Goal: Task Accomplishment & Management: Complete application form

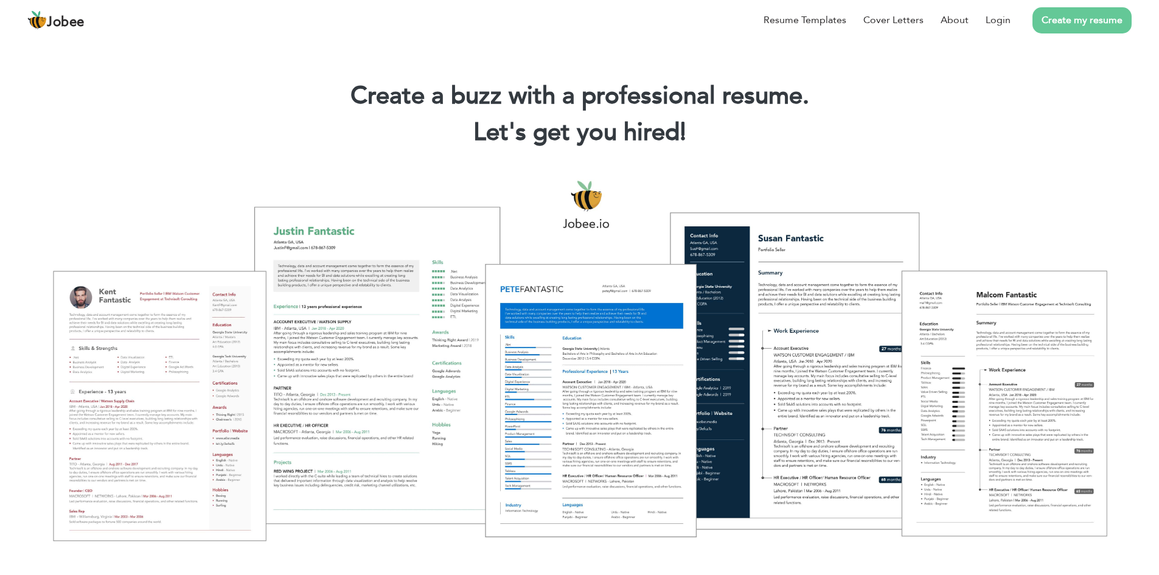
click at [1061, 27] on link "Create my resume" at bounding box center [1082, 20] width 99 height 26
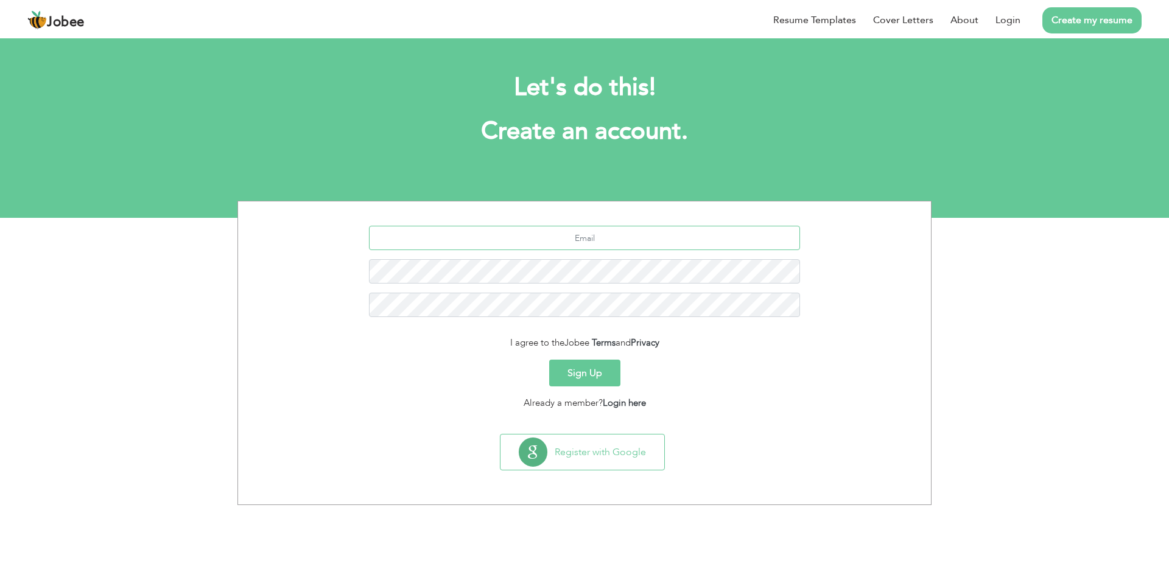
click at [705, 228] on input "text" at bounding box center [585, 238] width 432 height 24
click at [624, 405] on link "Login here" at bounding box center [624, 403] width 43 height 12
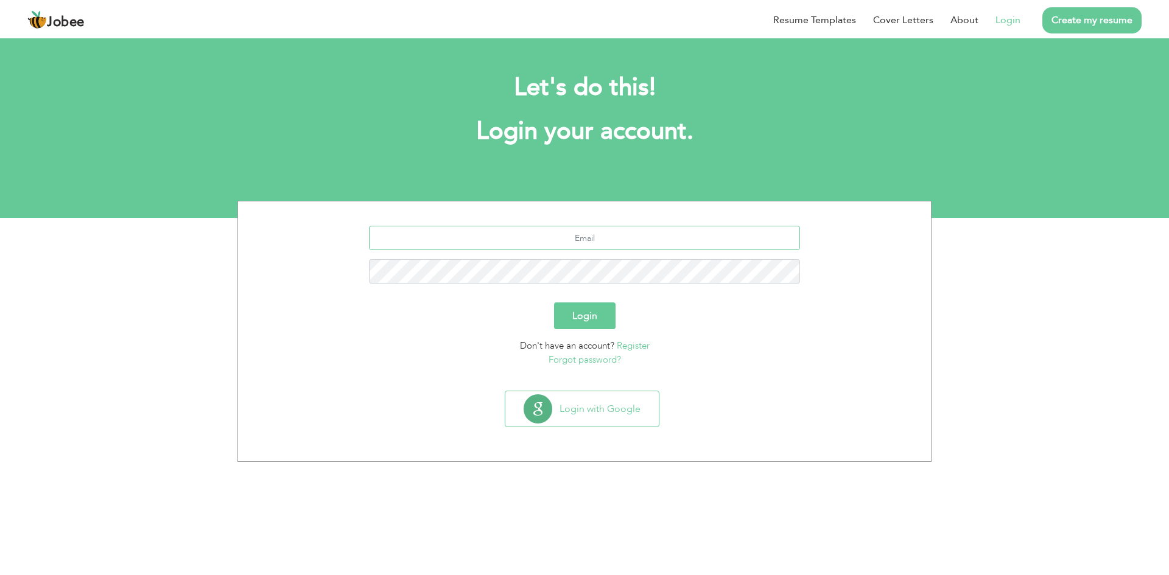
click at [541, 233] on input "text" at bounding box center [585, 238] width 432 height 24
type input "ahmad.moaz8@gmail.com"
click at [554, 302] on button "Login" at bounding box center [584, 315] width 61 height 27
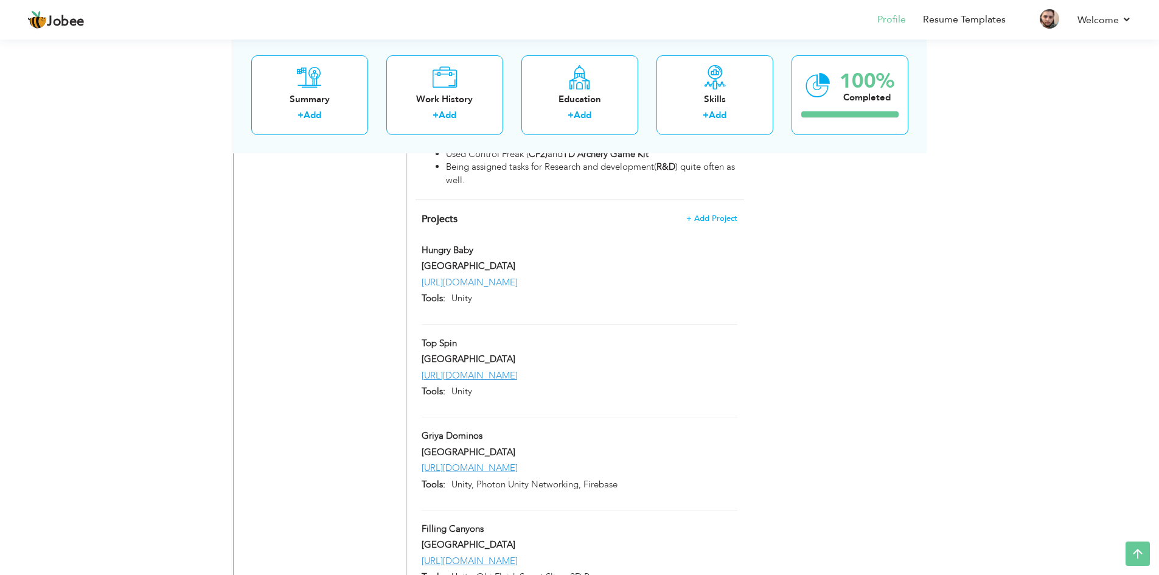
scroll to position [1355, 0]
drag, startPoint x: 571, startPoint y: 256, endPoint x: 537, endPoint y: 255, distance: 34.7
click at [518, 279] on link "https://apkpure.com/feed-the-baby/com.hotspicy.hungrybaby" at bounding box center [470, 285] width 96 height 12
click at [518, 372] on link "[URL][DOMAIN_NAME]" at bounding box center [470, 378] width 96 height 12
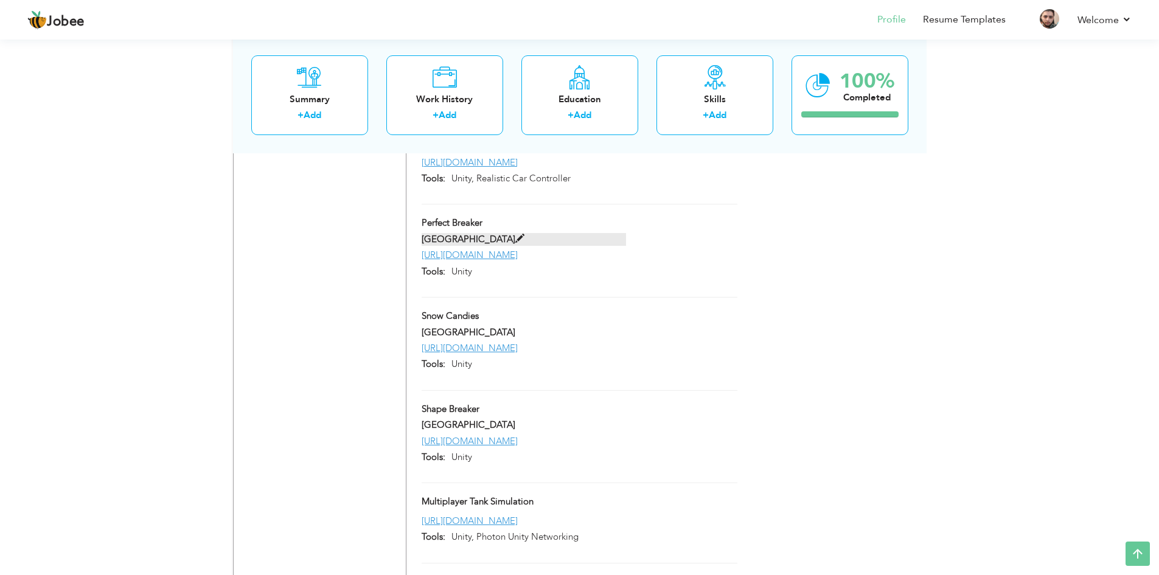
scroll to position [1842, 0]
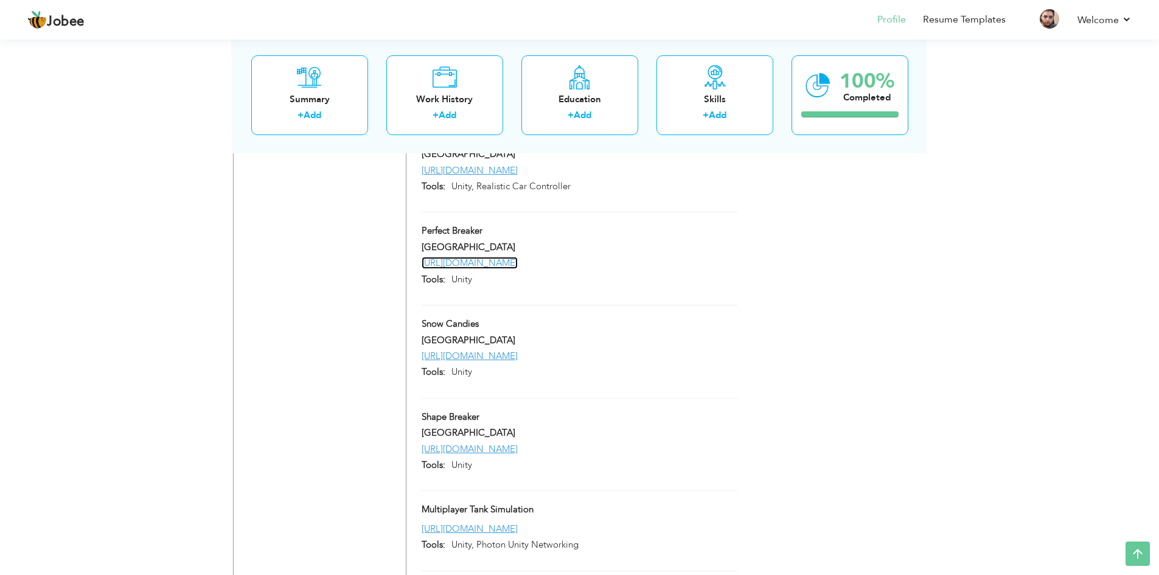
click at [518, 269] on link "[URL][DOMAIN_NAME]" at bounding box center [470, 263] width 96 height 12
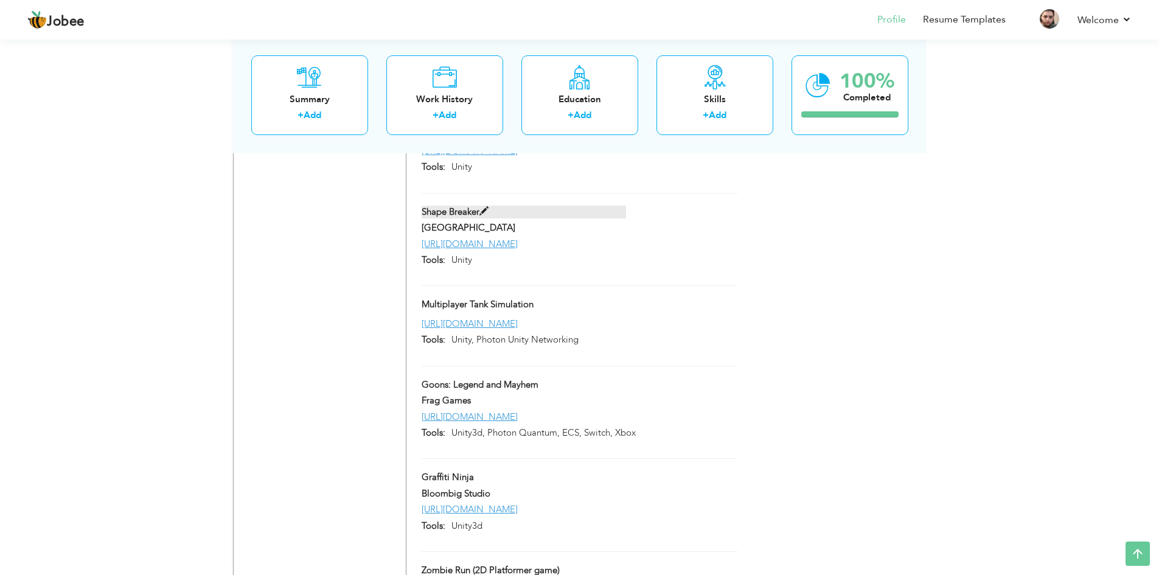
scroll to position [2086, 0]
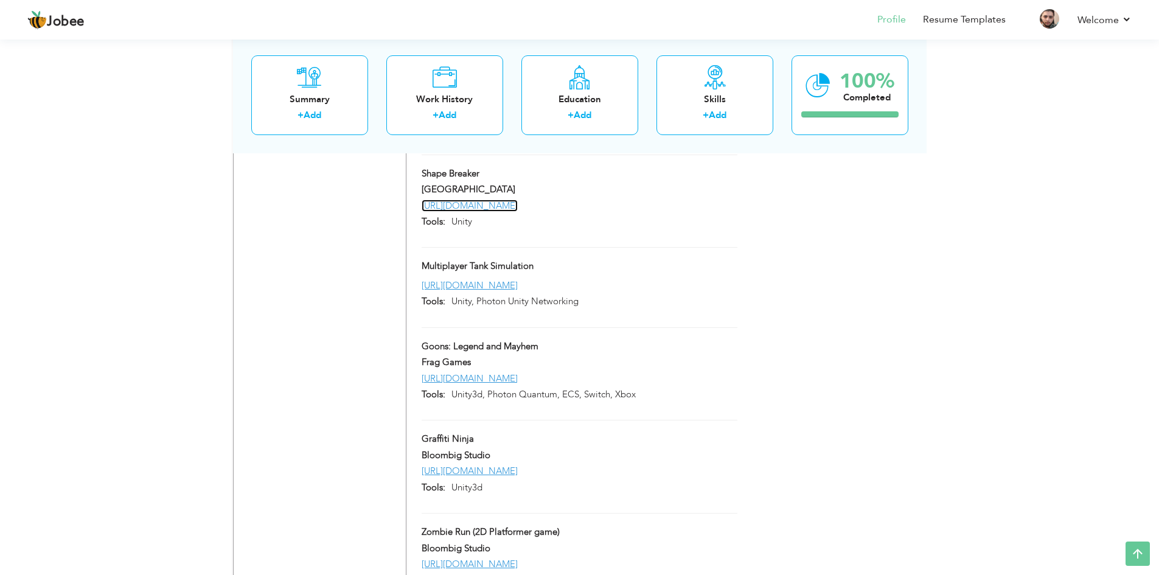
click at [518, 212] on link "[URL][DOMAIN_NAME]" at bounding box center [470, 206] width 96 height 12
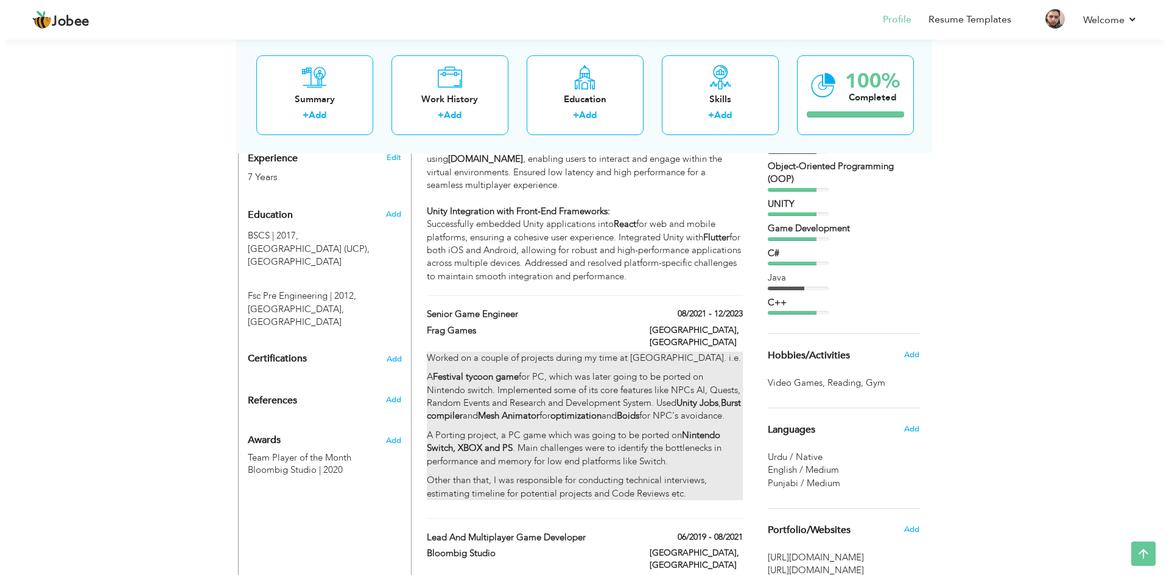
scroll to position [321, 0]
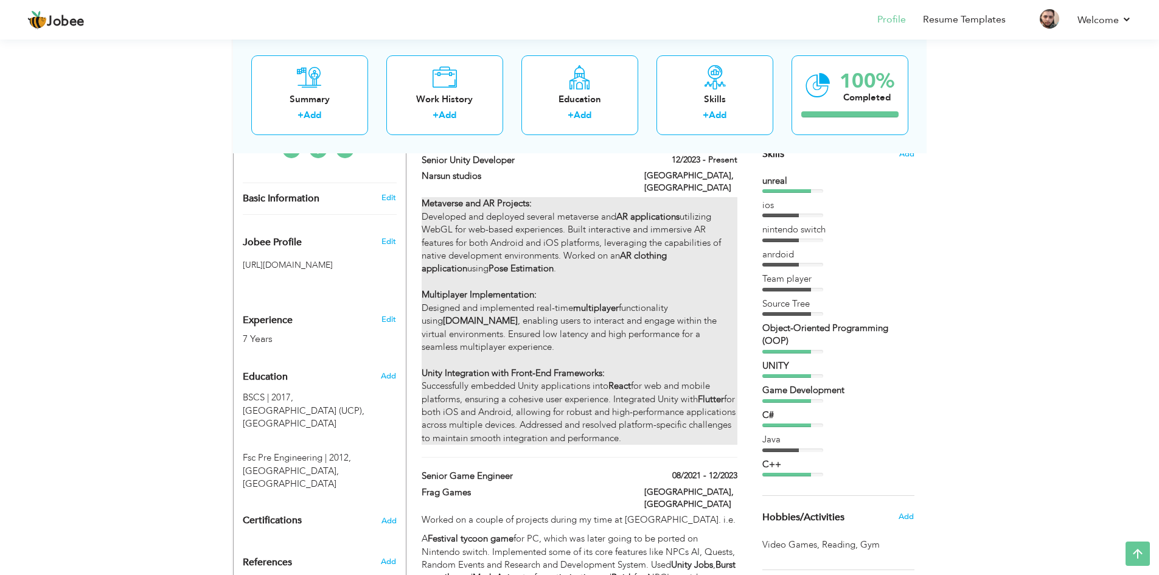
click at [646, 226] on div "Metaverse and AR Projects: Developed and deployed several metaverse and AR appl…" at bounding box center [579, 321] width 315 height 248
type input "Senior Unity Developer"
type input "Narsun studios"
type input "12/2023"
type input "[GEOGRAPHIC_DATA]"
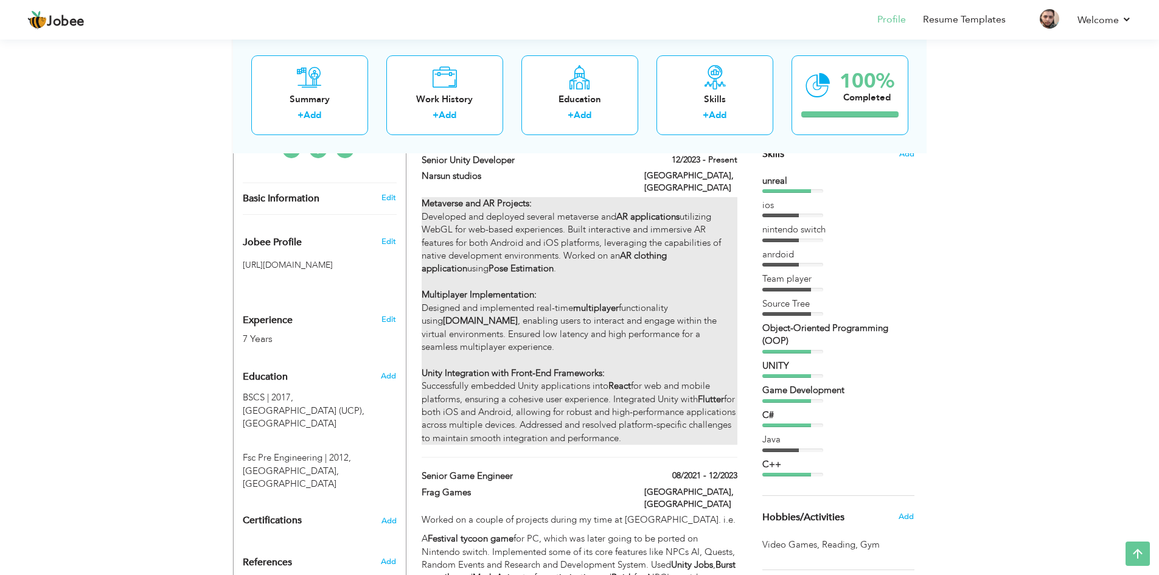
type input "[GEOGRAPHIC_DATA]"
checkbox input "true"
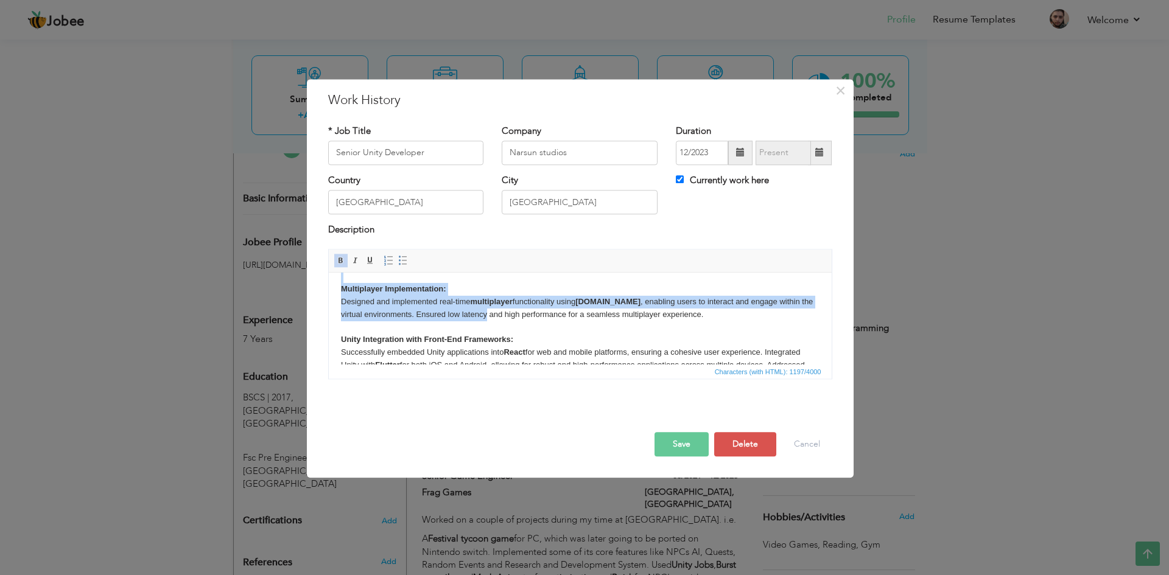
scroll to position [37, 0]
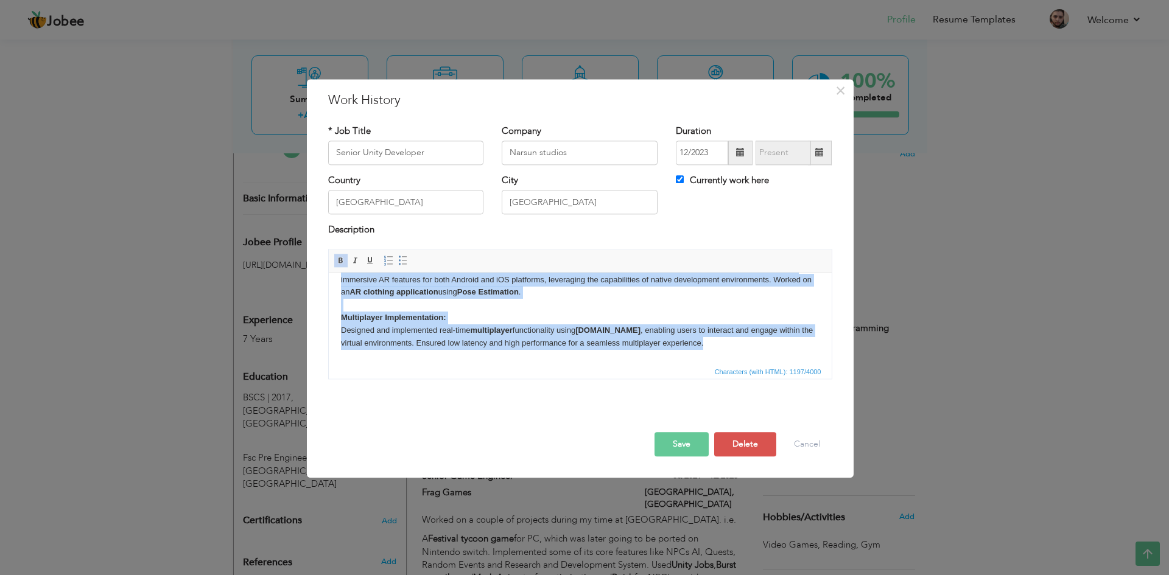
drag, startPoint x: 340, startPoint y: 292, endPoint x: 710, endPoint y: 349, distance: 374.3
click at [710, 349] on body "Metaverse and AR Projects: Developed and deployed several metaverse and AR appl…" at bounding box center [579, 330] width 478 height 164
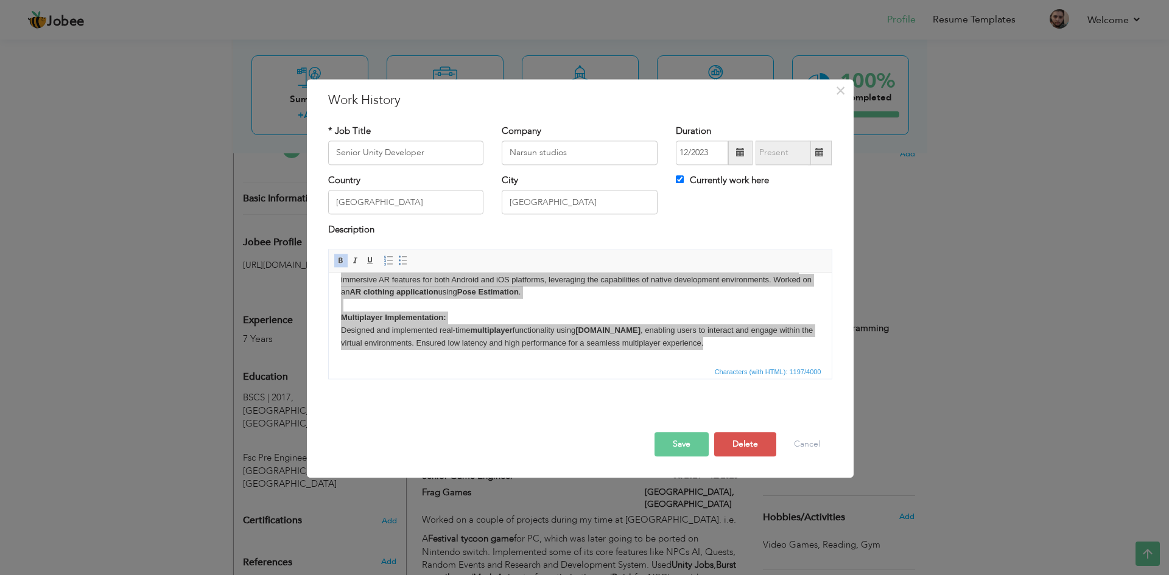
scroll to position [0, 0]
click at [594, 371] on span "Paste" at bounding box center [613, 372] width 63 height 15
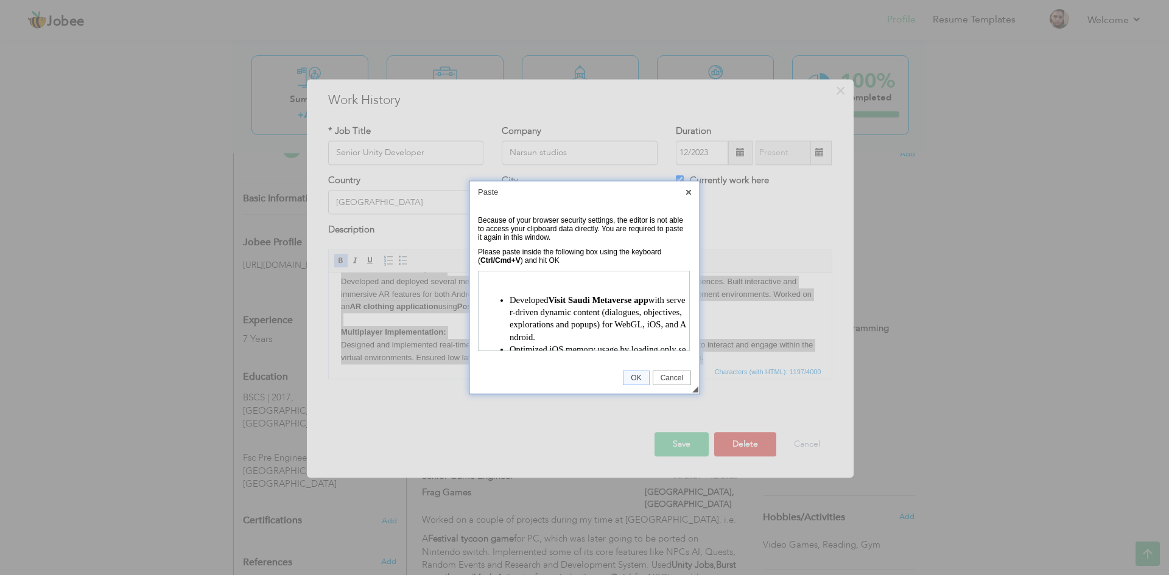
scroll to position [149, 0]
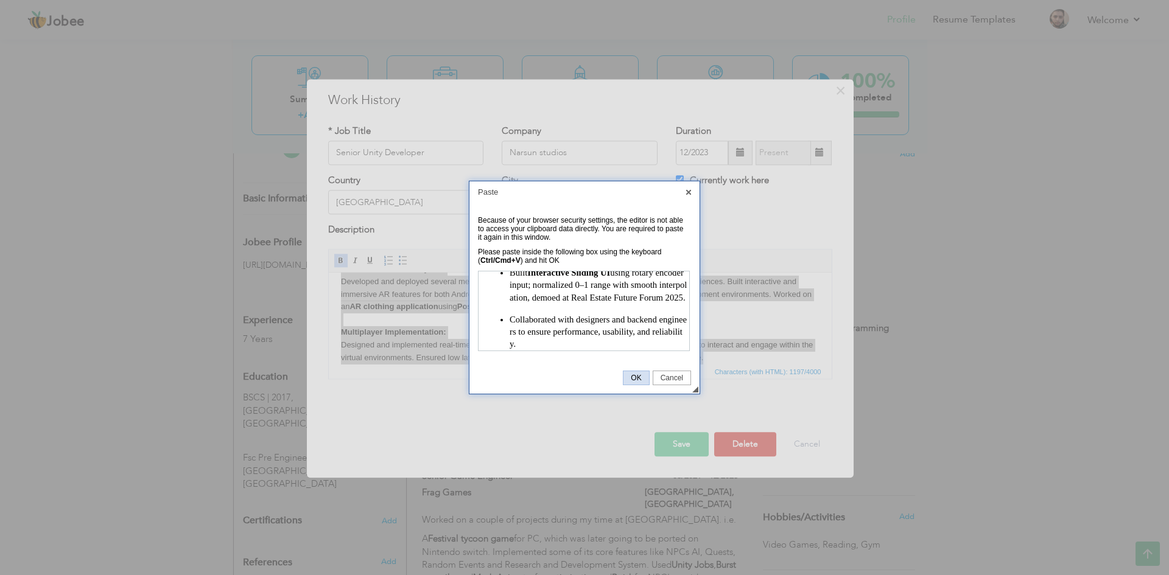
click at [640, 375] on span "OK" at bounding box center [635, 378] width 25 height 9
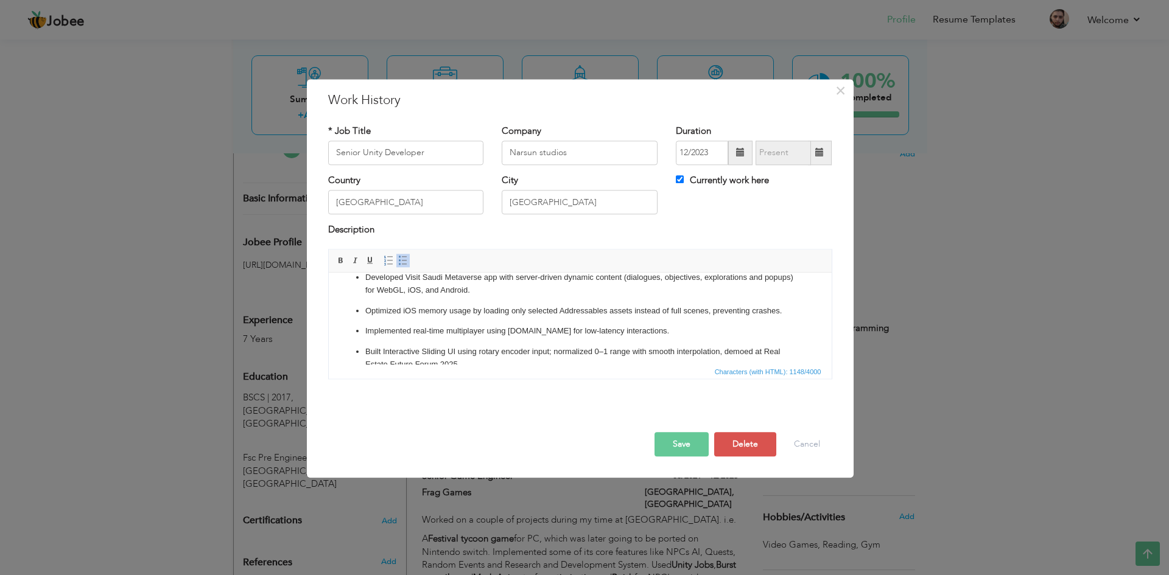
scroll to position [0, 0]
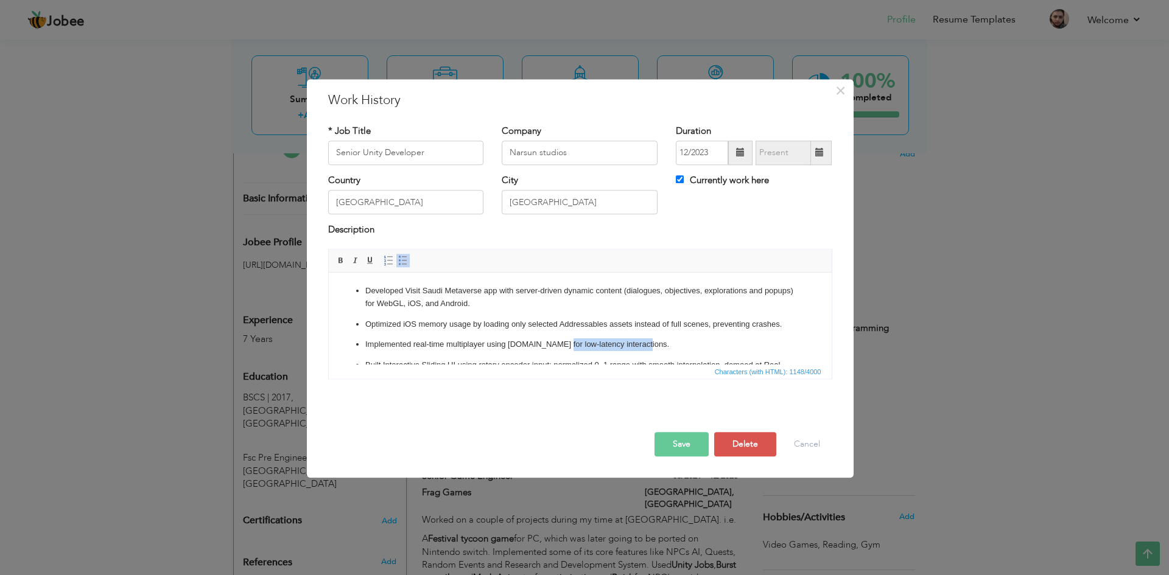
drag, startPoint x: 556, startPoint y: 345, endPoint x: 638, endPoint y: 342, distance: 82.2
click at [638, 342] on p "Implemented real-time multiplayer using Socket.IO for low-latency interactions." at bounding box center [580, 344] width 430 height 13
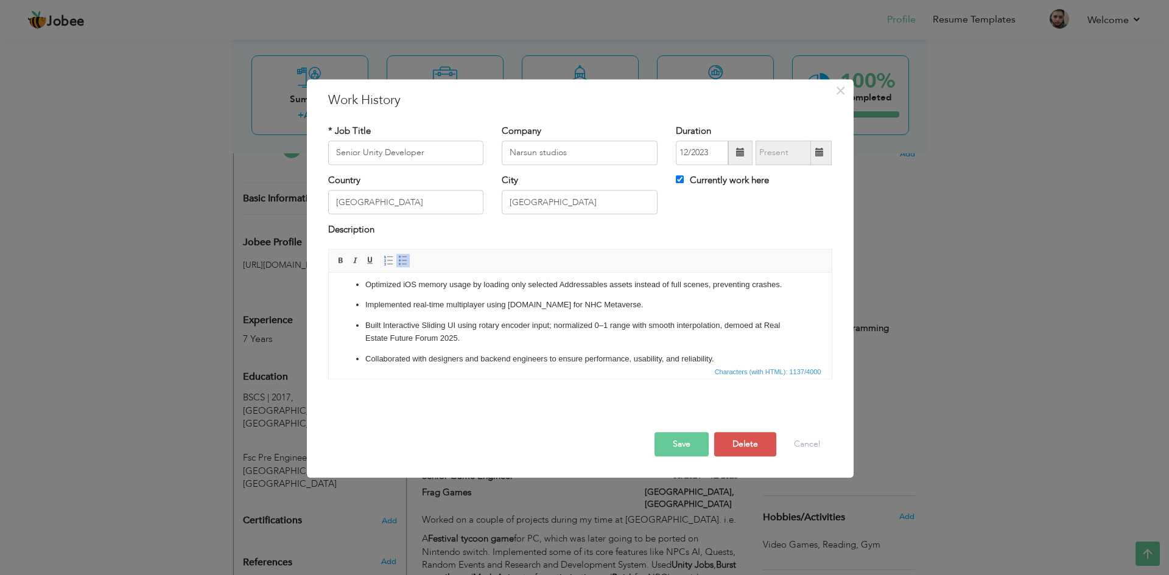
scroll to position [61, 0]
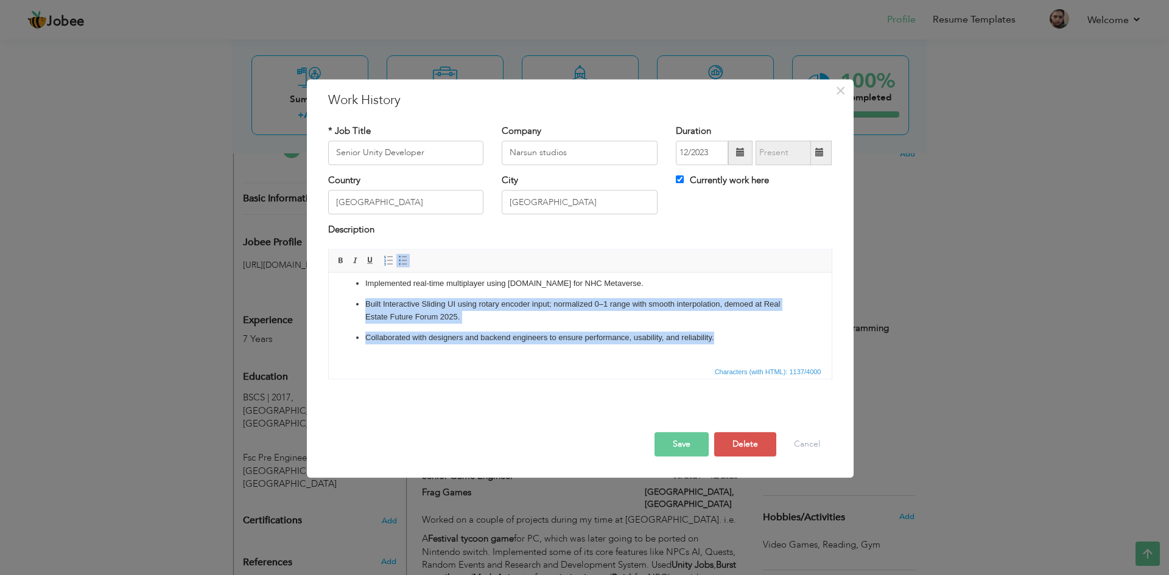
drag, startPoint x: 719, startPoint y: 338, endPoint x: 362, endPoint y: 305, distance: 358.8
click at [362, 305] on ul "Developed Visit Saudi Metaverse app with server-driven dynamic content (dialogu…" at bounding box center [579, 284] width 478 height 121
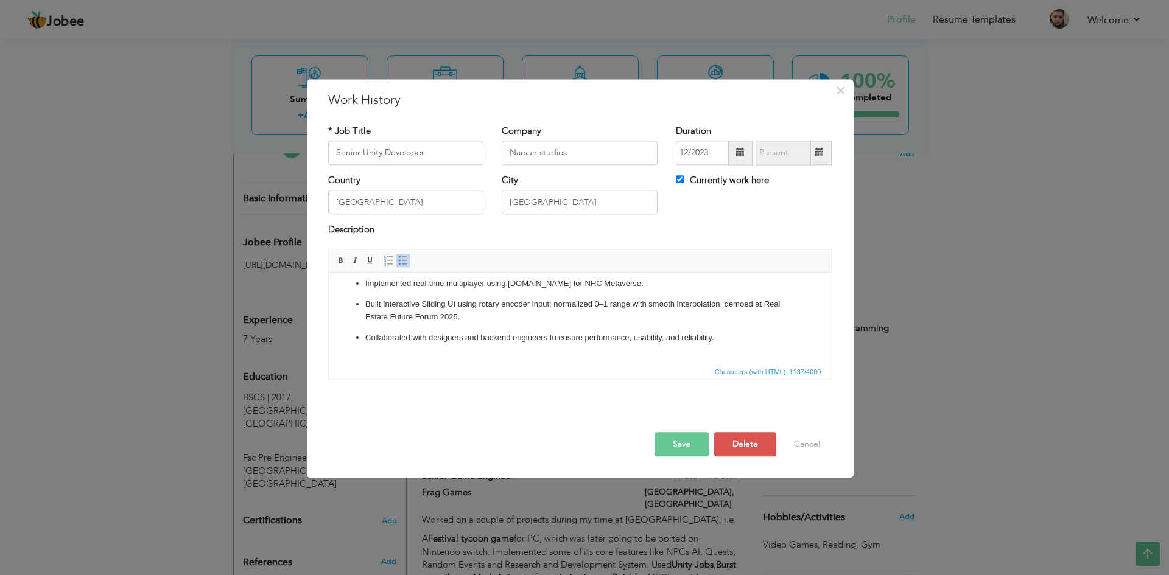
click at [450, 344] on body "Developed Visit Saudi Metaverse app with server-driven dynamic content (dialogu…" at bounding box center [579, 326] width 478 height 204
click at [483, 351] on body "Developed Visit Saudi Metaverse app with server-driven dynamic content (dialogu…" at bounding box center [579, 326] width 478 height 204
drag, startPoint x: 483, startPoint y: 351, endPoint x: 813, endPoint y: 624, distance: 428.4
click at [508, 357] on span "Paste" at bounding box center [530, 359] width 63 height 15
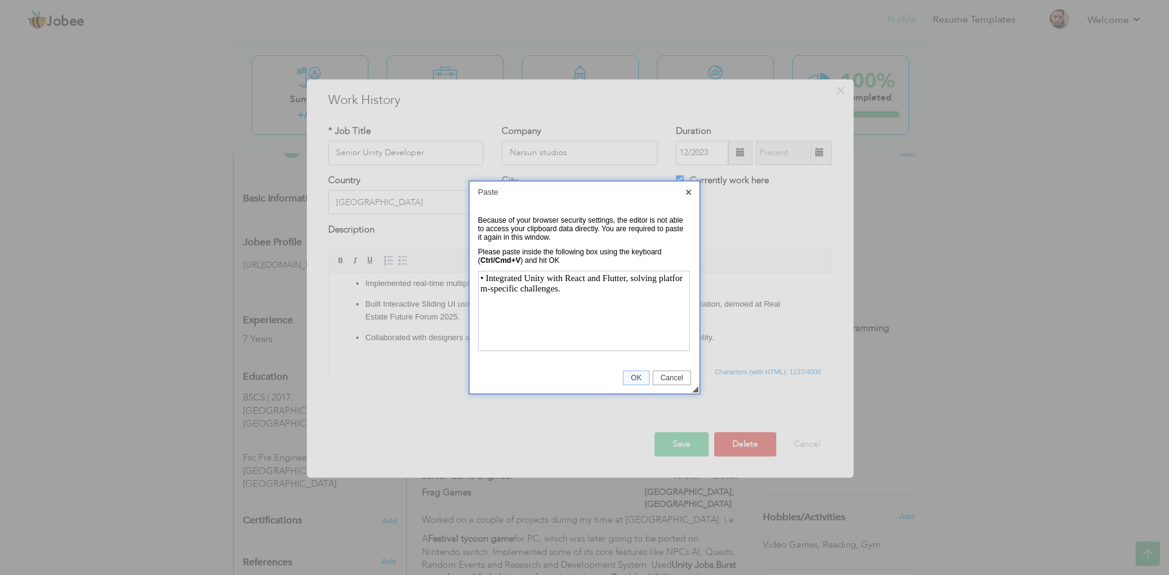
scroll to position [0, 0]
drag, startPoint x: 599, startPoint y: 287, endPoint x: 443, endPoint y: 273, distance: 156.4
click html "• Integrated Unity with React and Flutter, solving platform-specific challenges."
click at [663, 380] on span "Cancel" at bounding box center [671, 378] width 37 height 9
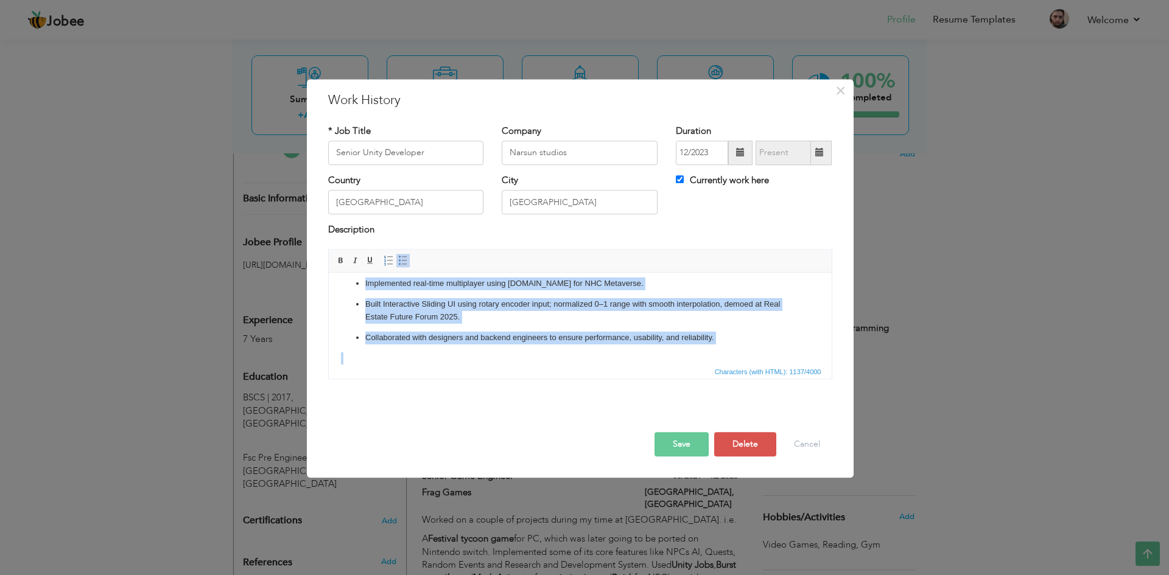
click at [575, 353] on body "Developed Visit Saudi Metaverse app with server-driven dynamic content (dialogu…" at bounding box center [579, 326] width 478 height 204
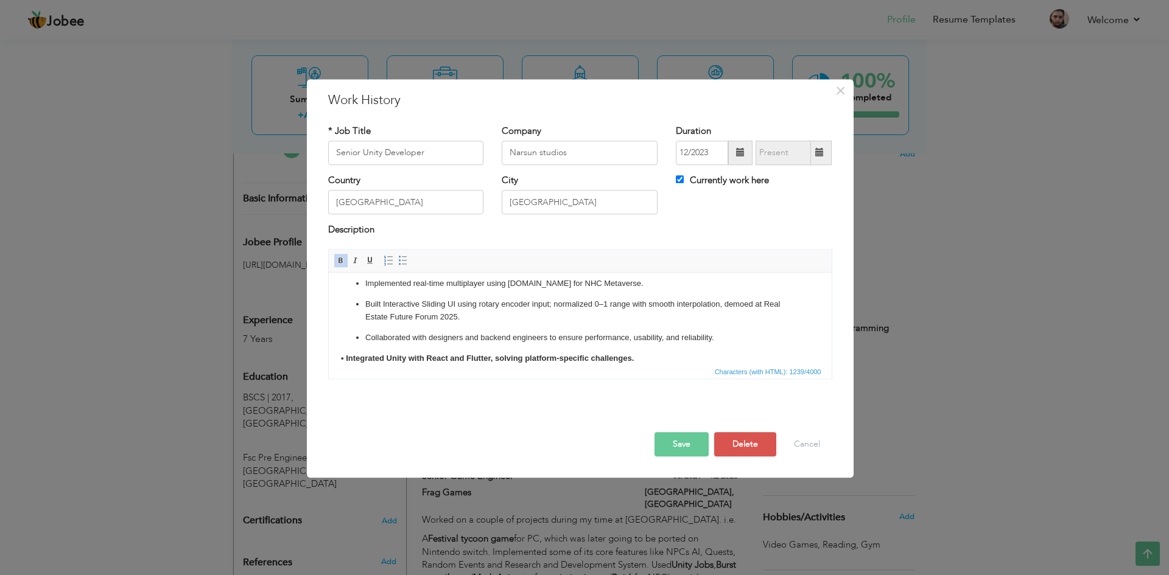
click at [637, 351] on body "Developed Visit Saudi Metaverse app with server-driven dynamic content (dialogu…" at bounding box center [579, 326] width 478 height 204
click at [657, 346] on body "Developed Visit Saudi Metaverse app with server-driven dynamic content (dialogu…" at bounding box center [579, 326] width 478 height 204
click at [680, 341] on p "Collaborated with designers and backend engineers to ensure performance, usabil…" at bounding box center [580, 338] width 430 height 13
click at [464, 326] on ul "Developed Visit Saudi Metaverse app with server-driven dynamic content (dialogu…" at bounding box center [579, 284] width 478 height 121
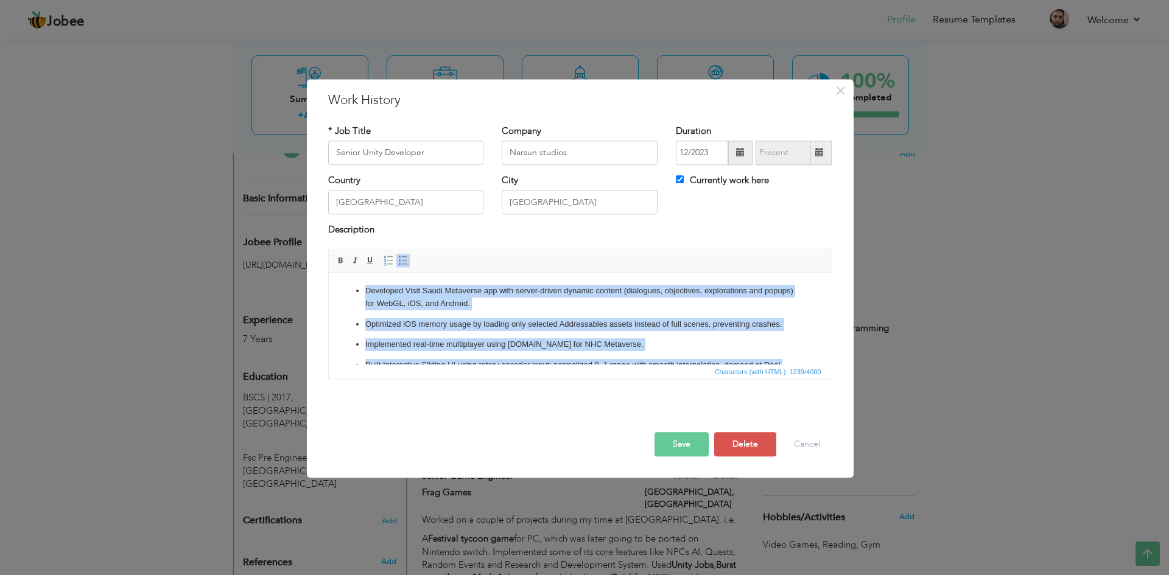
drag, startPoint x: 671, startPoint y: 360, endPoint x: 638, endPoint y: 549, distance: 191.5
click at [328, 277] on html "Developed Visit Saudi Metaverse app with server-driven dynamic content (dialogu…" at bounding box center [579, 387] width 503 height 228
click at [401, 262] on span at bounding box center [403, 261] width 10 height 10
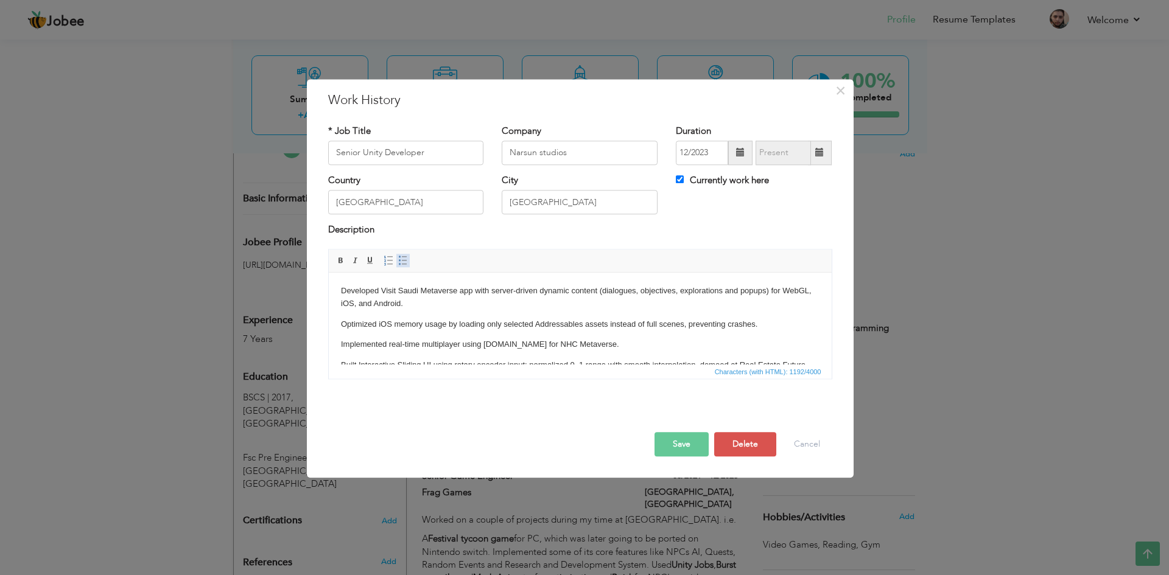
click at [401, 262] on span at bounding box center [403, 261] width 10 height 10
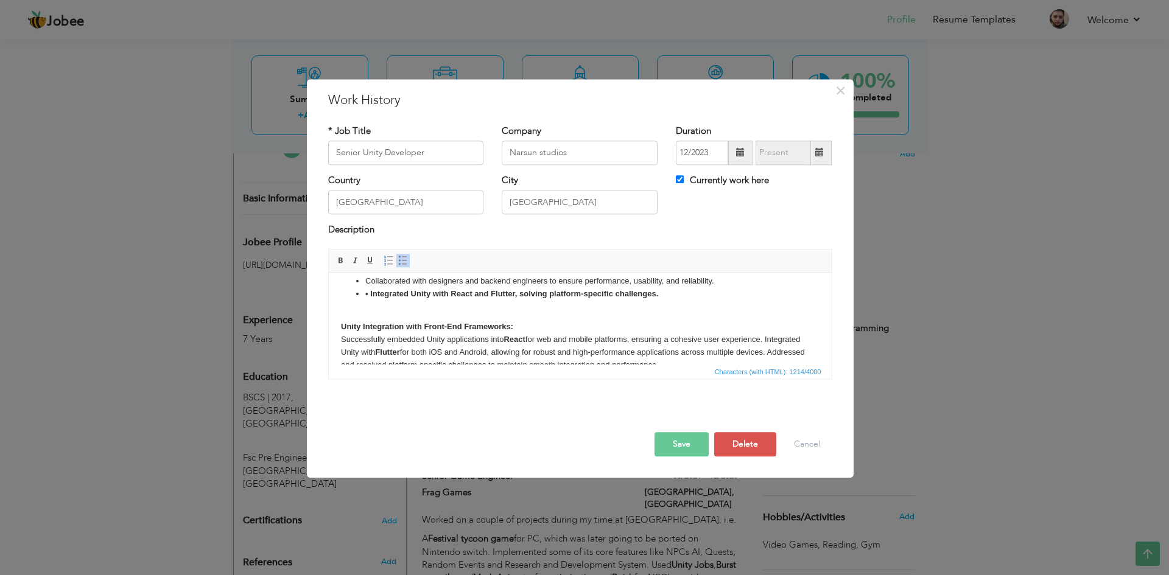
scroll to position [105, 0]
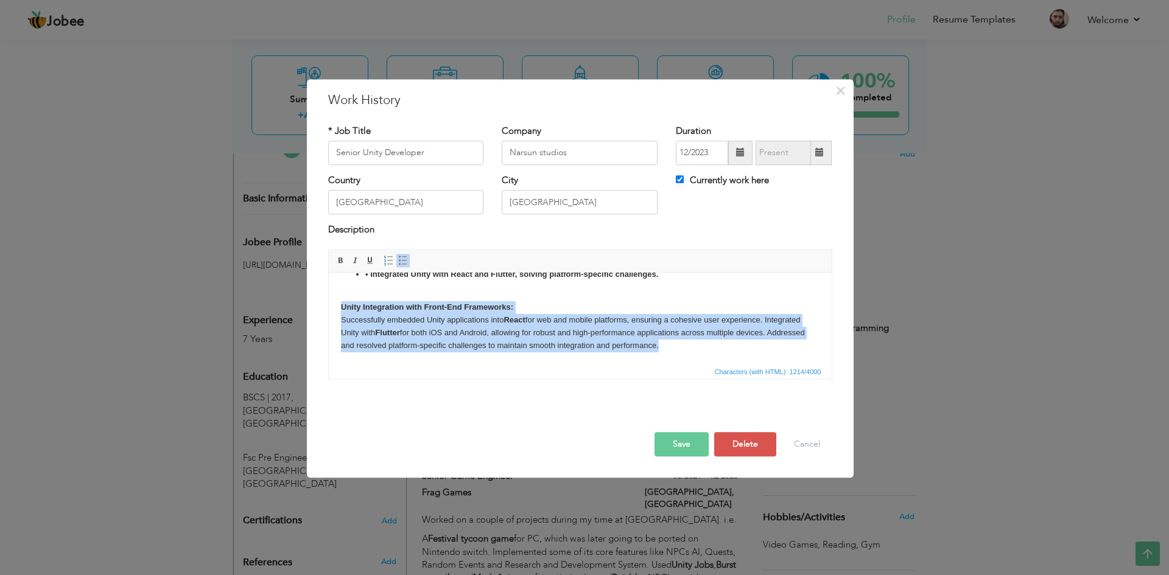
drag, startPoint x: 340, startPoint y: 305, endPoint x: 668, endPoint y: 351, distance: 331.3
click at [668, 351] on p "Unity Integration with Front-End Frameworks: Successfully embedded Unity applic…" at bounding box center [579, 319] width 478 height 63
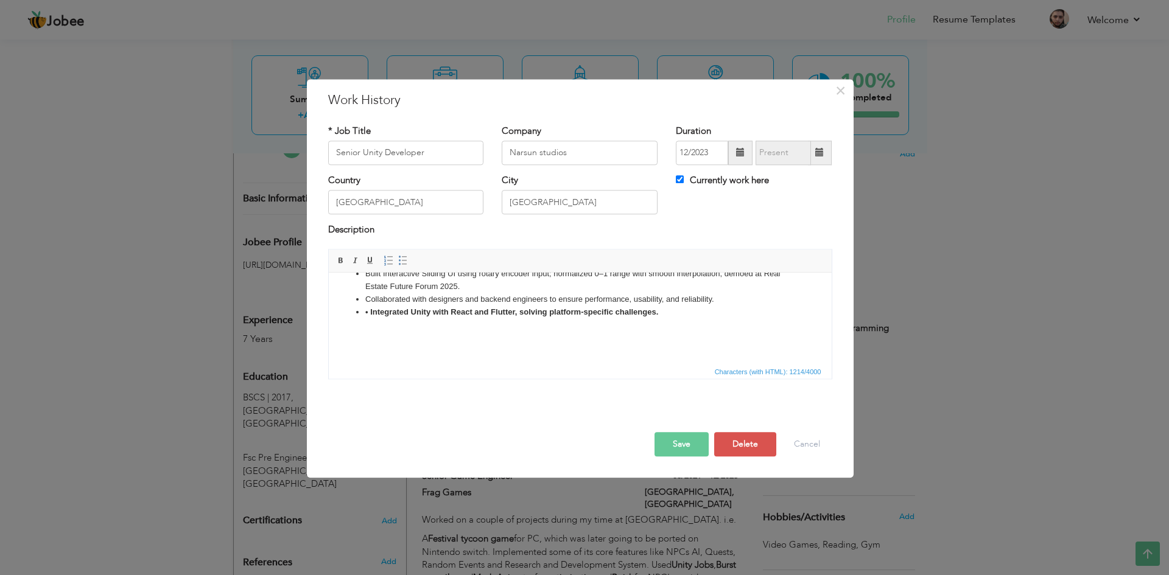
scroll to position [55, 0]
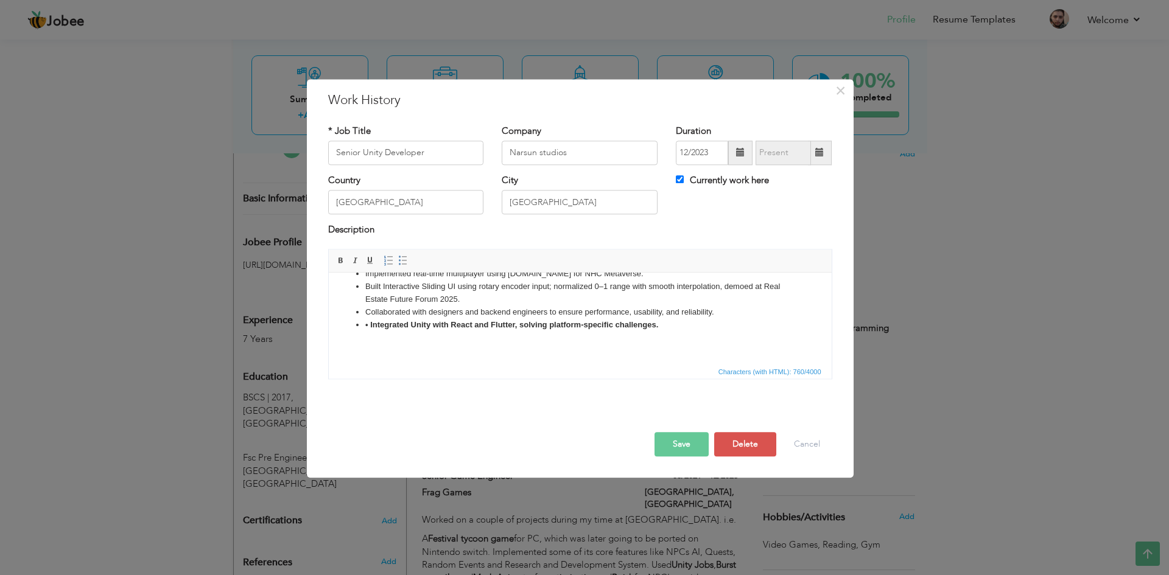
click at [365, 324] on strong "• Integrated Unity with React and Flutter, solving platform-specific challenges." at bounding box center [511, 324] width 293 height 9
click at [368, 325] on strong "• Integrated Unity with React and Flutter, solving platform-specific challenges." at bounding box center [511, 324] width 293 height 9
click at [425, 327] on strong "Integrated Unity with React and Flutter, solving platform-specific challenges." at bounding box center [509, 324] width 288 height 9
click at [444, 325] on strong "Integrated Unity app with React and Flutter, solving platform-specific challeng…" at bounding box center [516, 324] width 302 height 9
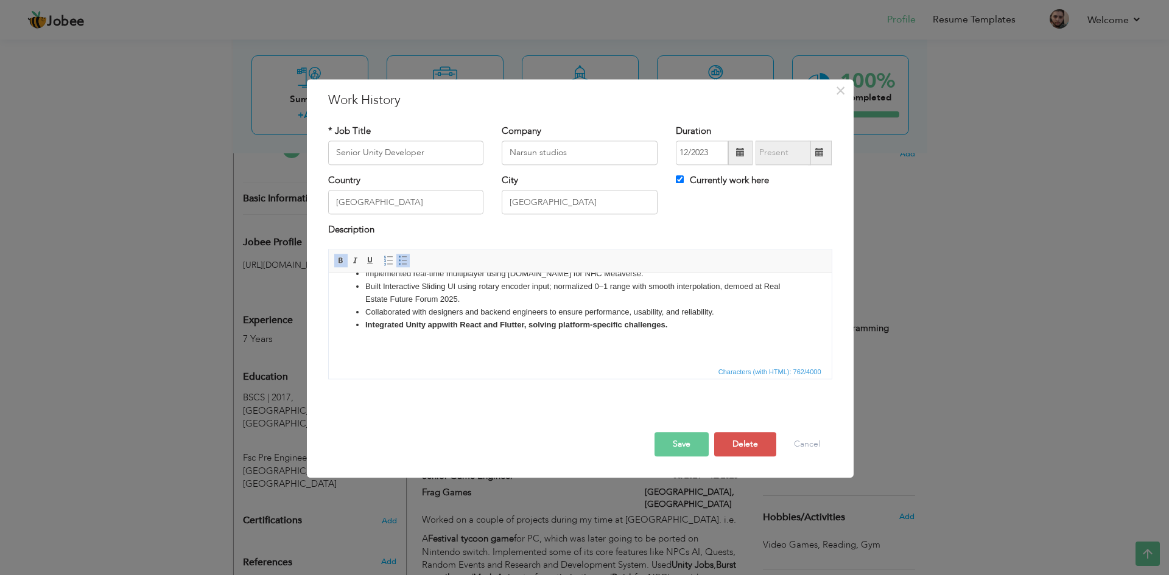
click at [436, 326] on strong "Integrated Unity app with React and Flutter, solving platform-specific challeng…" at bounding box center [516, 324] width 302 height 9
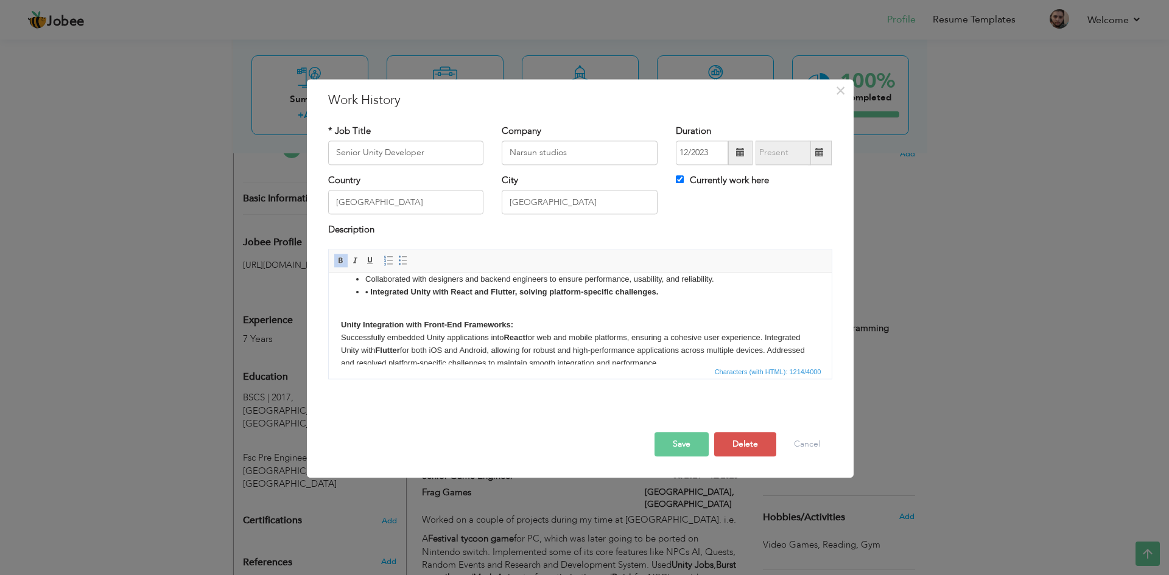
scroll to position [105, 0]
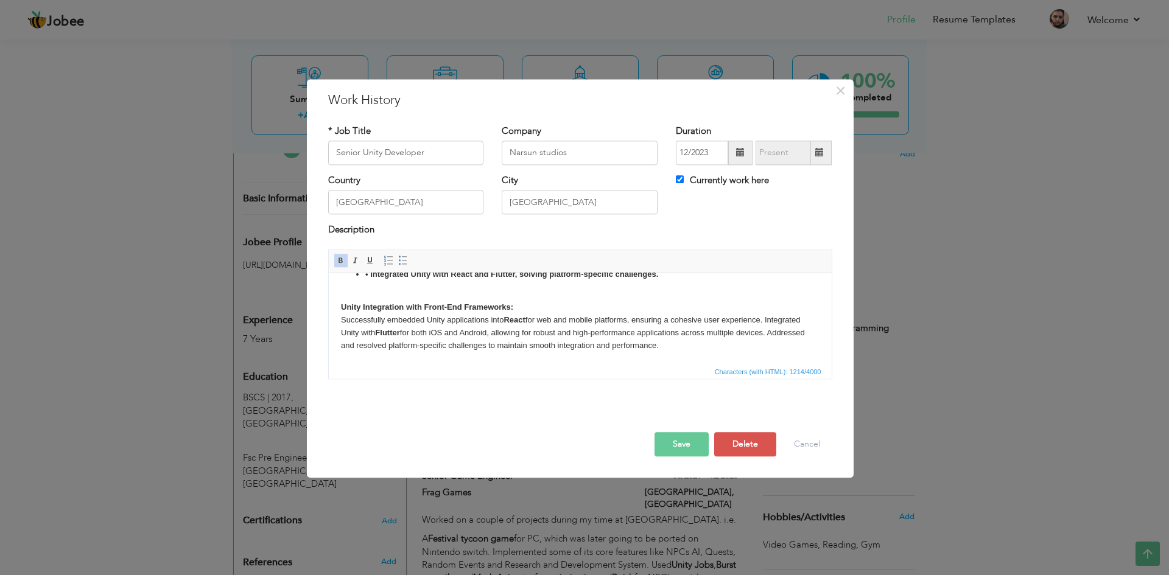
click at [374, 326] on p "Unity Integration with Front-End Frameworks: Successfully embedded Unity applic…" at bounding box center [579, 319] width 478 height 63
drag, startPoint x: 340, startPoint y: 323, endPoint x: 527, endPoint y: 321, distance: 186.8
click at [527, 321] on p "Unity Integration with Front-End Frameworks: Successfully embedded Unity applic…" at bounding box center [579, 319] width 478 height 63
copy p "Successfully embedded Unity applications into React"
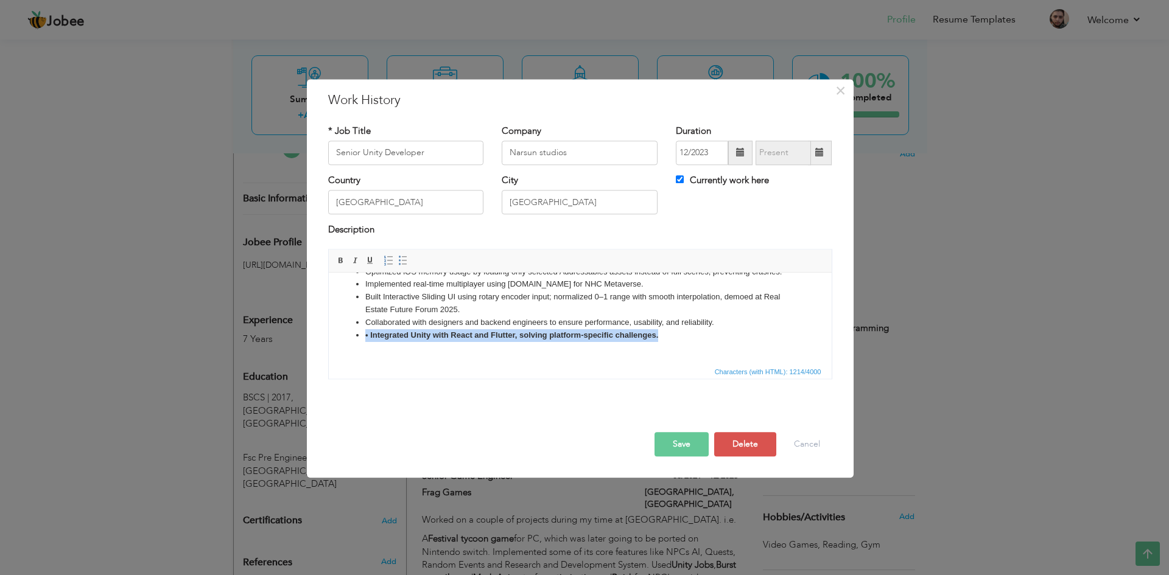
drag, startPoint x: 664, startPoint y: 336, endPoint x: 346, endPoint y: 335, distance: 317.7
click at [346, 335] on ul "Developed Visit Saudi Metaverse app with server-driven dynamic content (dialogu…" at bounding box center [579, 290] width 478 height 101
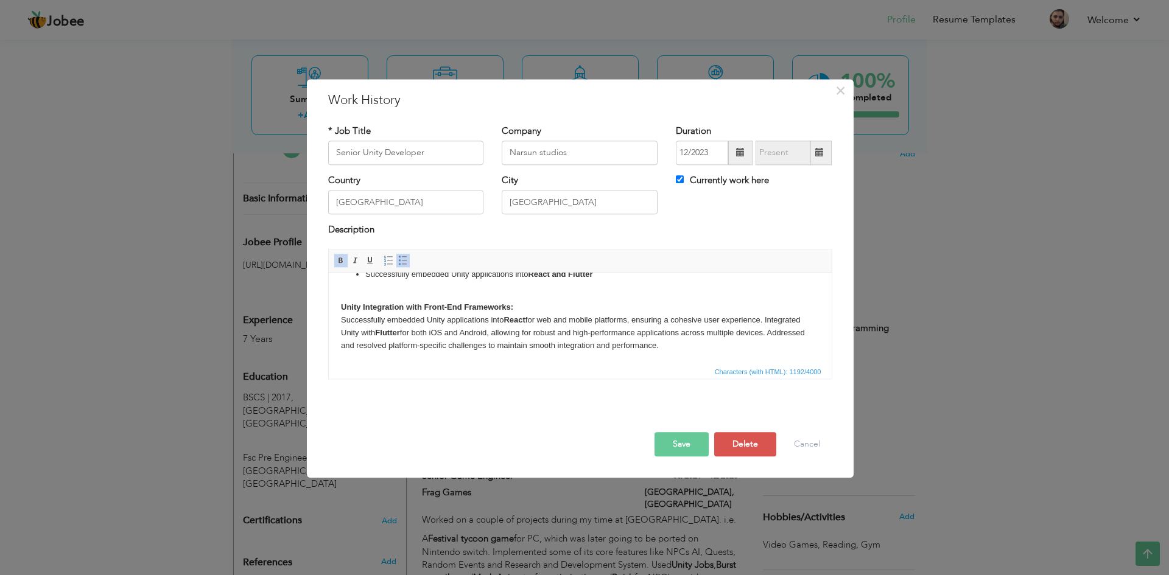
scroll to position [102, 0]
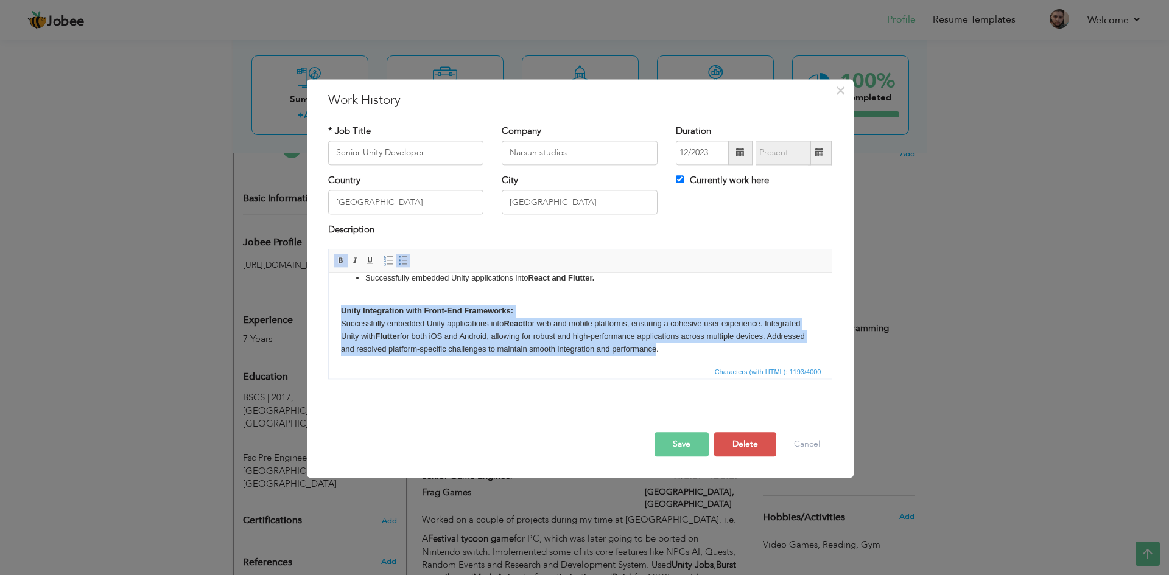
drag, startPoint x: 368, startPoint y: 326, endPoint x: 306, endPoint y: 313, distance: 64.0
click at [328, 313] on html "Developed Visit Saudi Metaverse app with server-driven dynamic content (dialogu…" at bounding box center [579, 269] width 503 height 197
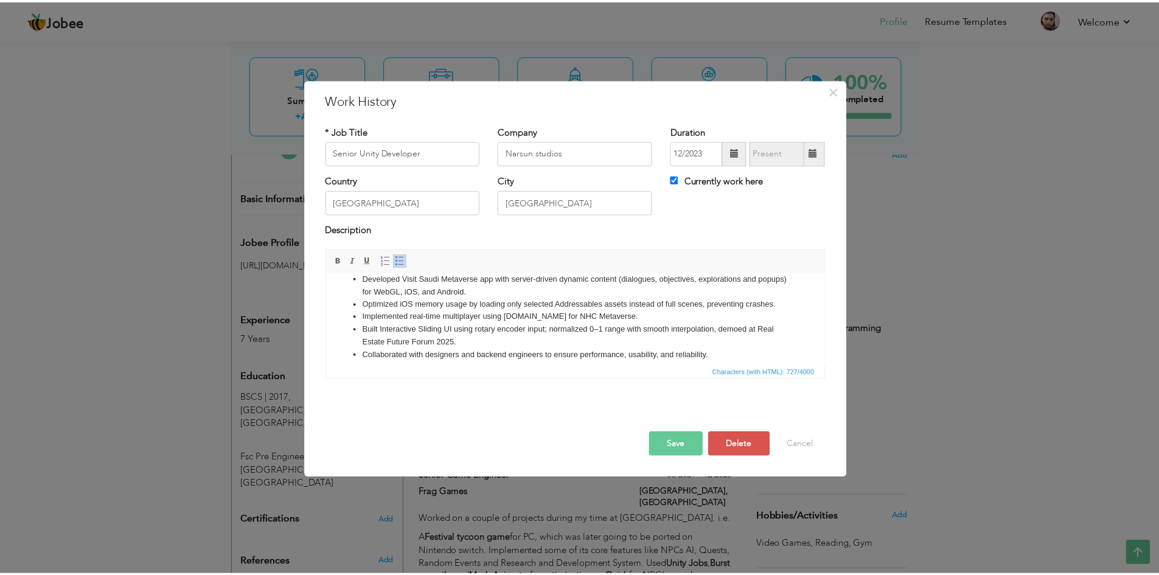
scroll to position [0, 0]
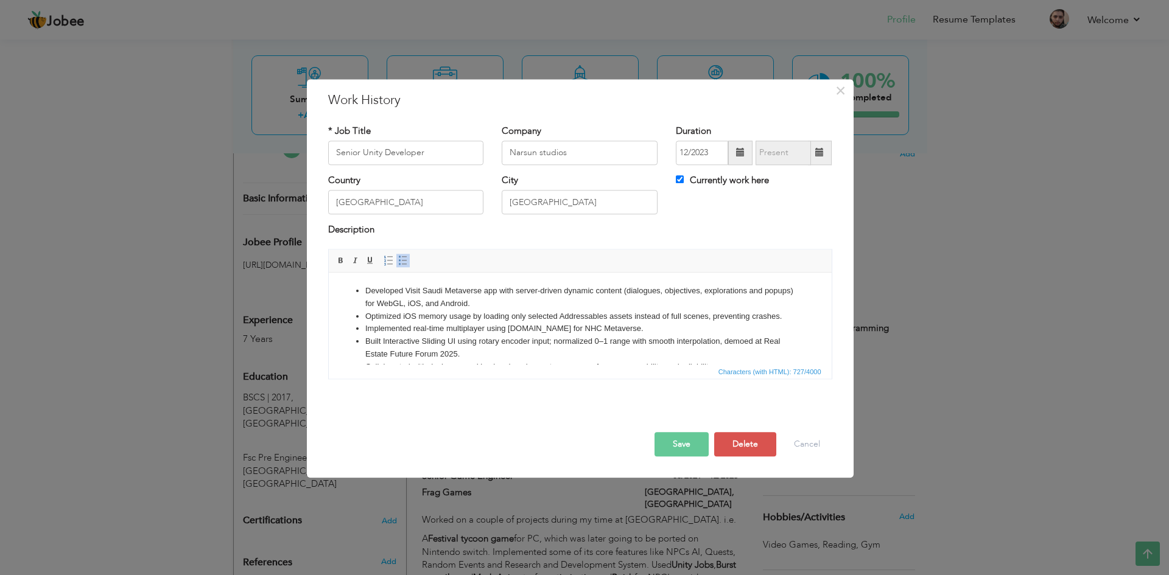
click at [692, 449] on button "Save" at bounding box center [681, 444] width 54 height 24
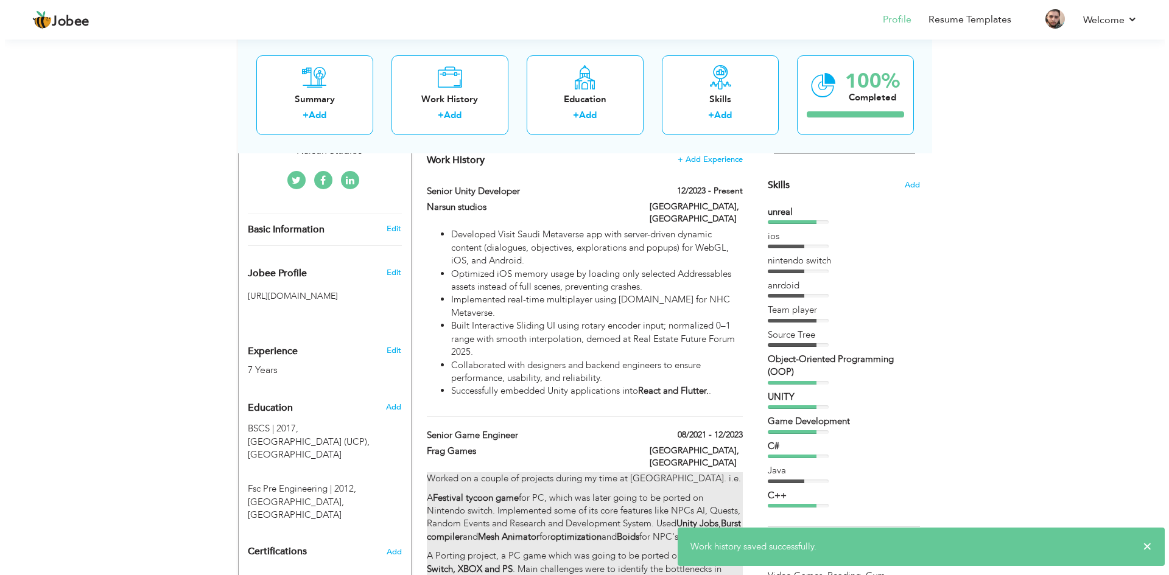
scroll to position [260, 0]
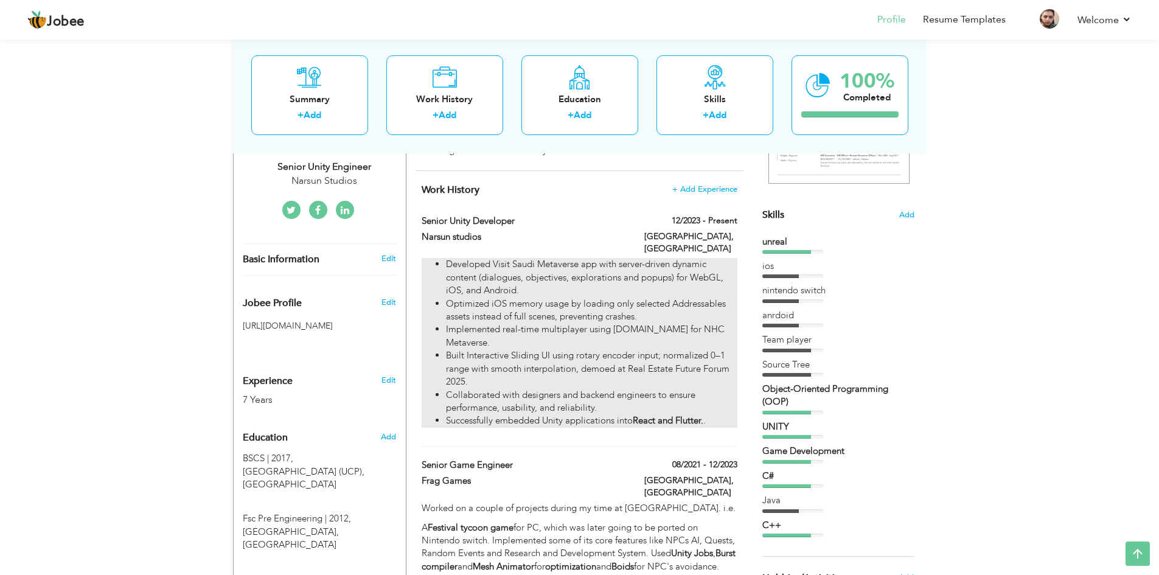
click at [677, 282] on li "Developed Visit Saudi Metaverse app with server-driven dynamic content (dialogu…" at bounding box center [591, 277] width 291 height 39
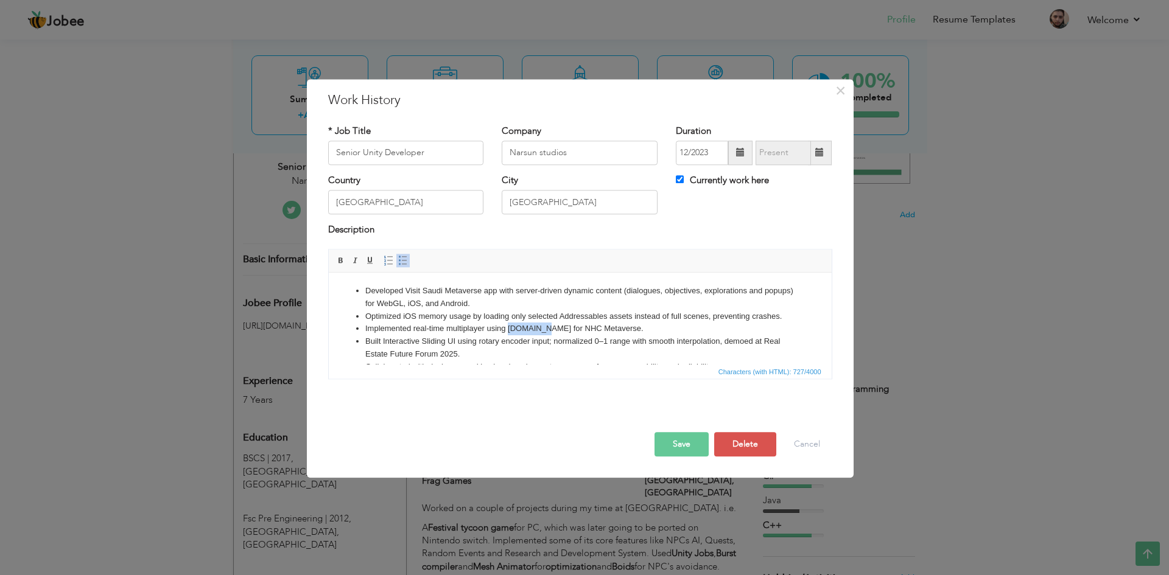
drag, startPoint x: 508, startPoint y: 327, endPoint x: 542, endPoint y: 330, distance: 34.2
click at [542, 330] on li "Implemented real-time multiplayer using Socket.IO for NHC Metaverse." at bounding box center [580, 329] width 430 height 13
click at [340, 265] on span at bounding box center [341, 261] width 10 height 10
click at [548, 321] on li "Optimized iOS memory usage by loading only selected Addressables assets instead…" at bounding box center [580, 316] width 430 height 13
drag, startPoint x: 557, startPoint y: 330, endPoint x: 612, endPoint y: 329, distance: 55.4
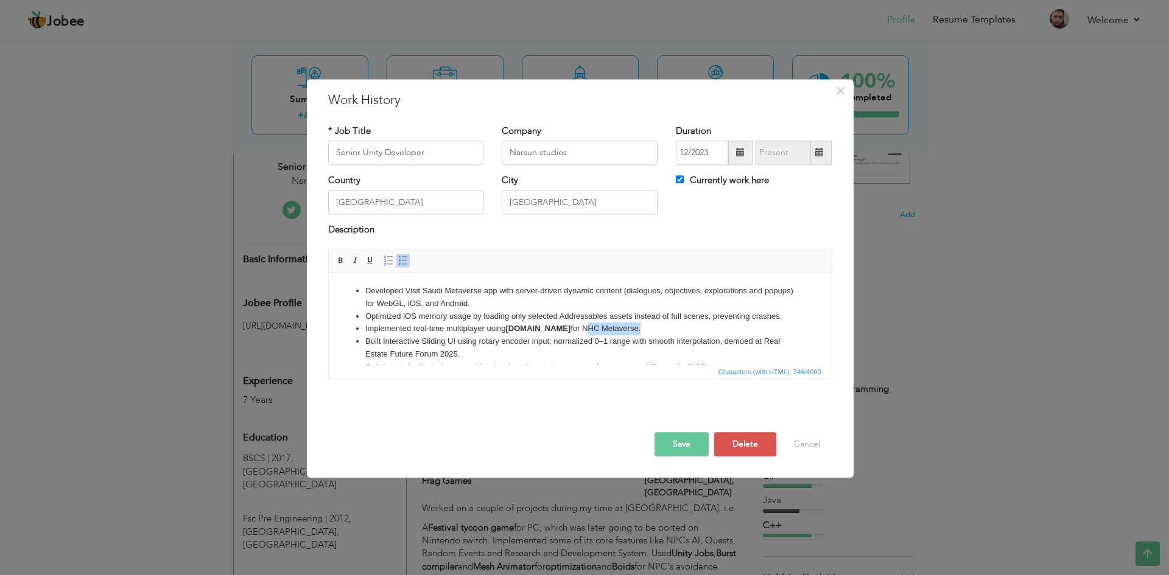
click at [612, 329] on li "Implemented real-time multiplayer using Socket.IO for NHC Metaverse." at bounding box center [580, 329] width 430 height 13
click at [640, 329] on li "Implemented real-time multiplayer using Socket.IO for NHC Metaverse." at bounding box center [580, 329] width 430 height 13
click at [562, 316] on li "Optimized iOS memory usage by loading only selected Addressables assets instead…" at bounding box center [580, 316] width 430 height 13
click at [344, 257] on span at bounding box center [341, 261] width 10 height 10
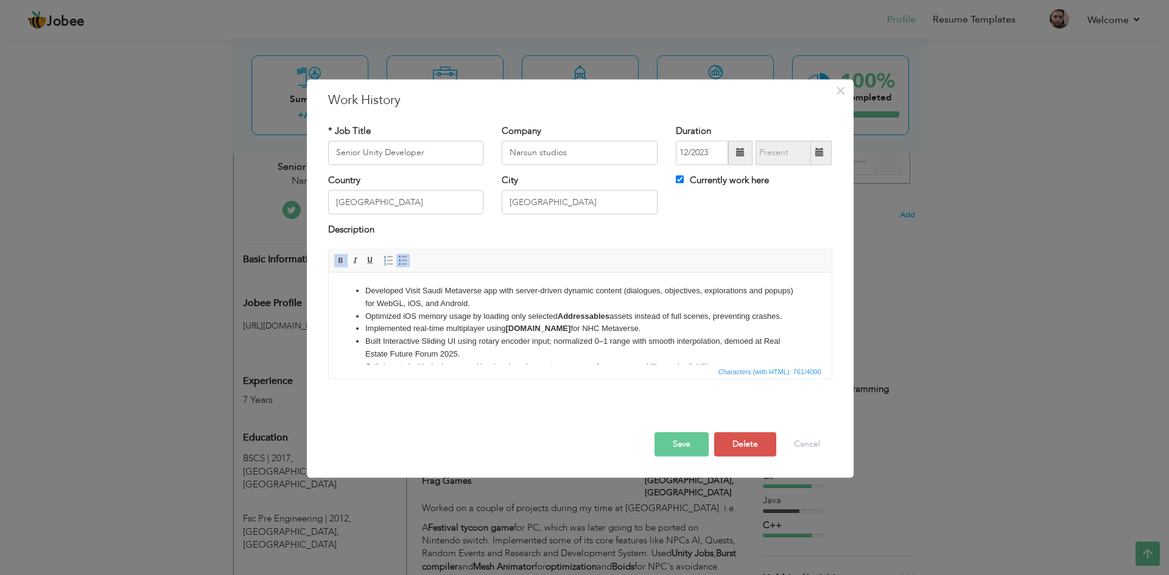
scroll to position [47, 0]
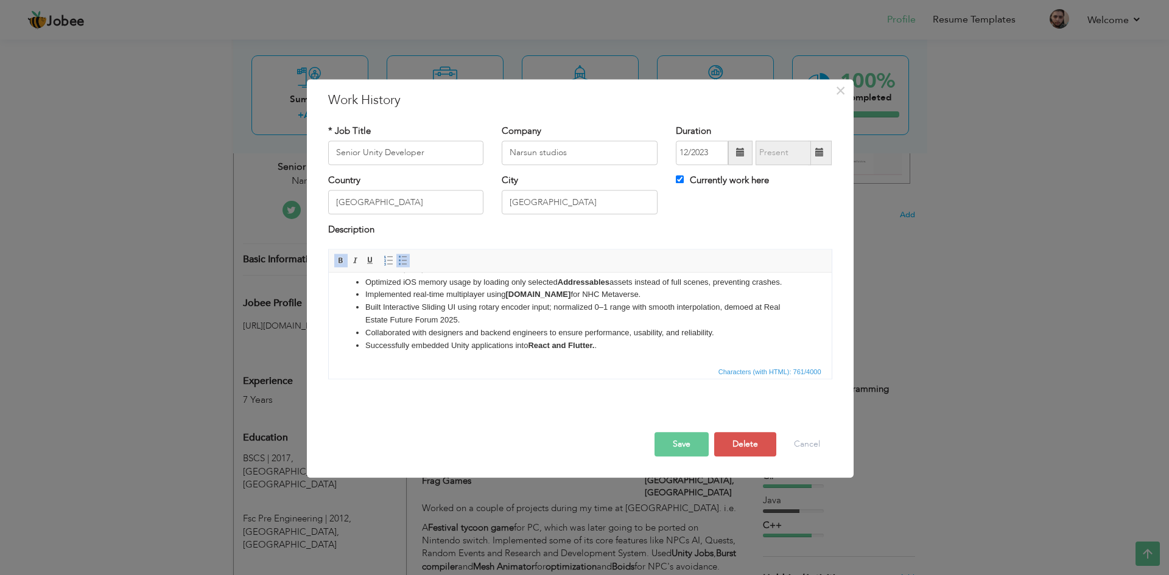
click at [455, 293] on li "Implemented real-time multiplayer using Socket.IO for NHC Metaverse." at bounding box center [580, 294] width 430 height 13
drag, startPoint x: 414, startPoint y: 296, endPoint x: 445, endPoint y: 295, distance: 31.0
click at [445, 295] on li "Implemented real-time multiplayer using Socket.IO for NHC Metaverse." at bounding box center [580, 294] width 430 height 13
click at [458, 295] on li "Implemented real-time multiplayer using Socket.IO for NHC Metaverse." at bounding box center [580, 294] width 430 height 13
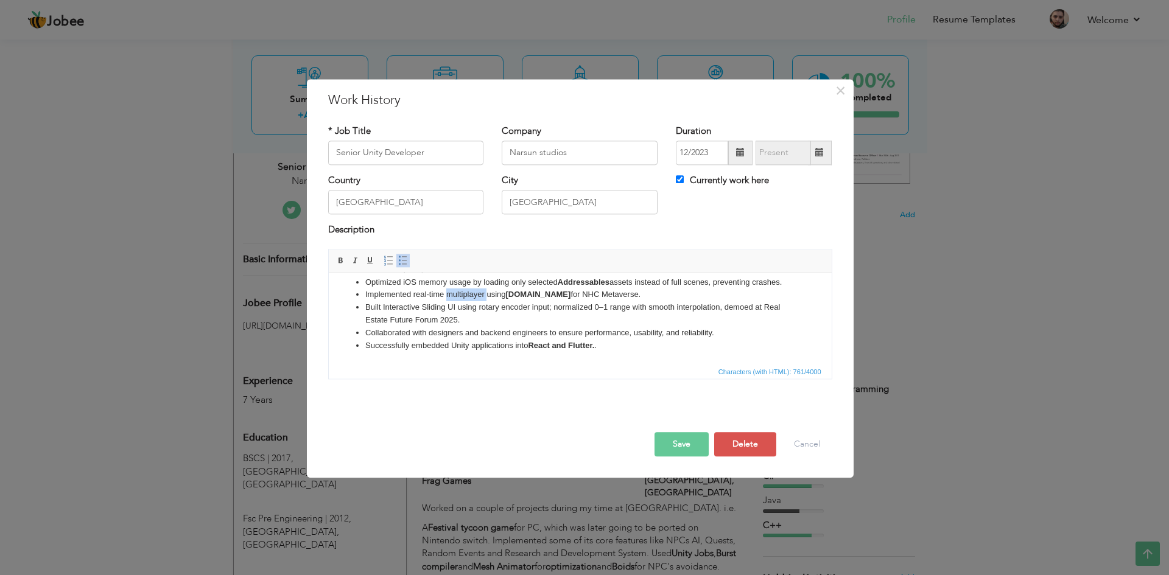
click at [458, 295] on li "Implemented real-time multiplayer using Socket.IO for NHC Metaverse." at bounding box center [580, 294] width 430 height 13
click at [344, 265] on span at bounding box center [341, 261] width 10 height 10
click at [496, 313] on li "Built Interactive Sliding UI using rotary encoder input; normalized 0–1 range w…" at bounding box center [580, 314] width 430 height 26
drag, startPoint x: 510, startPoint y: 295, endPoint x: 547, endPoint y: 294, distance: 37.1
click at [547, 294] on li "Implemented real-time multiplayer using Socket.IO for NHC Metaverse." at bounding box center [580, 294] width 430 height 13
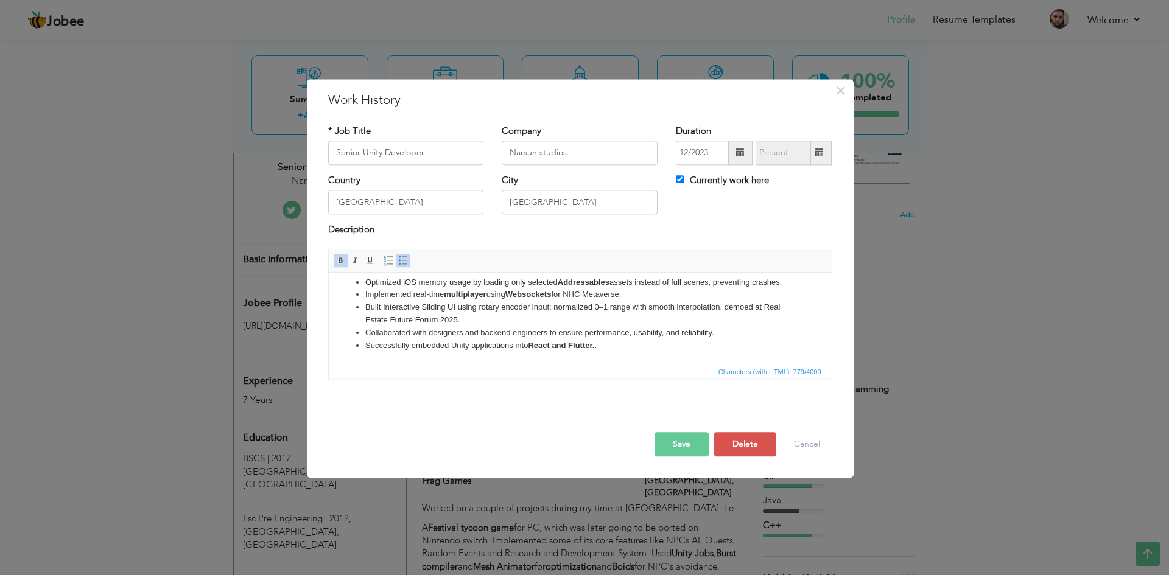
click at [589, 322] on li "Built Interactive Sliding UI using rotary encoder input; normalized 0–1 range w…" at bounding box center [580, 314] width 430 height 26
drag, startPoint x: 478, startPoint y: 309, endPoint x: 529, endPoint y: 312, distance: 51.9
click at [529, 312] on li "Built Interactive Sliding UI using rotary encoder input; normalized 0–1 range w…" at bounding box center [580, 314] width 430 height 26
click at [336, 261] on span at bounding box center [341, 261] width 10 height 10
click at [542, 332] on li "Collaborated with designers and backend engineers to ensure performance, usabil…" at bounding box center [580, 333] width 430 height 13
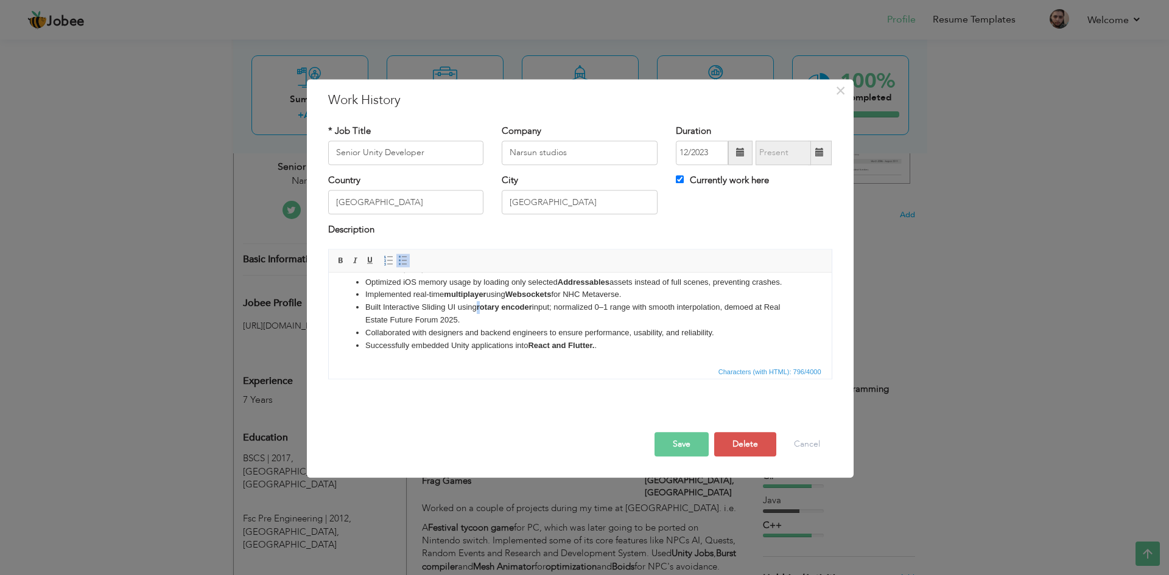
click at [478, 310] on strong "rotary encoder" at bounding box center [503, 306] width 55 height 9
click at [571, 340] on li "Successfully embedded Unity applications into React and Flutter. ." at bounding box center [580, 346] width 430 height 13
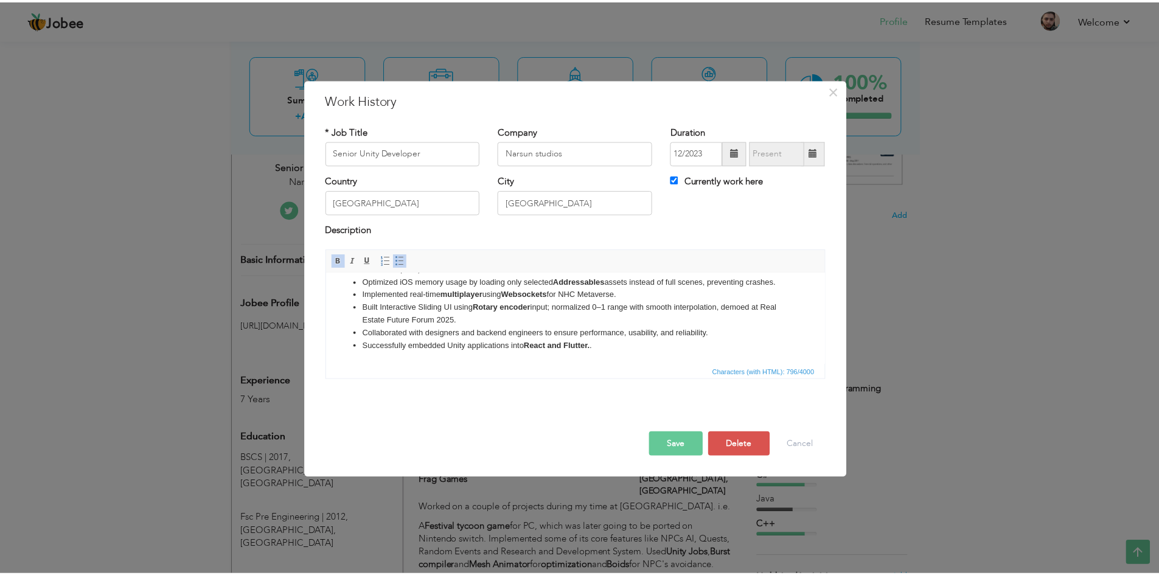
scroll to position [0, 0]
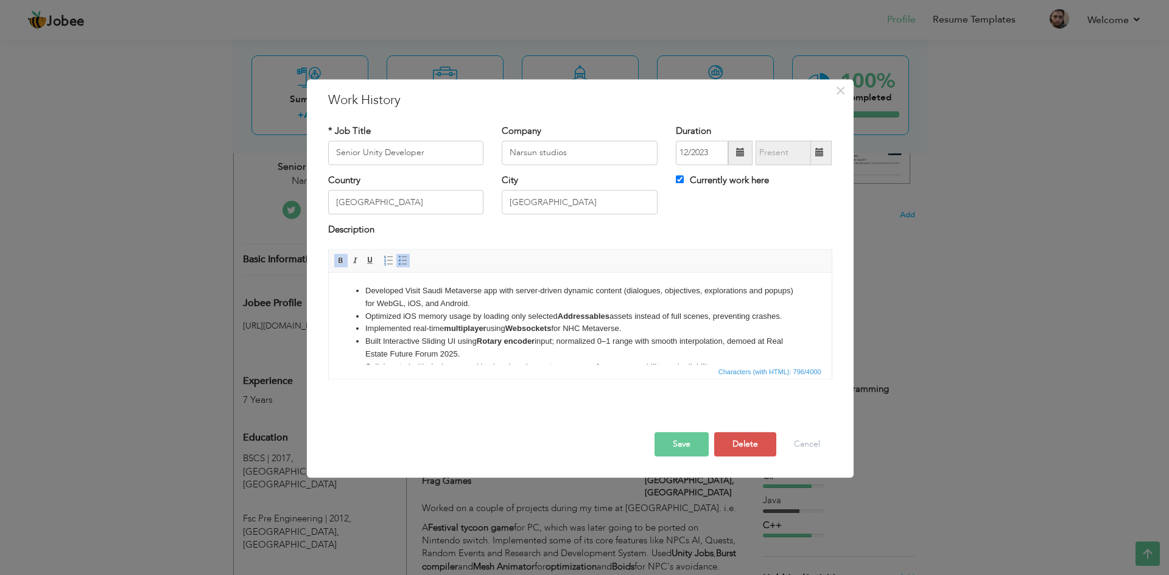
click at [680, 443] on button "Save" at bounding box center [681, 444] width 54 height 24
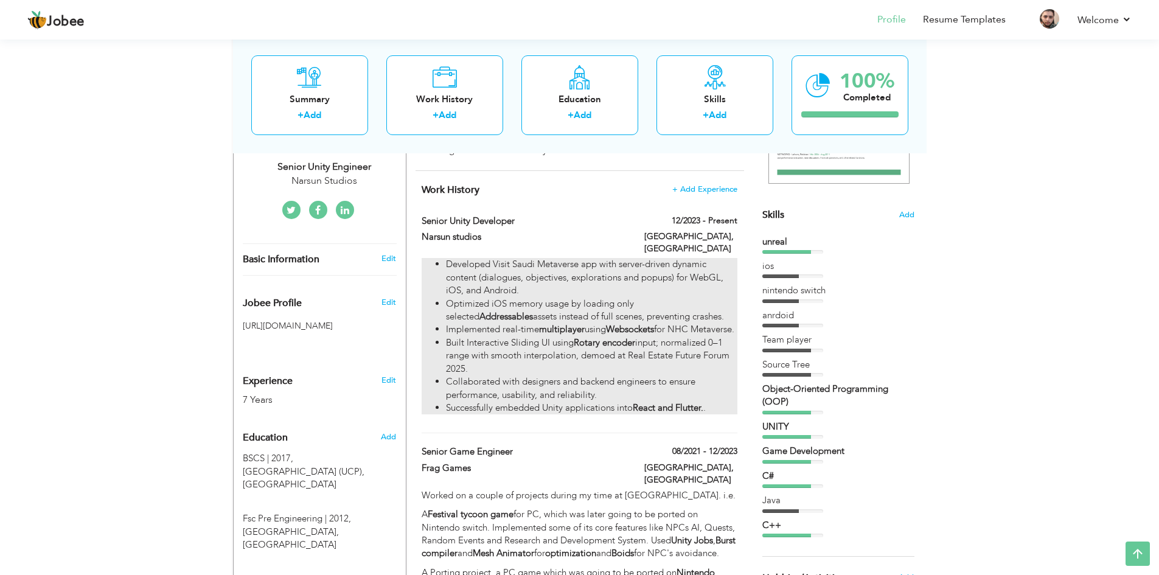
click at [546, 307] on li "Optimized iOS memory usage by loading only selected Addressables assets instead…" at bounding box center [591, 311] width 291 height 26
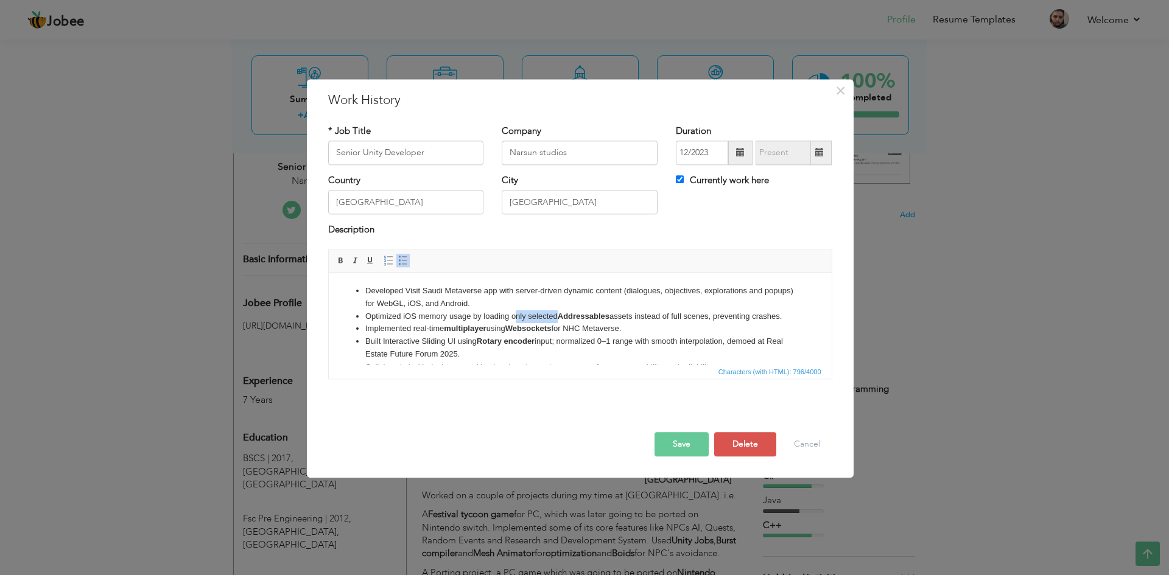
drag, startPoint x: 512, startPoint y: 318, endPoint x: 555, endPoint y: 318, distance: 42.6
click at [555, 318] on li "Optimized iOS memory usage by loading only selected Addressables assets instead…" at bounding box center [580, 316] width 430 height 13
click at [555, 323] on li "Optimized iOS memory usage by loading only selected Addressables assets instead…" at bounding box center [580, 316] width 430 height 13
drag, startPoint x: 509, startPoint y: 316, endPoint x: 559, endPoint y: 318, distance: 49.3
click at [559, 318] on li "Optimized iOS memory usage by loading only selected Addressables assets instead…" at bounding box center [580, 316] width 430 height 13
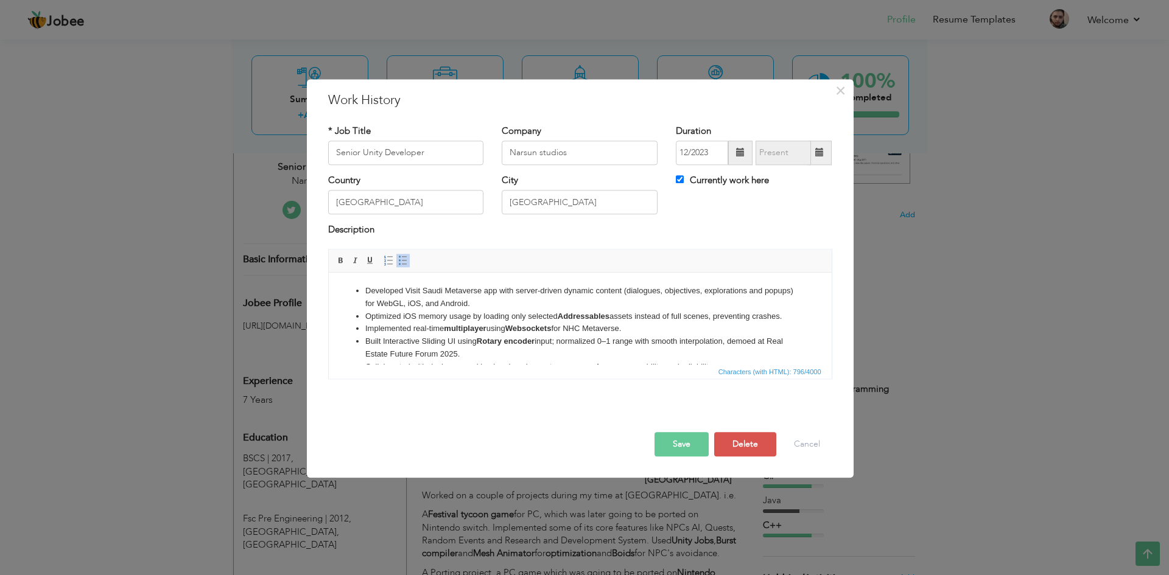
click at [533, 323] on li "Optimized iOS memory usage by loading only selected Addressables assets instead…" at bounding box center [580, 316] width 430 height 13
click at [517, 318] on li "Optimized iOS memory usage by loading only selected Addressables assets instead…" at bounding box center [580, 316] width 430 height 13
click at [802, 444] on button "Cancel" at bounding box center [806, 444] width 51 height 24
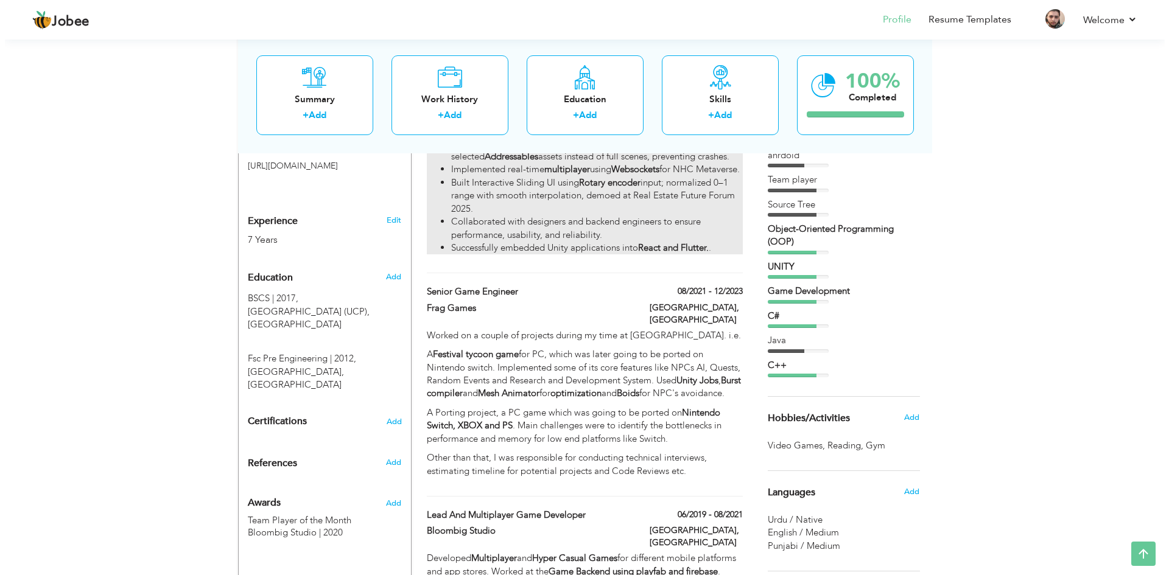
scroll to position [442, 0]
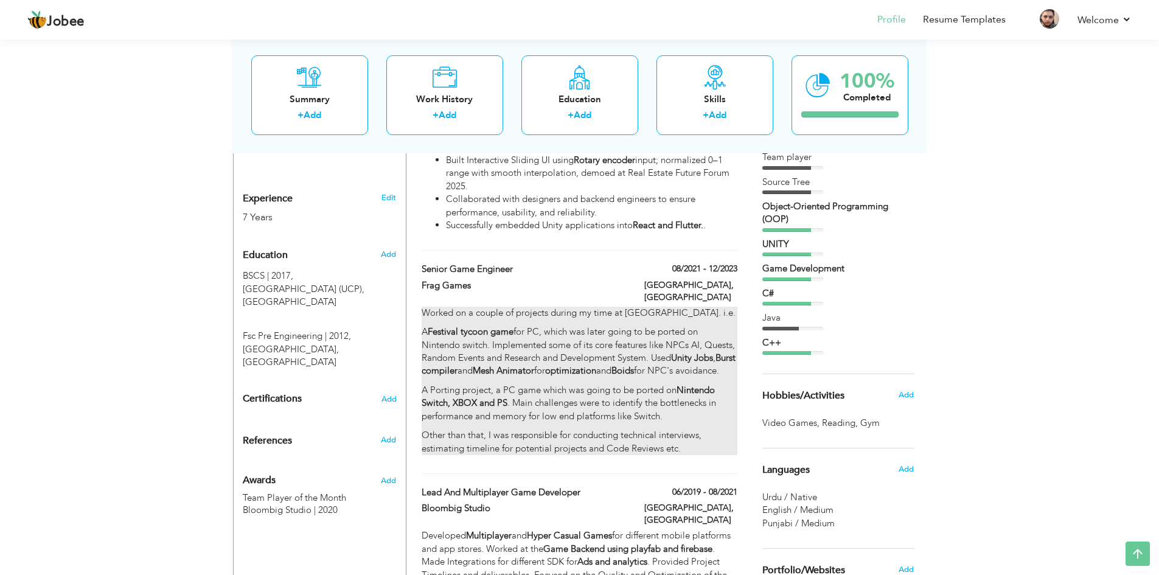
click at [534, 367] on strong "Mesh Animator" at bounding box center [503, 371] width 61 height 12
type input "Senior Game Engineer"
type input "Frag Games"
type input "08/2021"
type input "12/2023"
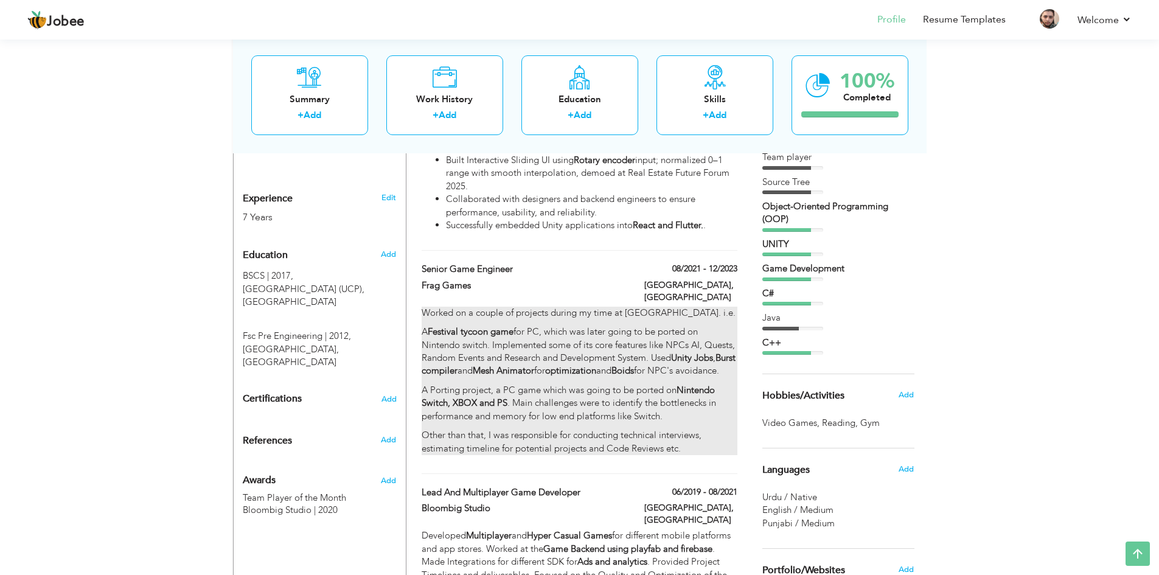
checkbox input "false"
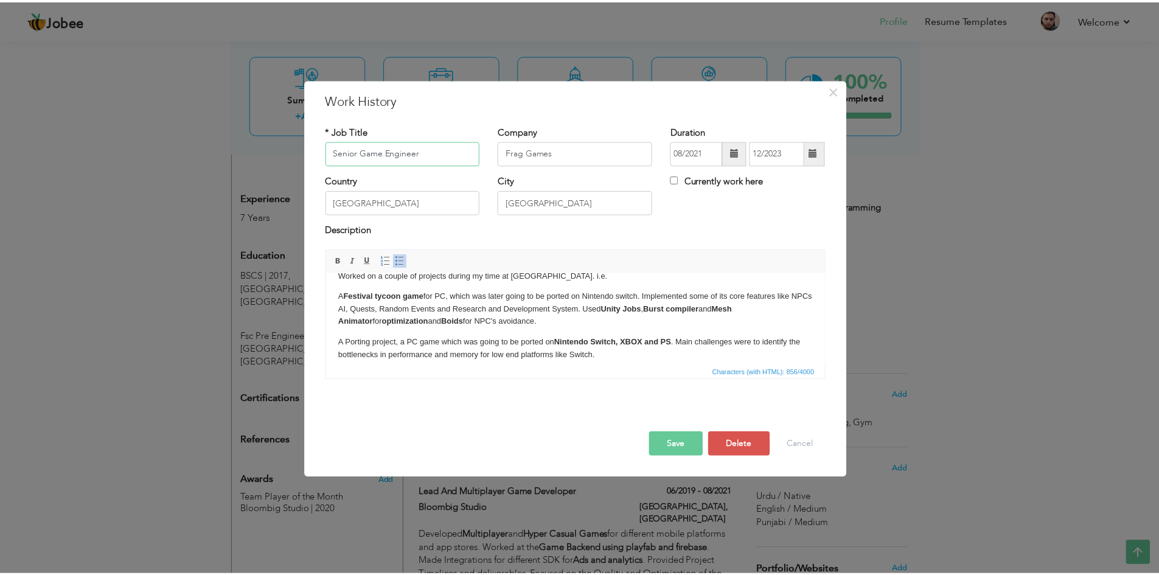
scroll to position [0, 0]
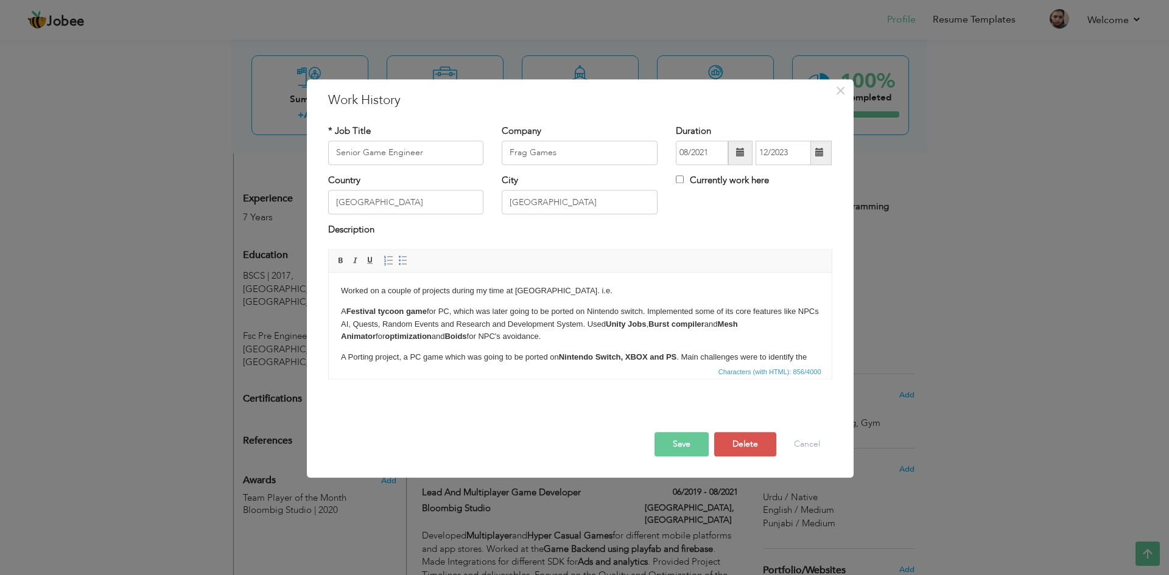
click at [603, 326] on p "A Festival tycoon game for PC, which was later going to be ported on Nintendo s…" at bounding box center [579, 325] width 478 height 38
click at [578, 326] on p "A Festival tycoon game for PC, which was later going to be ported on Nintendo s…" at bounding box center [579, 325] width 478 height 38
click at [645, 335] on p "A Festival tycoon game for PC, which was later going to be ported on Nintendo s…" at bounding box center [579, 325] width 478 height 38
click at [691, 455] on button "Save" at bounding box center [681, 444] width 54 height 24
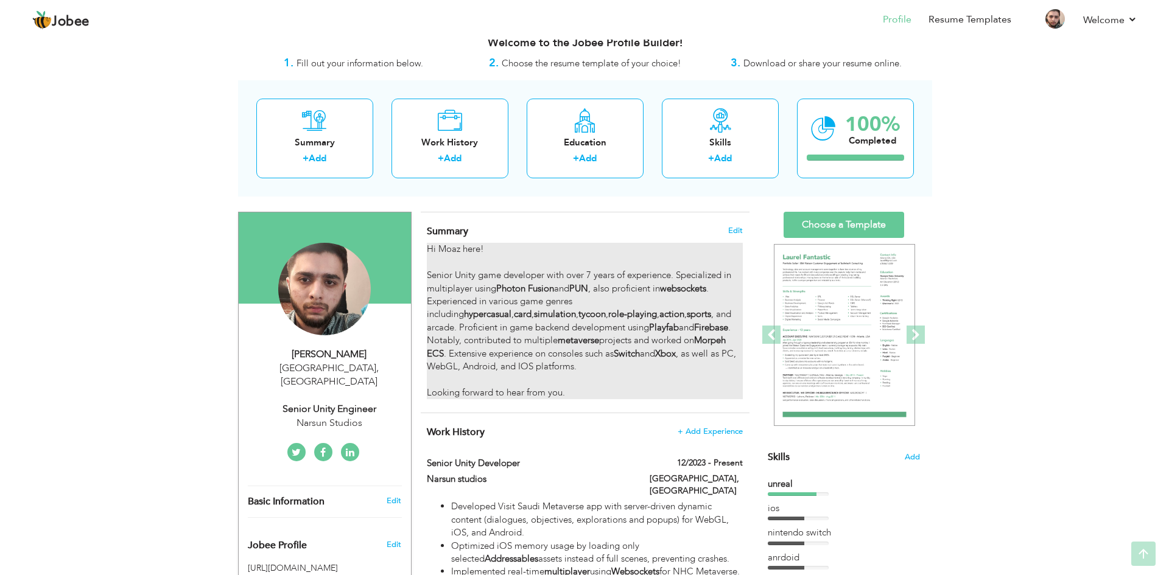
scroll to position [16, 0]
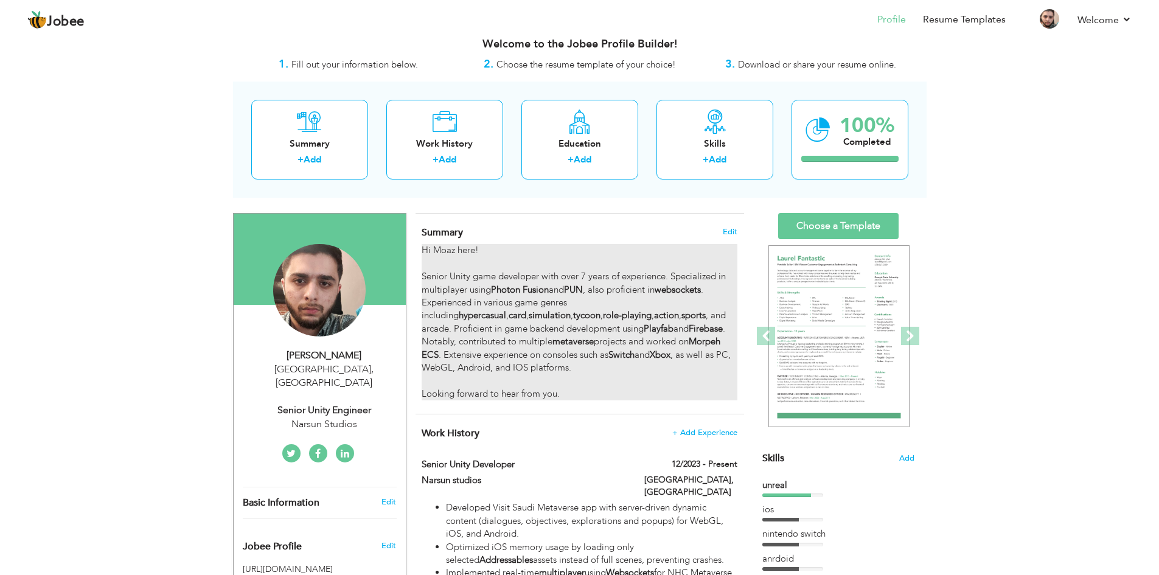
click at [493, 252] on div "Hi Moaz here! Senior Unity game developer with over 7 years of experience. Spec…" at bounding box center [579, 322] width 315 height 156
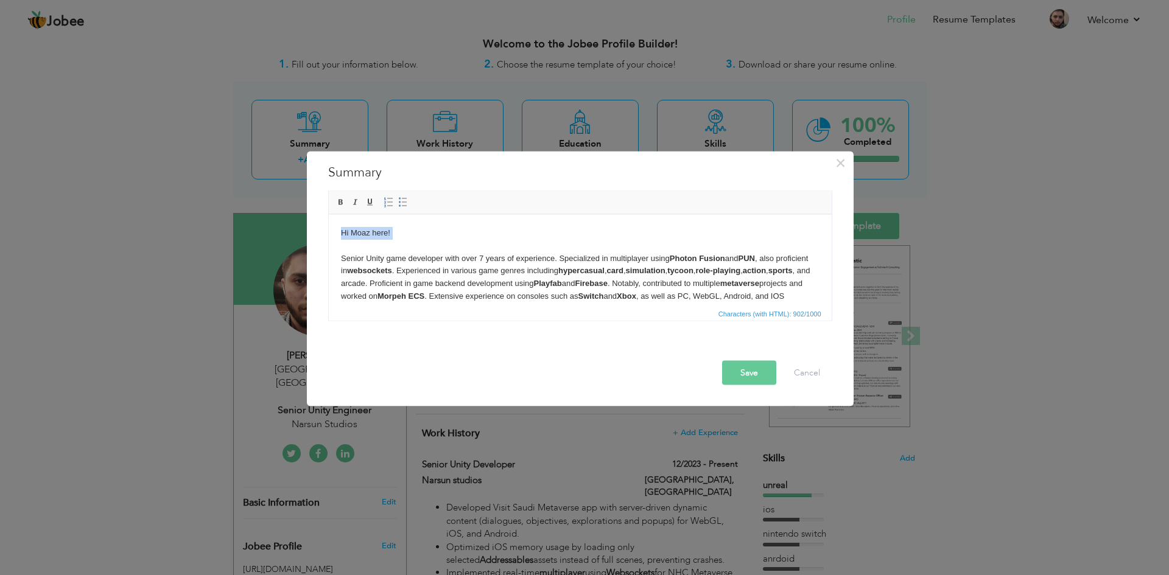
drag, startPoint x: 402, startPoint y: 246, endPoint x: 295, endPoint y: 226, distance: 109.7
click at [328, 226] on html "Hi Moaz here! Senior Unity game developer with over 7 years of experience. Spec…" at bounding box center [579, 283] width 503 height 138
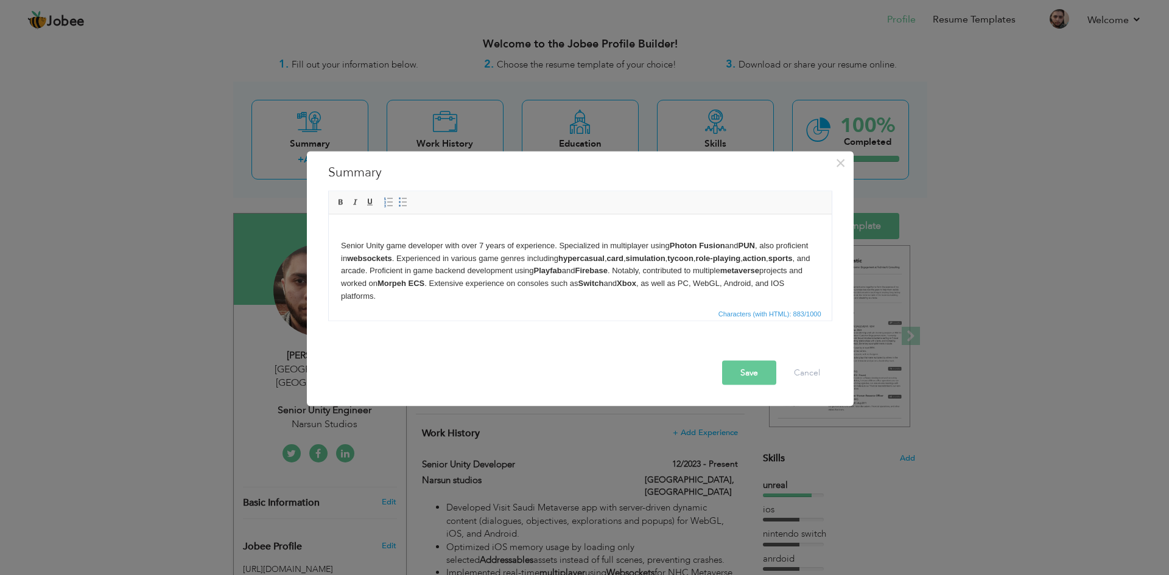
click at [341, 246] on body "Senior Unity game developer with over 7 years of experience. Specialized in mul…" at bounding box center [579, 276] width 478 height 101
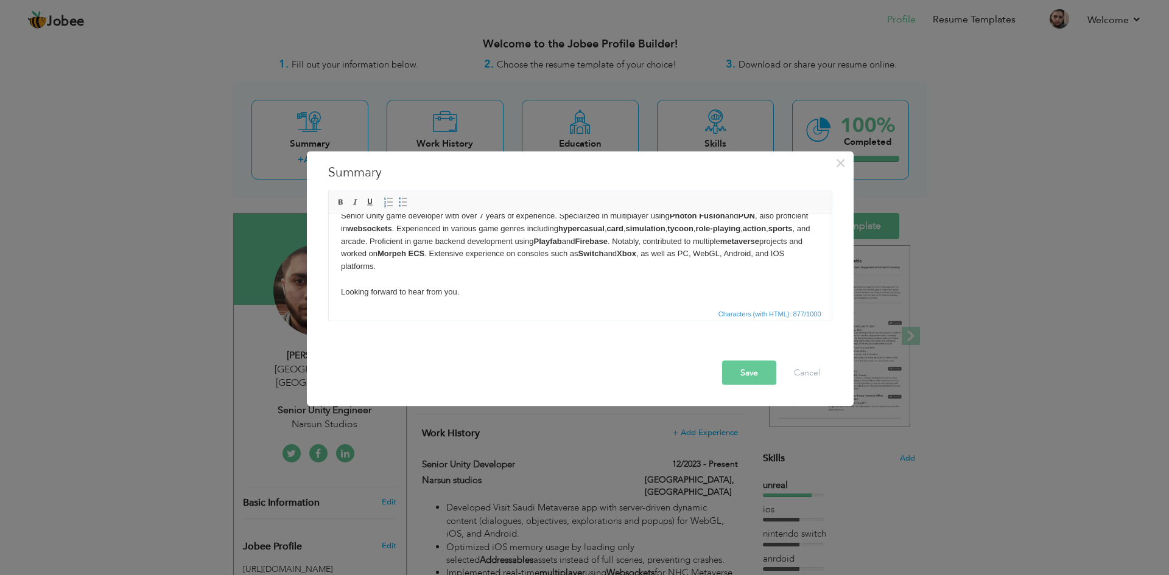
scroll to position [22, 0]
drag, startPoint x: 497, startPoint y: 288, endPoint x: 651, endPoint y: 494, distance: 257.0
click at [328, 279] on html "Senior Unity game developer with over 7 years of experience. Specialized in mul…" at bounding box center [579, 248] width 503 height 113
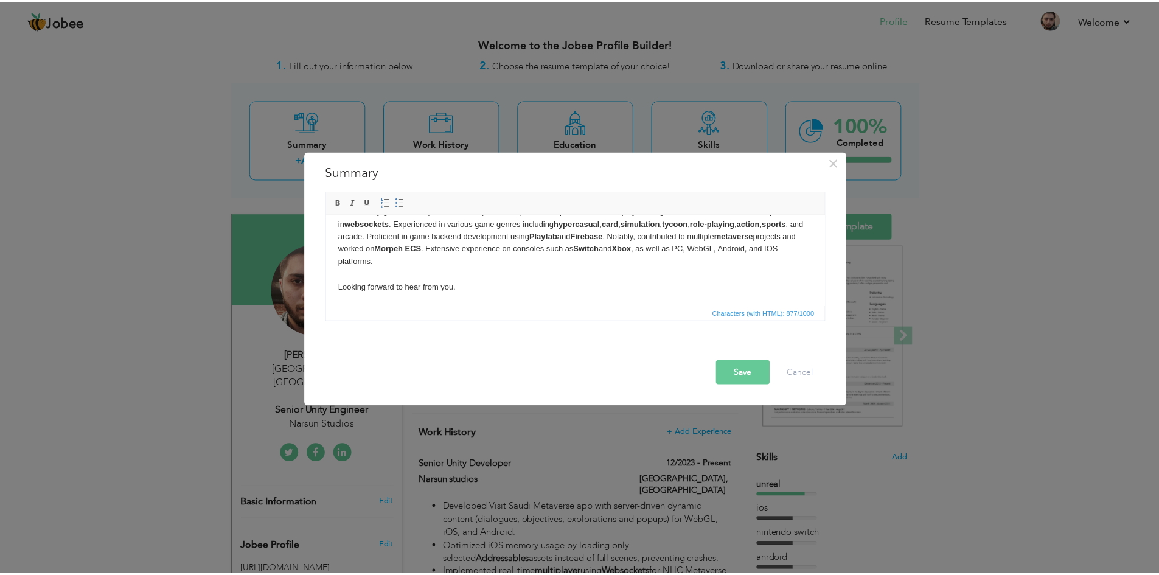
scroll to position [0, 0]
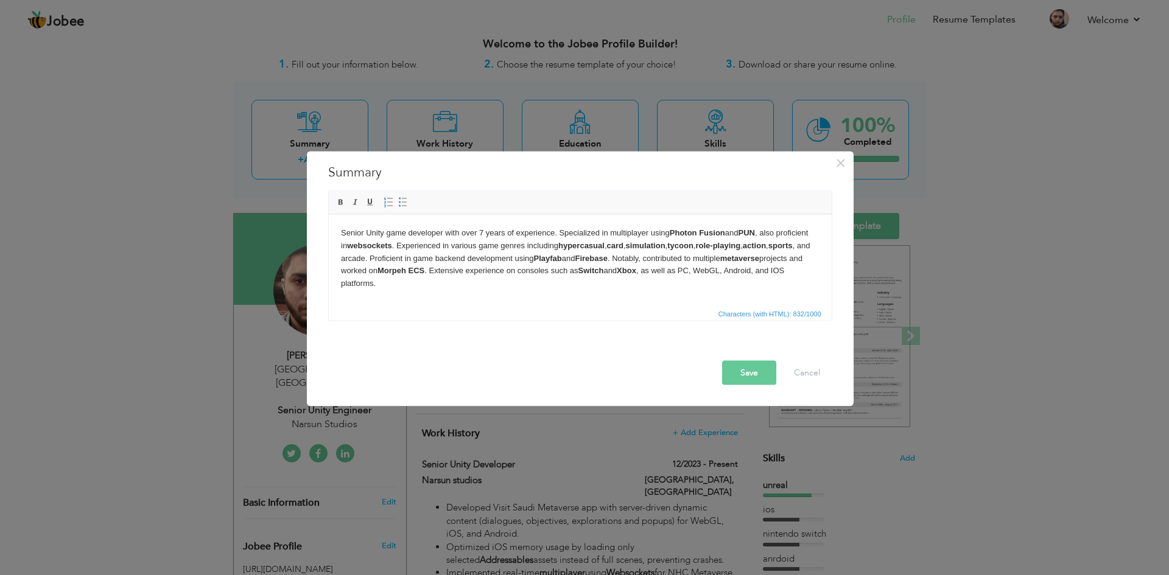
click at [516, 300] on html "Senior Unity game developer with over 7 years of experience. Specialized in mul…" at bounding box center [579, 258] width 503 height 88
click at [767, 376] on button "Save" at bounding box center [749, 372] width 54 height 24
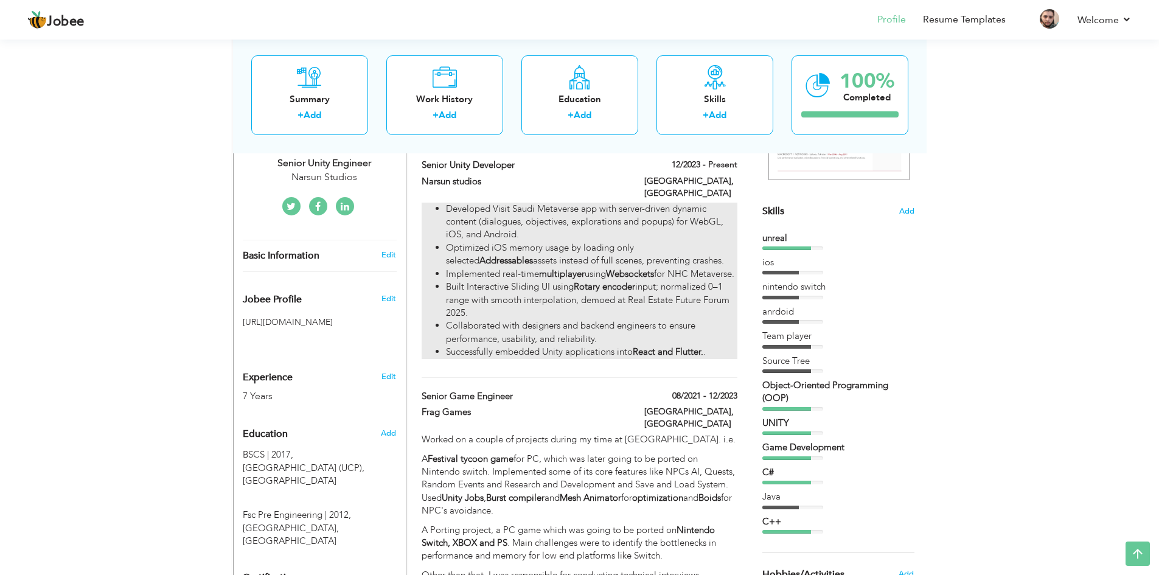
scroll to position [260, 0]
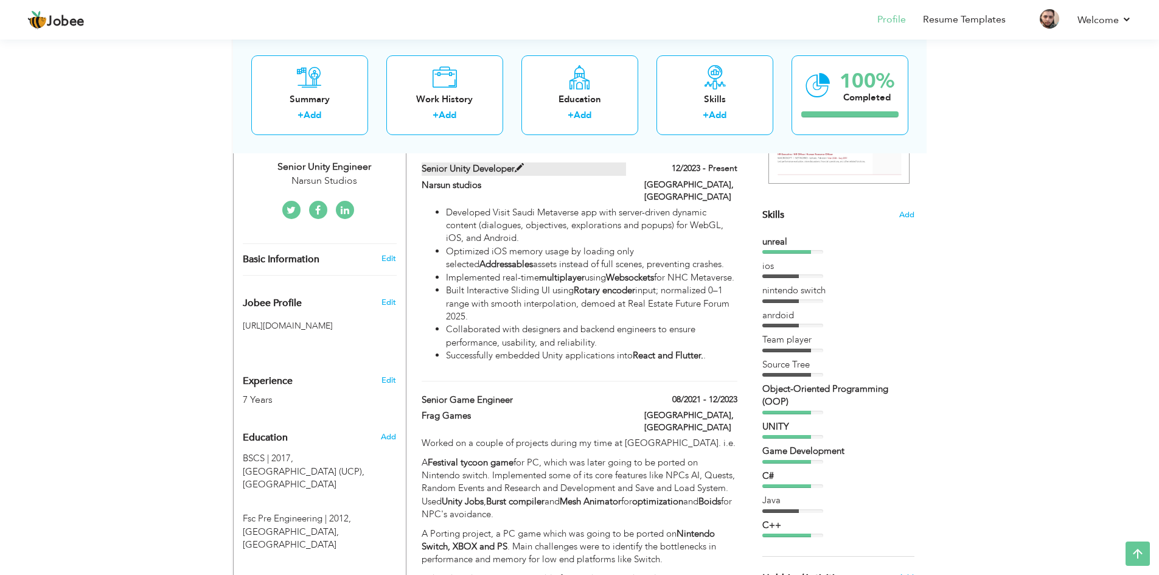
click at [562, 167] on label "Senior Unity Developer" at bounding box center [524, 168] width 204 height 13
type input "Senior Unity Developer"
type input "Narsun studios"
type input "12/2023"
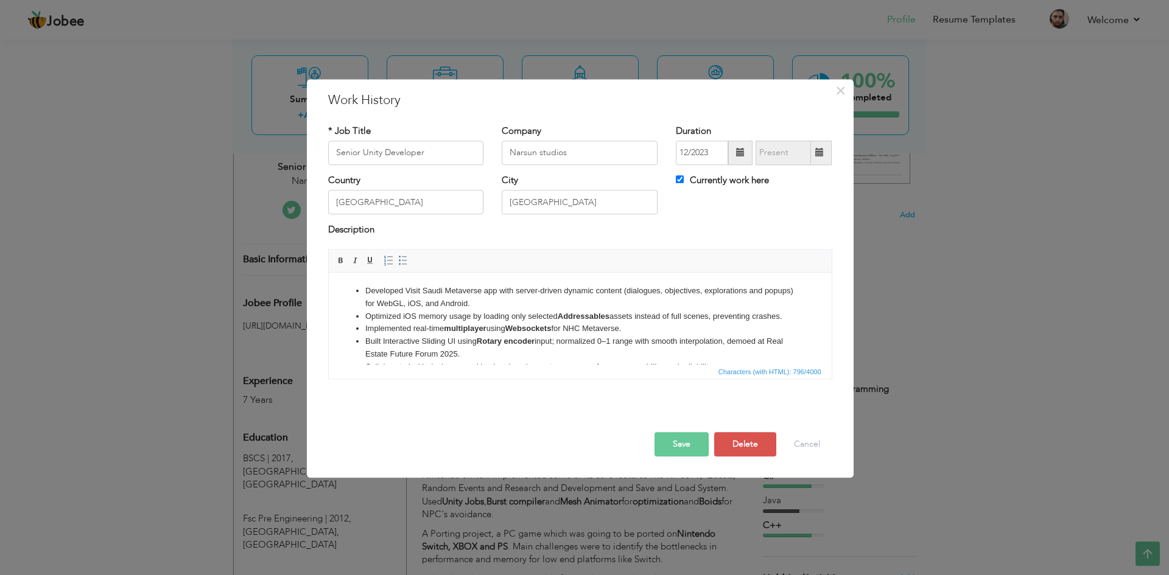
click at [827, 155] on span at bounding box center [820, 153] width 24 height 24
click at [718, 182] on label "Currently work here" at bounding box center [722, 180] width 93 height 13
click at [683, 182] on input "Currently work here" at bounding box center [680, 179] width 8 height 8
checkbox input "false"
click at [818, 161] on span at bounding box center [820, 153] width 24 height 24
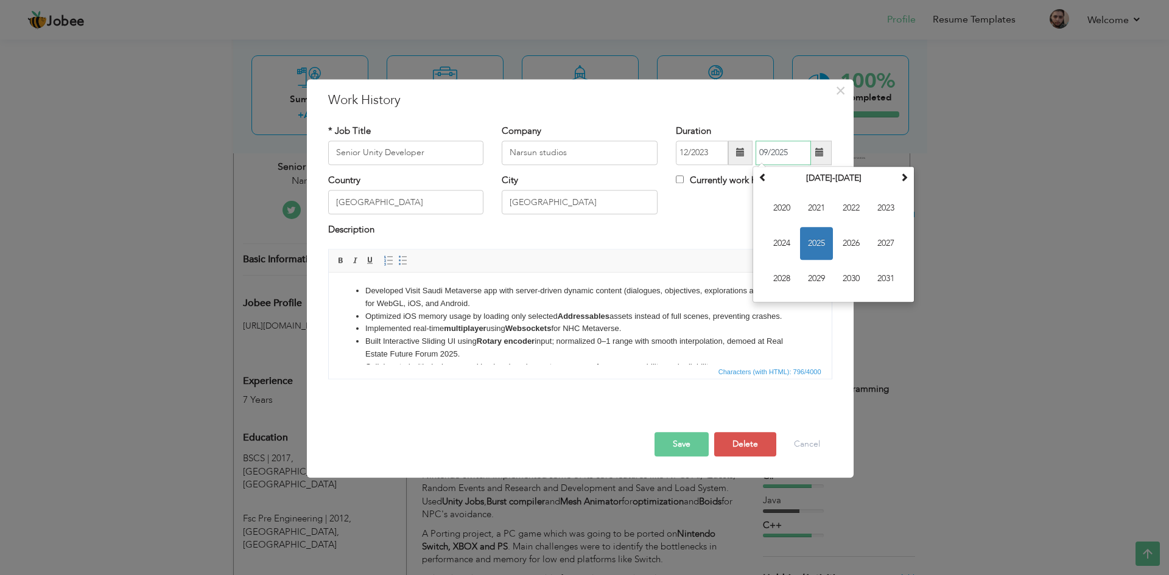
click at [809, 244] on span "2025" at bounding box center [816, 243] width 33 height 33
click at [814, 246] on span "Jun" at bounding box center [816, 243] width 33 height 33
type input "06/2025"
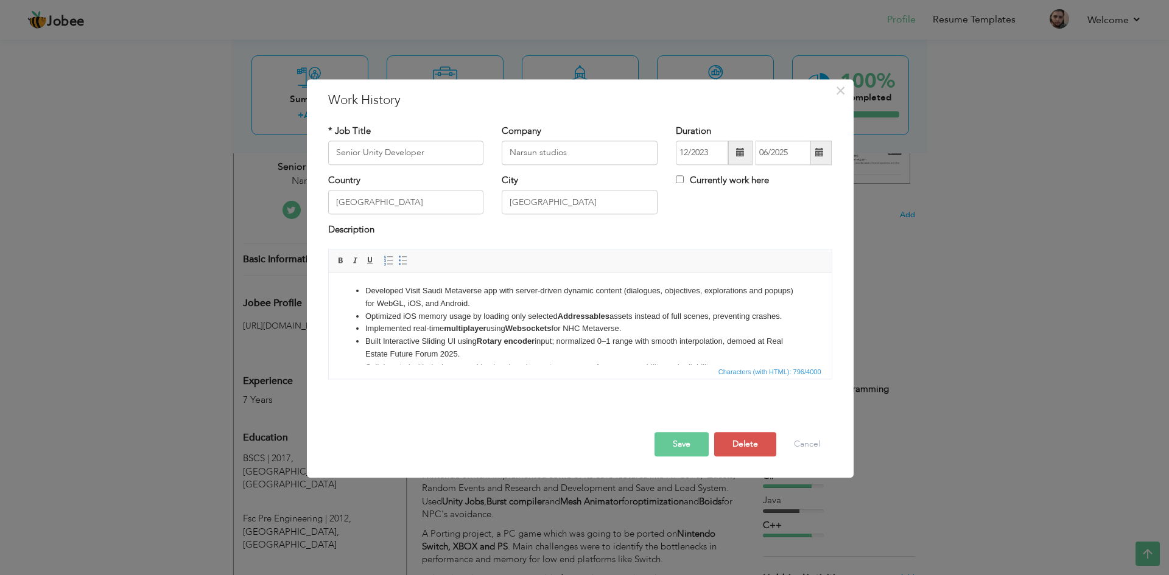
click at [821, 155] on span at bounding box center [819, 152] width 9 height 9
click at [679, 231] on div "Description" at bounding box center [580, 232] width 504 height 16
click at [682, 442] on button "Save" at bounding box center [681, 444] width 54 height 24
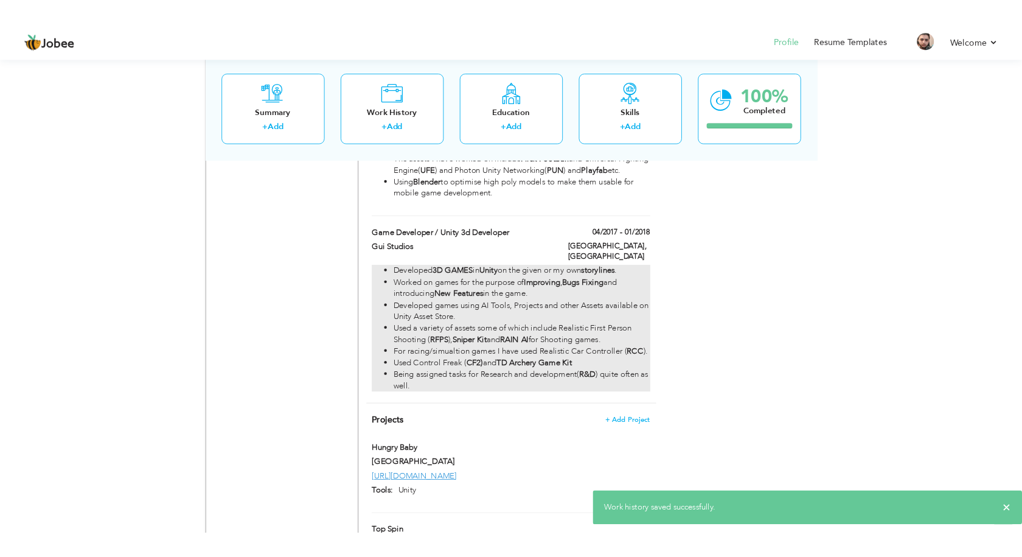
scroll to position [1112, 0]
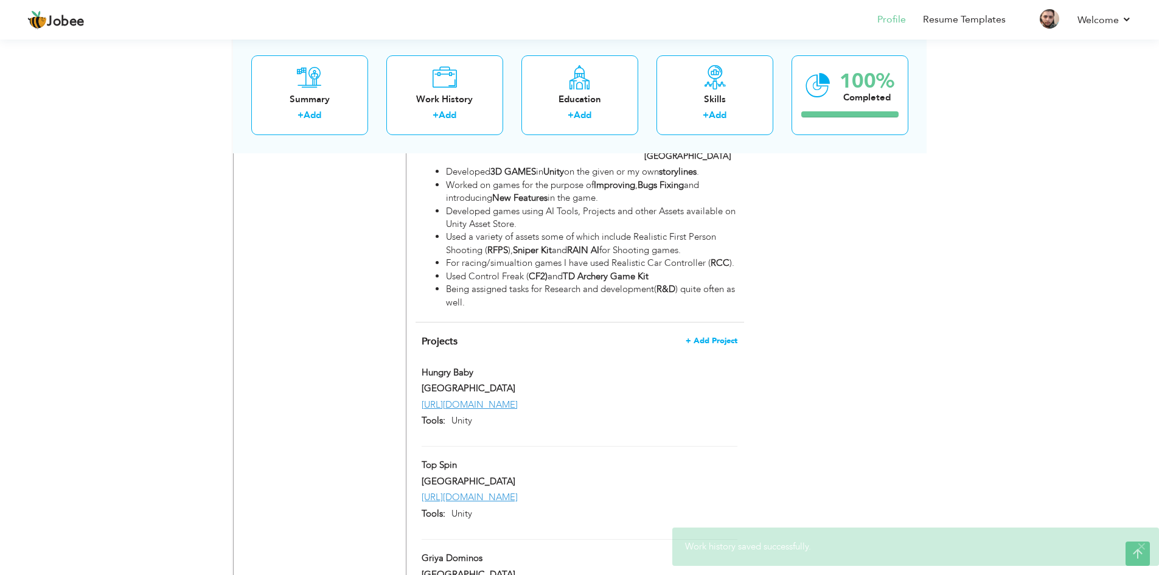
click at [719, 337] on span "+ Add Project" at bounding box center [712, 341] width 52 height 9
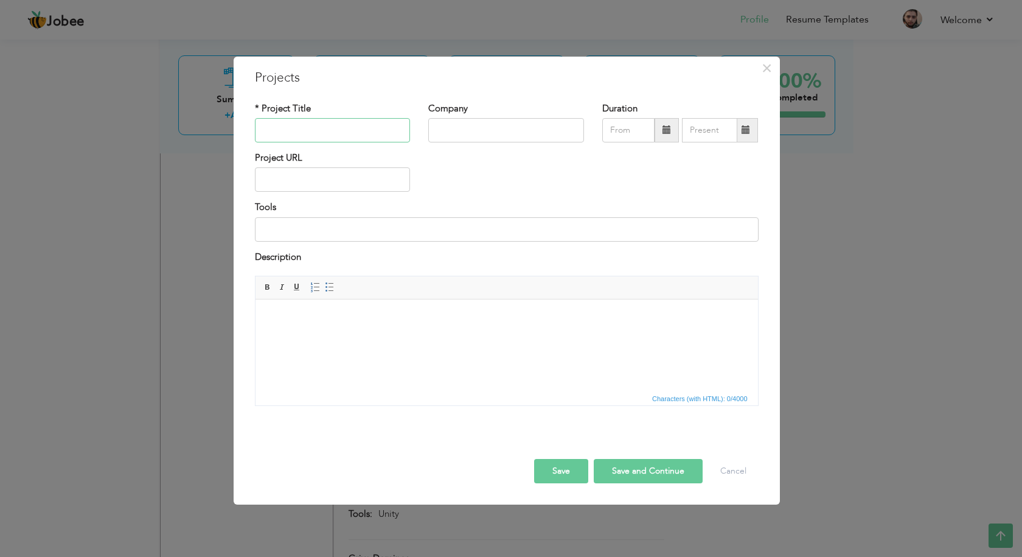
paste input "Bucket Buddies – Fun Physics Fruit Balancing Game"
click at [271, 131] on input "Bucket Buddies – Fun Physics Fruit Balancing Game" at bounding box center [333, 130] width 156 height 24
type input "Bucket Buddies – Fun Physics Fruit Balancing Game"
click at [319, 226] on input at bounding box center [507, 229] width 504 height 24
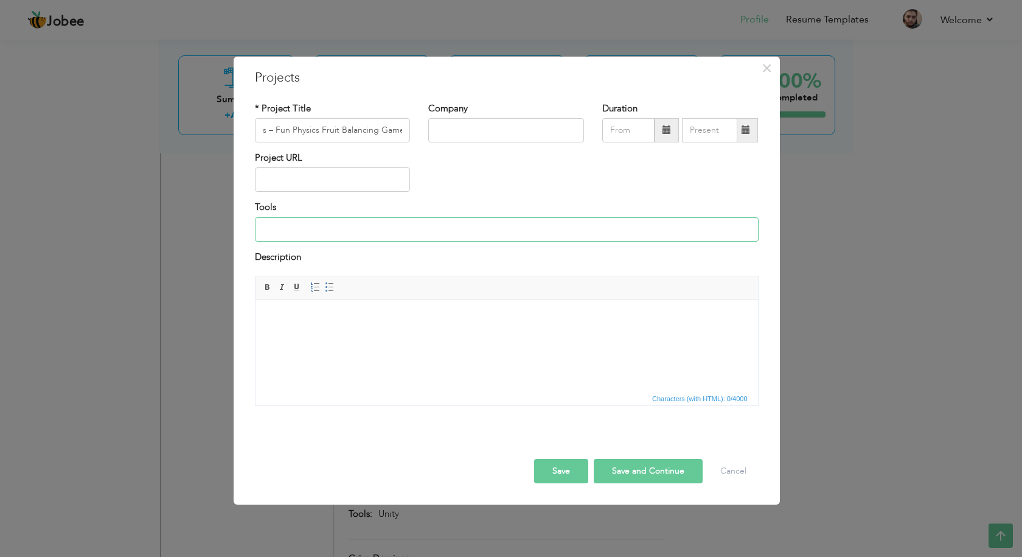
scroll to position [0, 0]
click at [352, 187] on input "text" at bounding box center [333, 179] width 156 height 24
paste input "[URL][DOMAIN_NAME]"
type input "[URL][DOMAIN_NAME]"
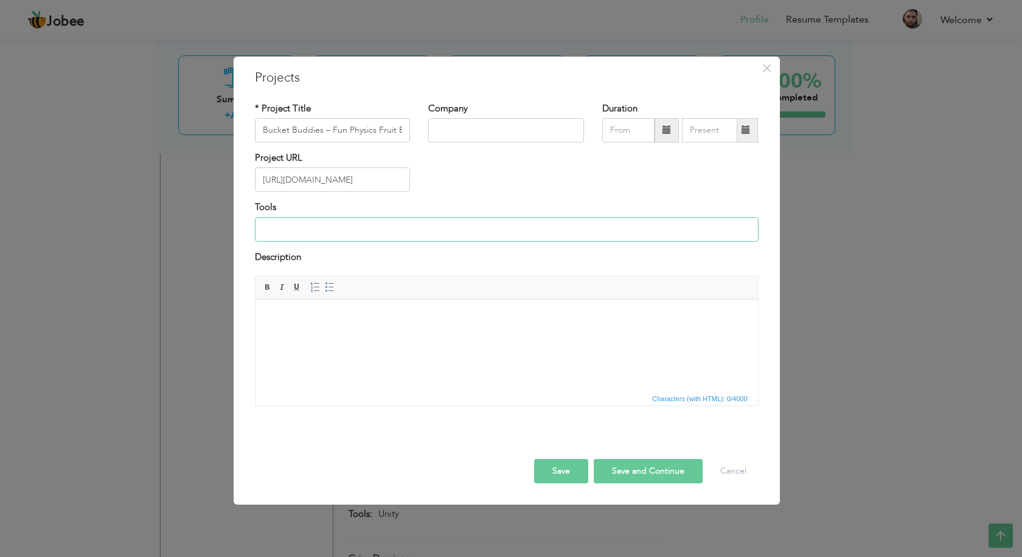
click at [365, 229] on input at bounding box center [507, 229] width 504 height 24
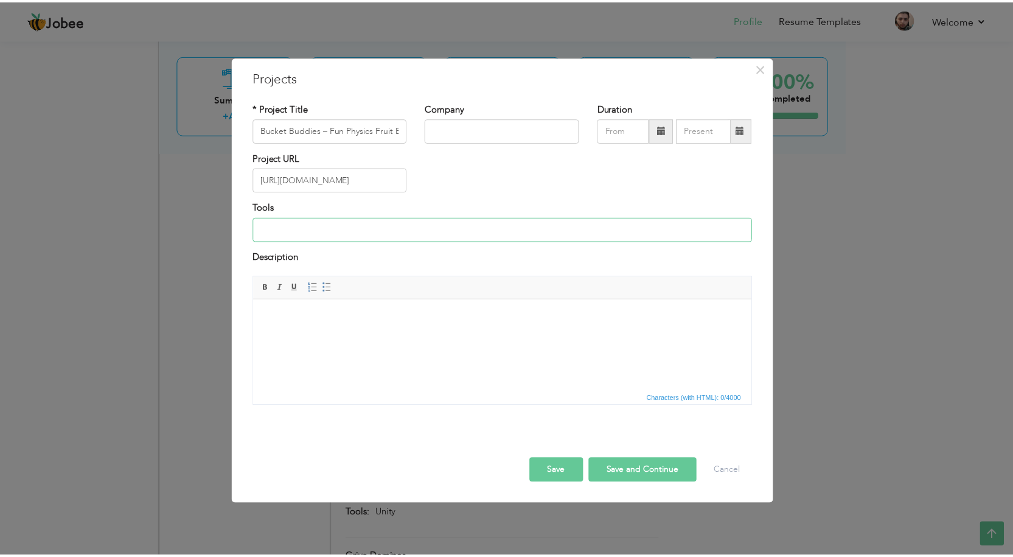
scroll to position [0, 0]
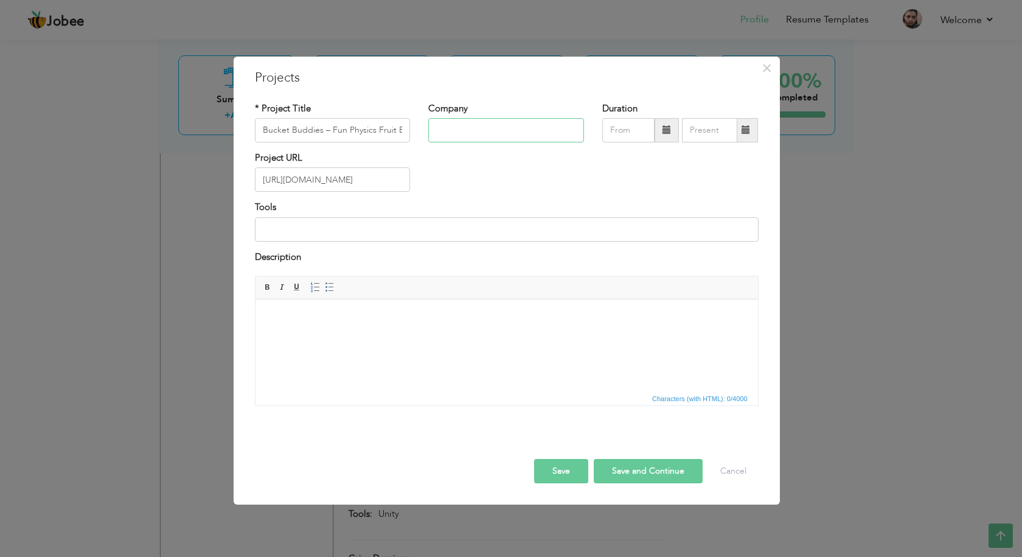
click at [525, 131] on input "text" at bounding box center [506, 130] width 156 height 24
click at [464, 133] on input "text" at bounding box center [506, 130] width 156 height 24
type input "Freelance"
click at [640, 132] on input "09/2025" at bounding box center [629, 130] width 52 height 24
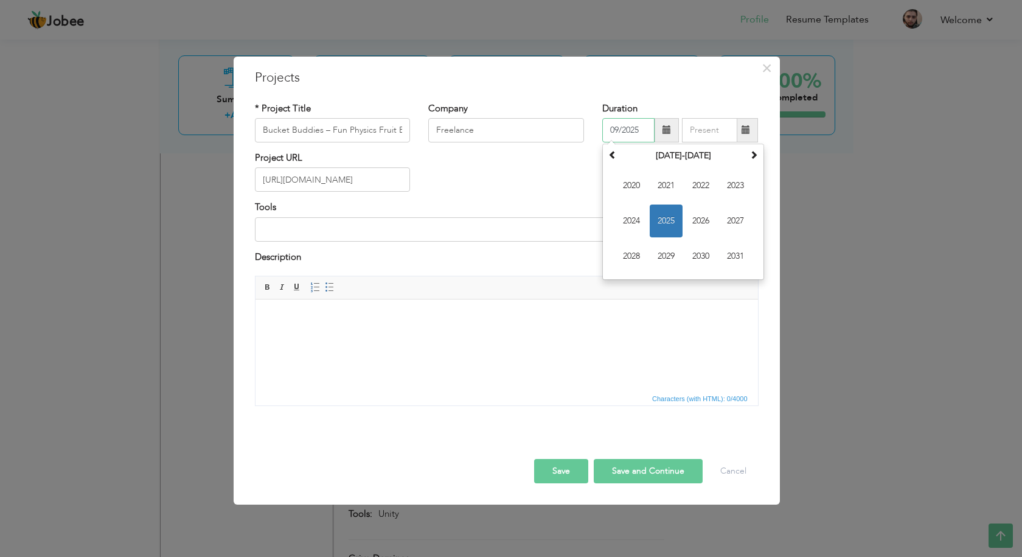
click at [664, 218] on span "2025" at bounding box center [666, 220] width 33 height 33
click at [633, 222] on span "May" at bounding box center [631, 220] width 33 height 33
type input "05/2025"
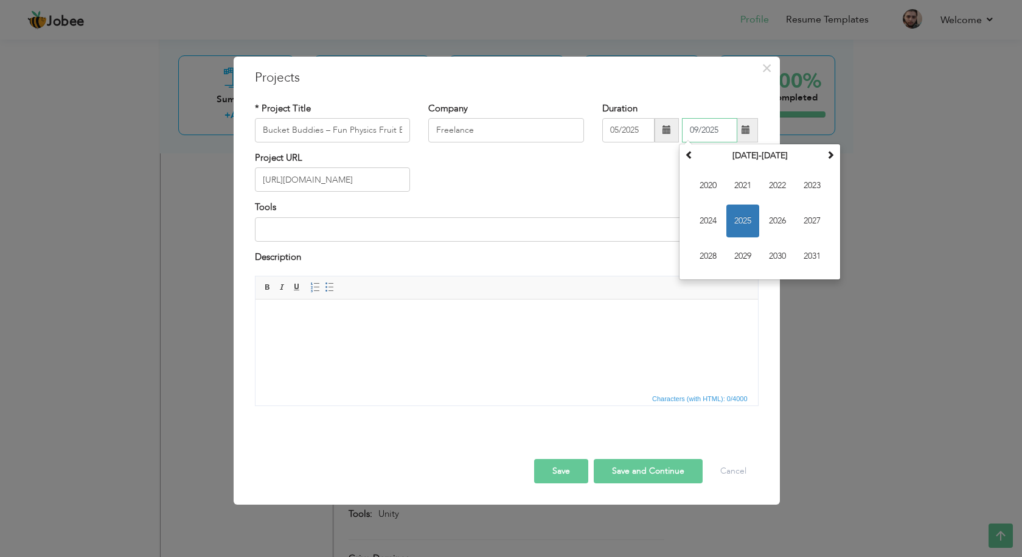
click at [713, 134] on input "09/2025" at bounding box center [709, 130] width 55 height 24
click at [740, 217] on span "2025" at bounding box center [743, 220] width 33 height 33
click at [708, 228] on span "May" at bounding box center [708, 220] width 33 height 33
type input "05/2025"
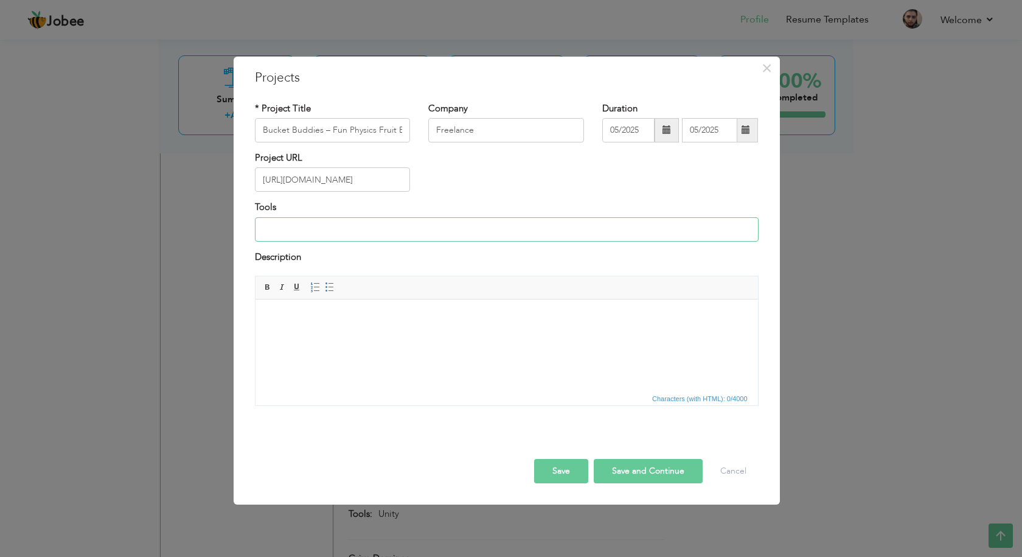
click at [689, 237] on input at bounding box center [507, 229] width 504 height 24
type input "Unity"
click at [431, 337] on html at bounding box center [506, 317] width 503 height 37
click at [570, 466] on button "Save" at bounding box center [561, 471] width 54 height 24
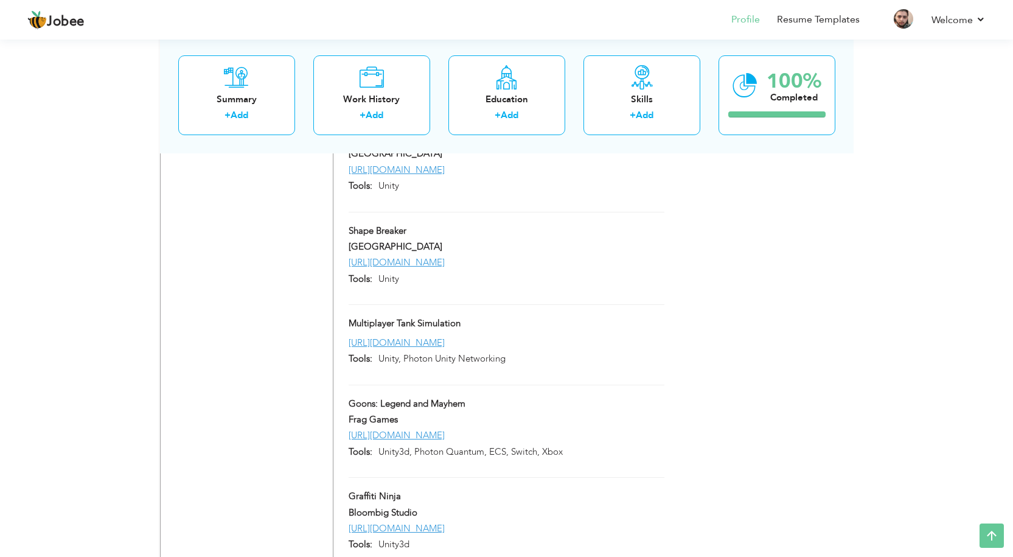
scroll to position [1903, 0]
click at [464, 329] on span at bounding box center [465, 324] width 9 height 9
type input "Multiplayer Tank Simulation"
type input "[URL][DOMAIN_NAME]"
type input "Unity, Photon Unity Networking"
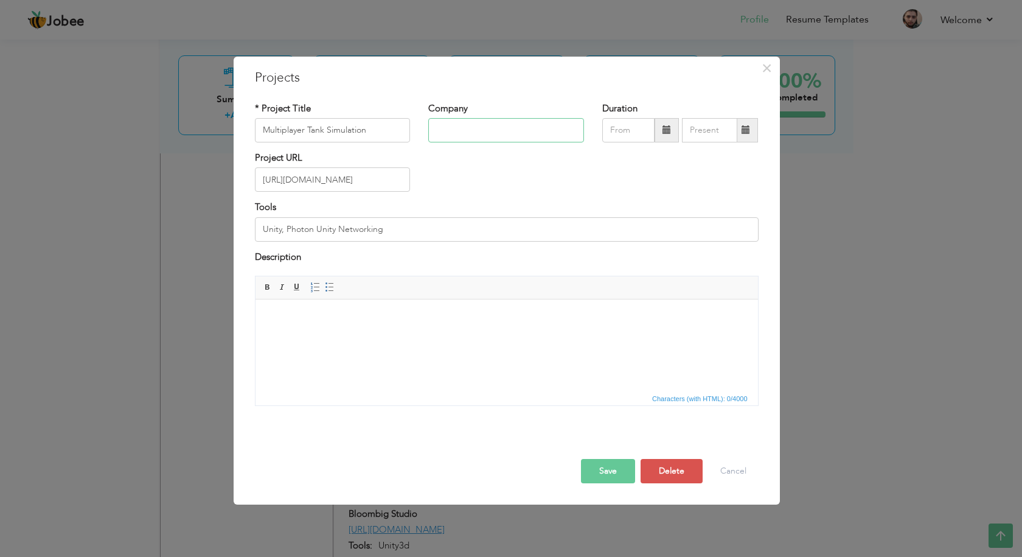
click at [478, 131] on input "text" at bounding box center [506, 130] width 156 height 24
type input "Freelance"
click at [605, 460] on button "Save" at bounding box center [608, 471] width 54 height 24
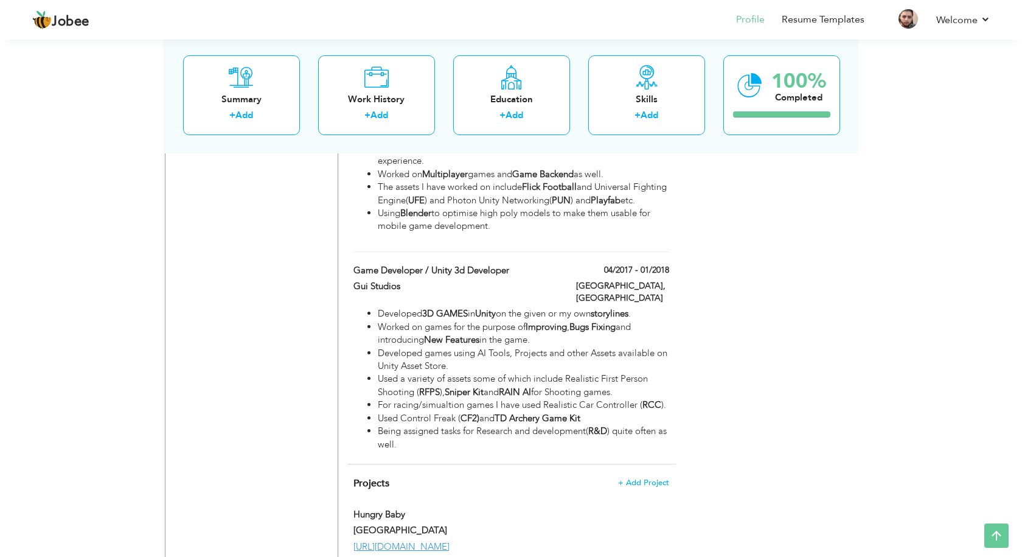
scroll to position [956, 0]
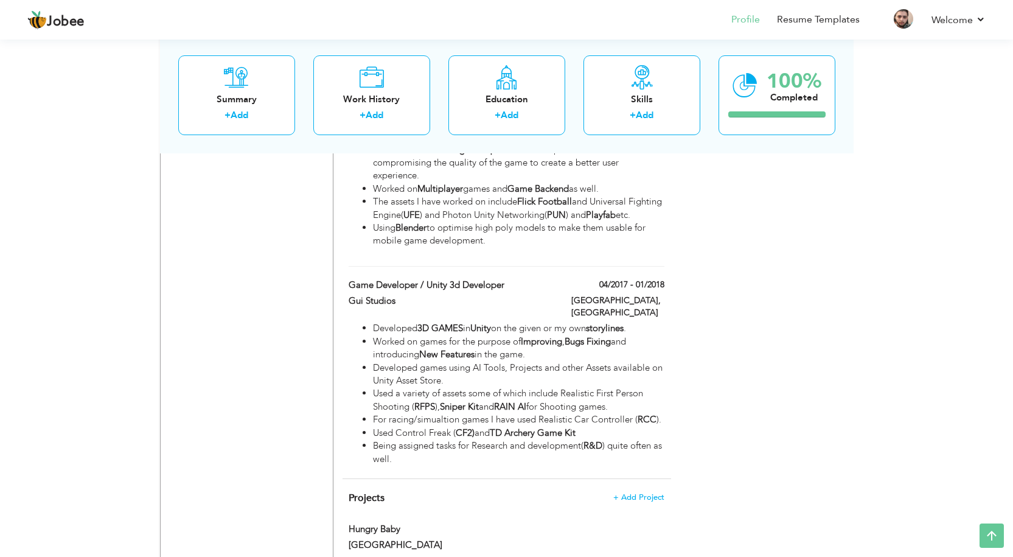
click at [635, 492] on h4 "Projects + Add Project" at bounding box center [506, 498] width 315 height 12
click at [640, 493] on span "+ Add Project" at bounding box center [639, 497] width 52 height 9
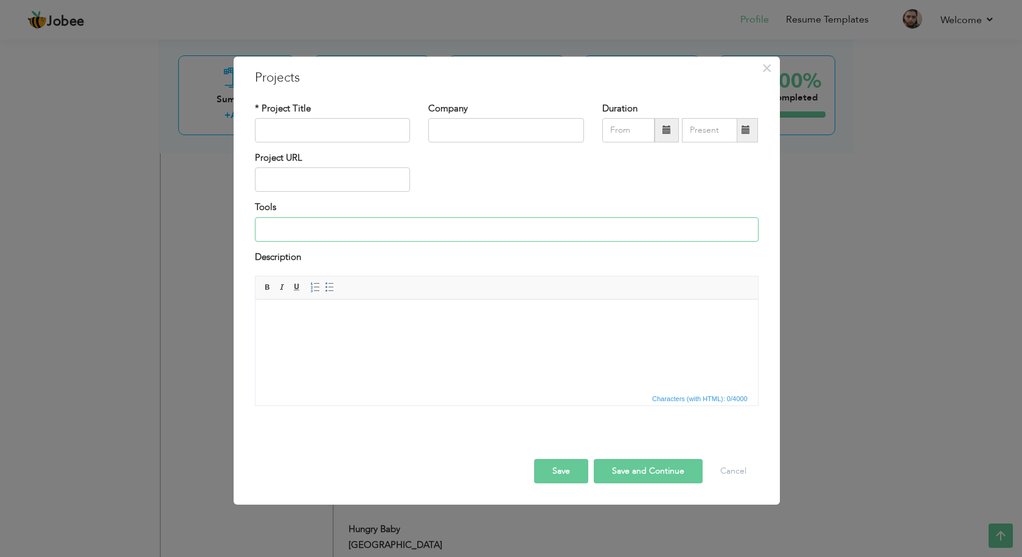
click at [374, 229] on input at bounding box center [507, 229] width 504 height 24
click at [371, 337] on html at bounding box center [506, 317] width 503 height 37
click at [333, 180] on input "text" at bounding box center [333, 179] width 156 height 24
type input "[URL][DOMAIN_NAME]"
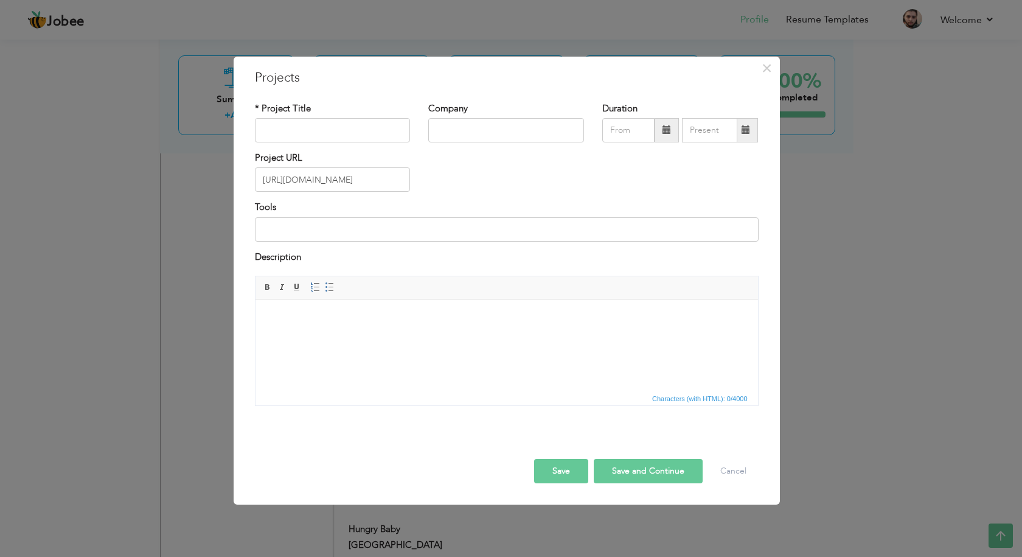
scroll to position [0, 0]
click at [340, 133] on input "text" at bounding box center [333, 130] width 156 height 24
paste input "Forest Survivors – 2D Survival Defense Strategy Game"
type input "Forest Survivors – 2D Survival Defense Strategy Game"
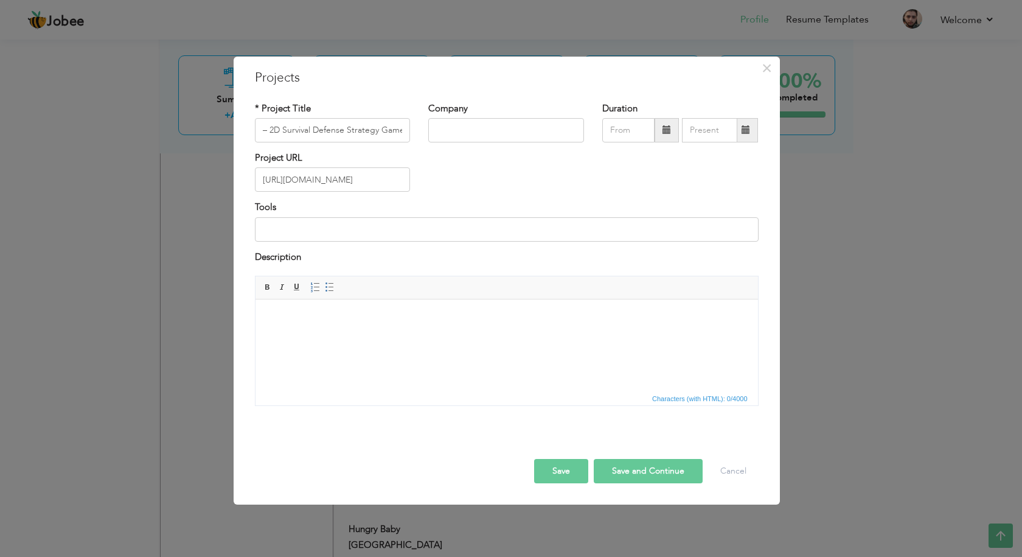
click at [387, 337] on html at bounding box center [506, 317] width 503 height 37
click at [487, 133] on input "text" at bounding box center [506, 130] width 156 height 24
type input "Freelance"
click at [672, 137] on span at bounding box center [667, 130] width 24 height 24
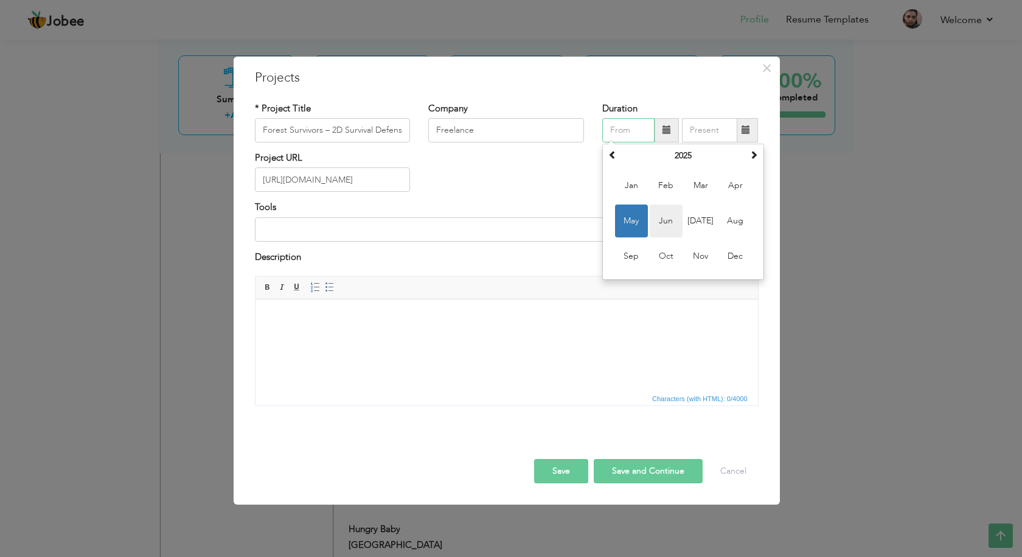
click at [662, 225] on span "Jun" at bounding box center [666, 220] width 33 height 33
type input "06/2025"
click at [746, 136] on span at bounding box center [747, 130] width 24 height 24
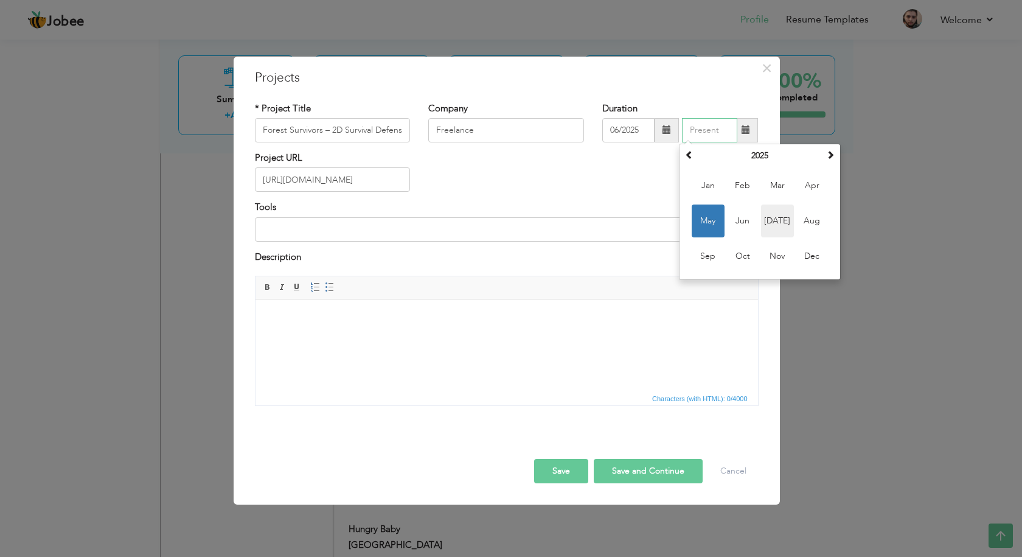
click at [769, 221] on span "Jul" at bounding box center [777, 220] width 33 height 33
type input "07/2025"
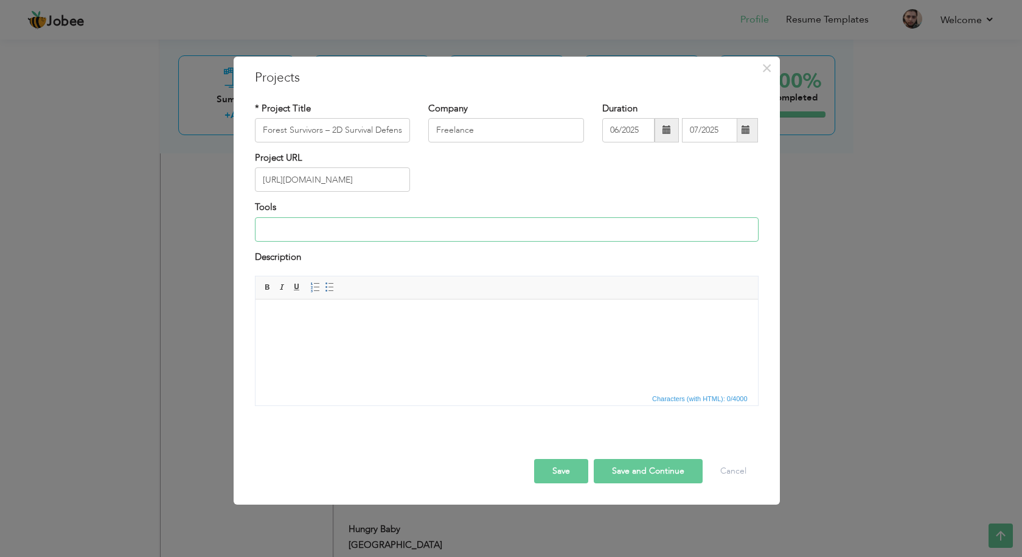
click at [675, 232] on input at bounding box center [507, 229] width 504 height 24
type input "Unity"
click at [473, 333] on html at bounding box center [506, 317] width 503 height 37
click at [495, 334] on html at bounding box center [506, 317] width 503 height 37
click at [354, 179] on input "[URL][DOMAIN_NAME]" at bounding box center [333, 179] width 156 height 24
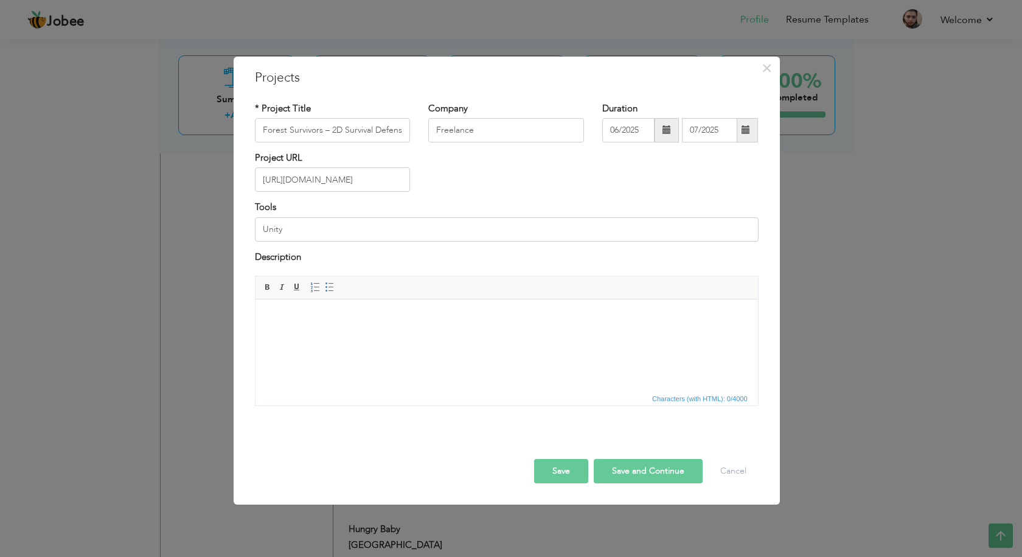
click at [354, 179] on input "[URL][DOMAIN_NAME]" at bounding box center [333, 179] width 156 height 24
click at [661, 473] on button "Save and Continue" at bounding box center [648, 471] width 109 height 24
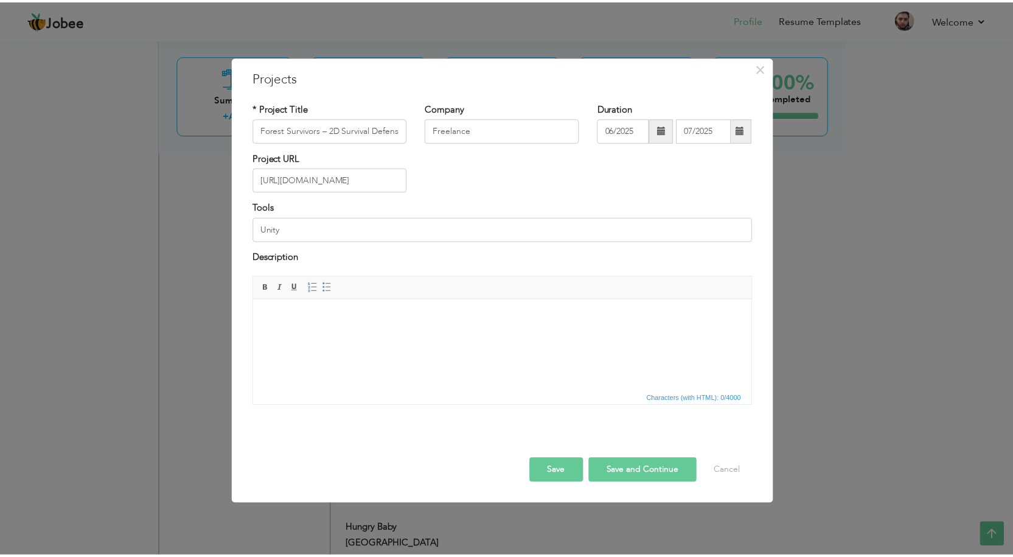
scroll to position [0, 0]
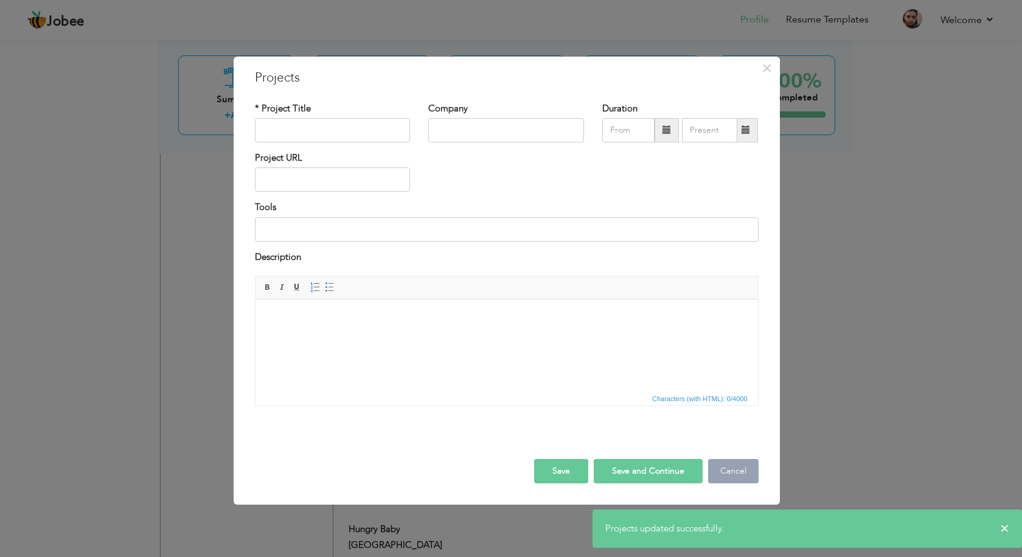
click at [723, 468] on button "Cancel" at bounding box center [733, 471] width 51 height 24
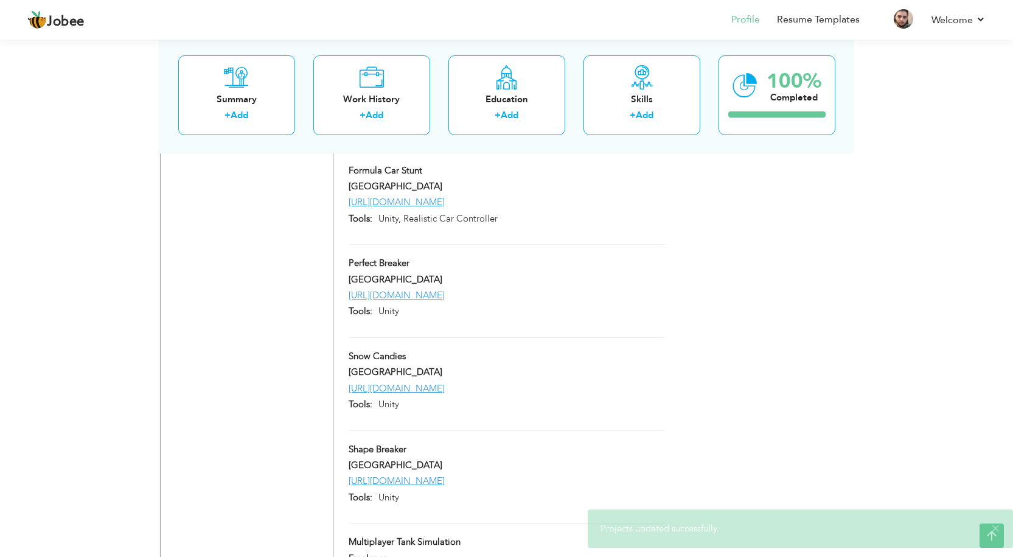
scroll to position [1808, 0]
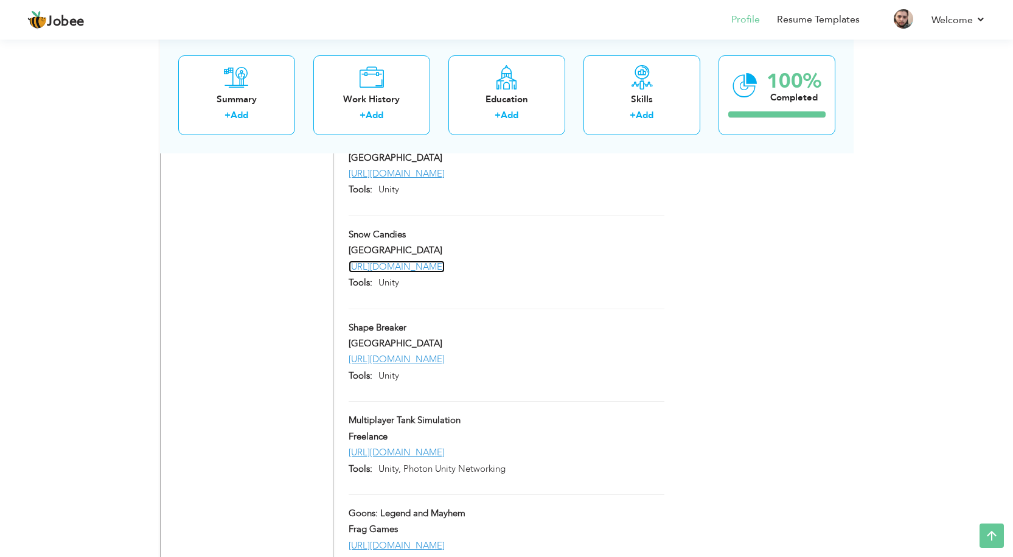
click at [445, 273] on link "[URL][DOMAIN_NAME]" at bounding box center [397, 266] width 96 height 12
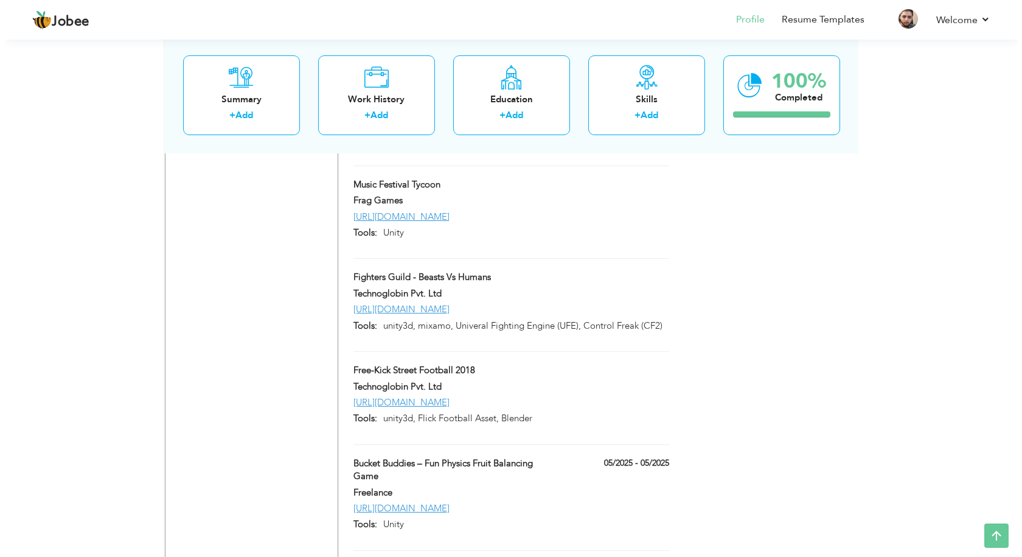
scroll to position [2964, 0]
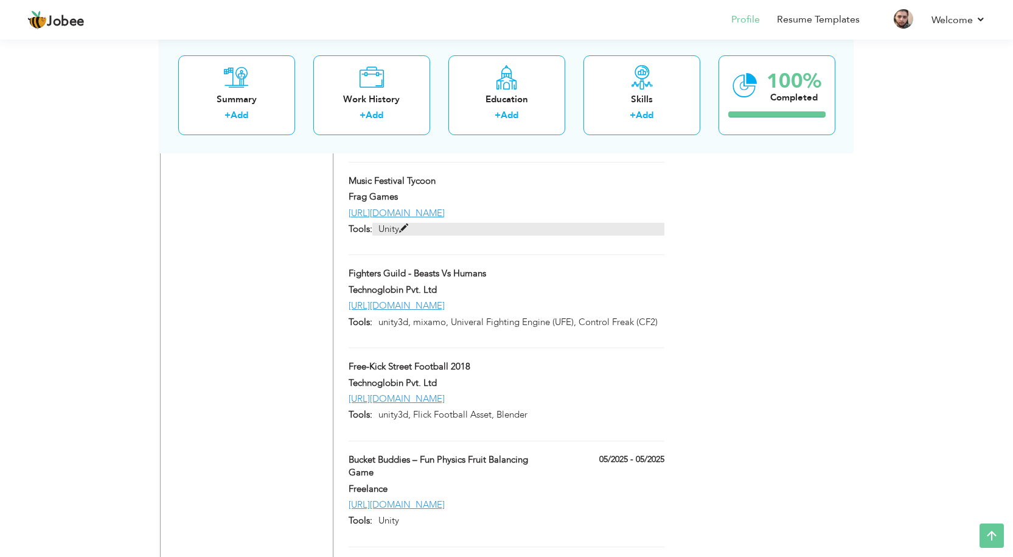
click at [397, 236] on p "Unity" at bounding box center [518, 229] width 292 height 13
type input "Music Festival Tycoon"
type input "Frag Games"
type input "[URL][DOMAIN_NAME]"
type input "Unity"
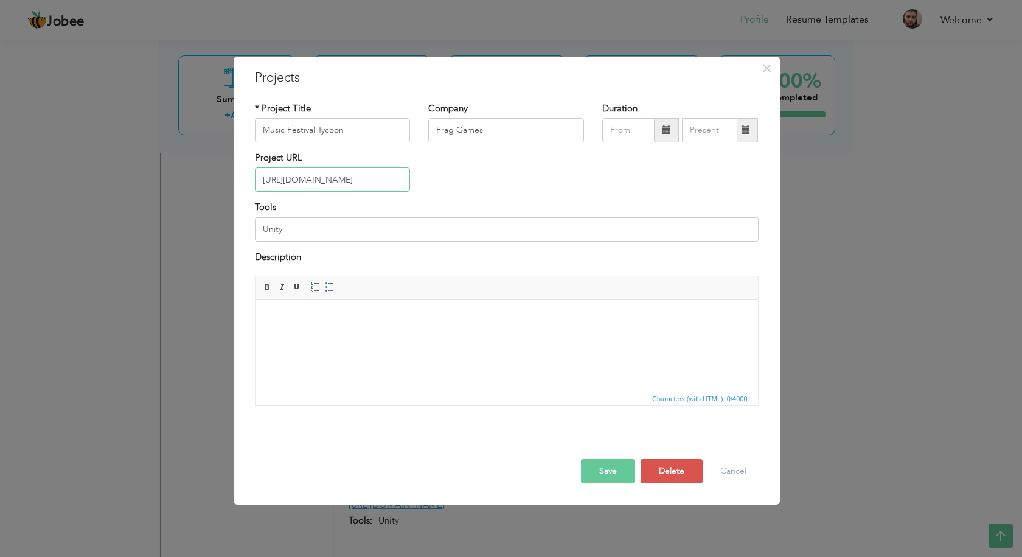
click at [364, 181] on input "[URL][DOMAIN_NAME]" at bounding box center [333, 179] width 156 height 24
click at [365, 181] on input "[URL][DOMAIN_NAME]" at bounding box center [333, 179] width 156 height 24
click at [730, 465] on button "Cancel" at bounding box center [733, 471] width 51 height 24
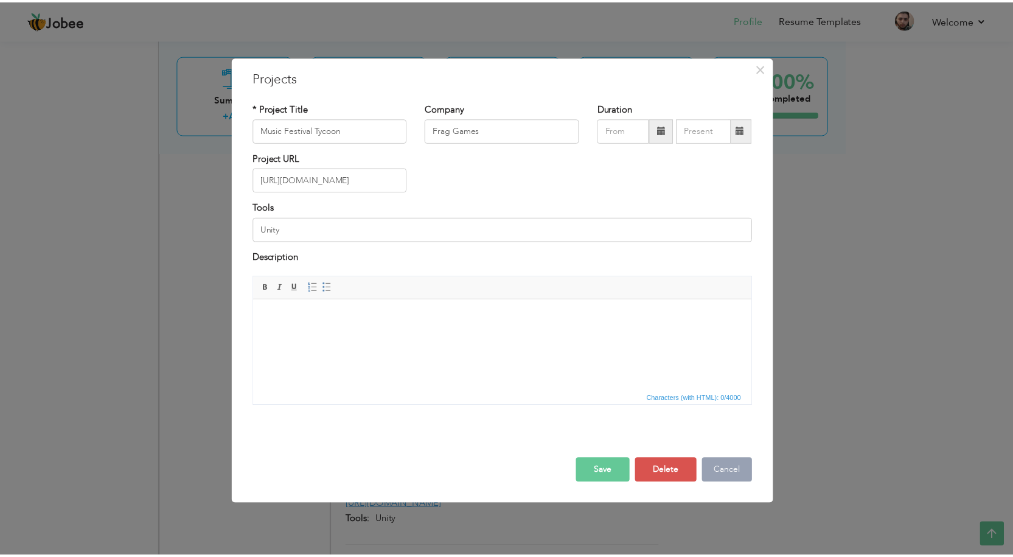
scroll to position [0, 0]
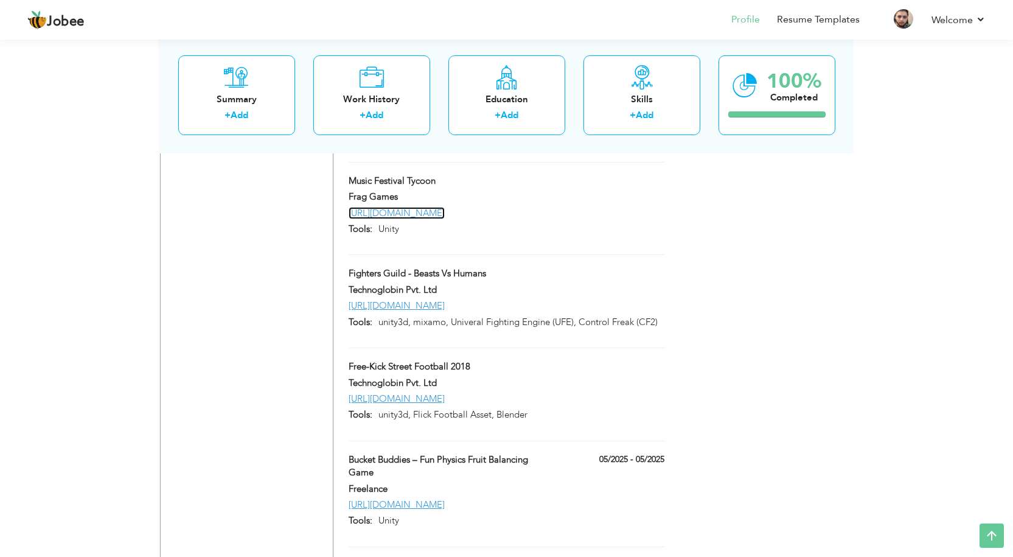
click at [428, 219] on link "[URL][DOMAIN_NAME]" at bounding box center [397, 213] width 96 height 12
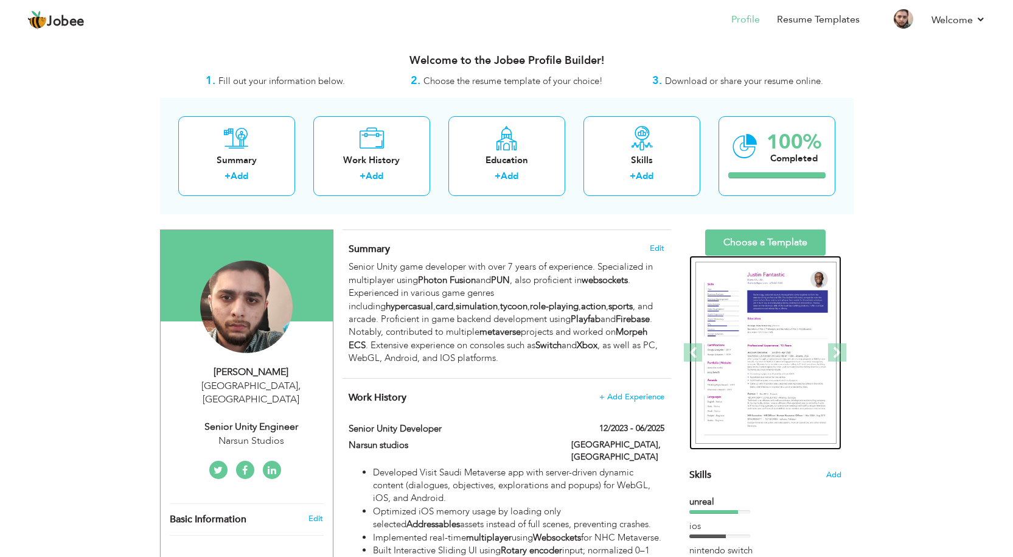
click at [756, 304] on img at bounding box center [766, 353] width 141 height 183
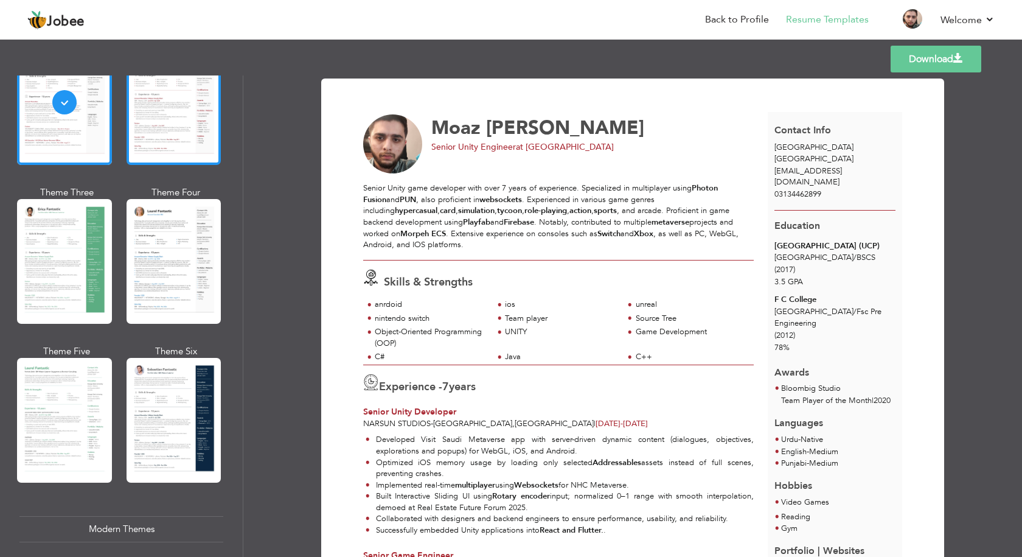
click at [171, 148] on div at bounding box center [174, 102] width 95 height 125
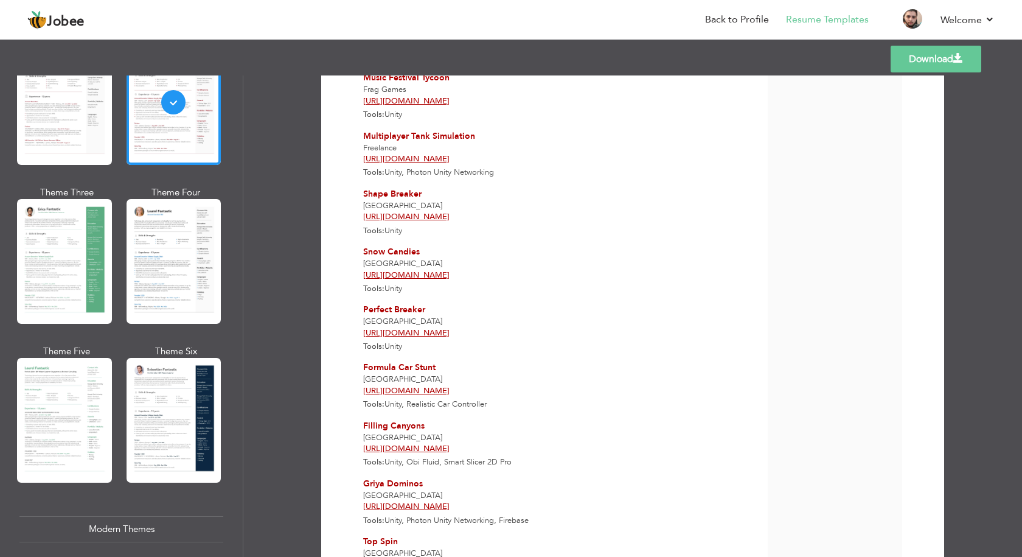
scroll to position [1939, 0]
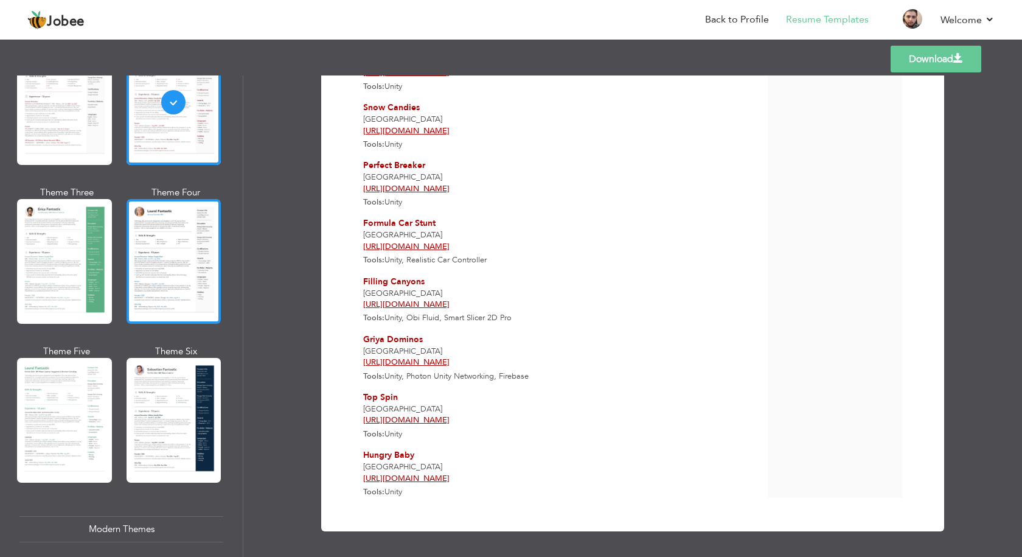
click at [155, 293] on div at bounding box center [174, 261] width 95 height 125
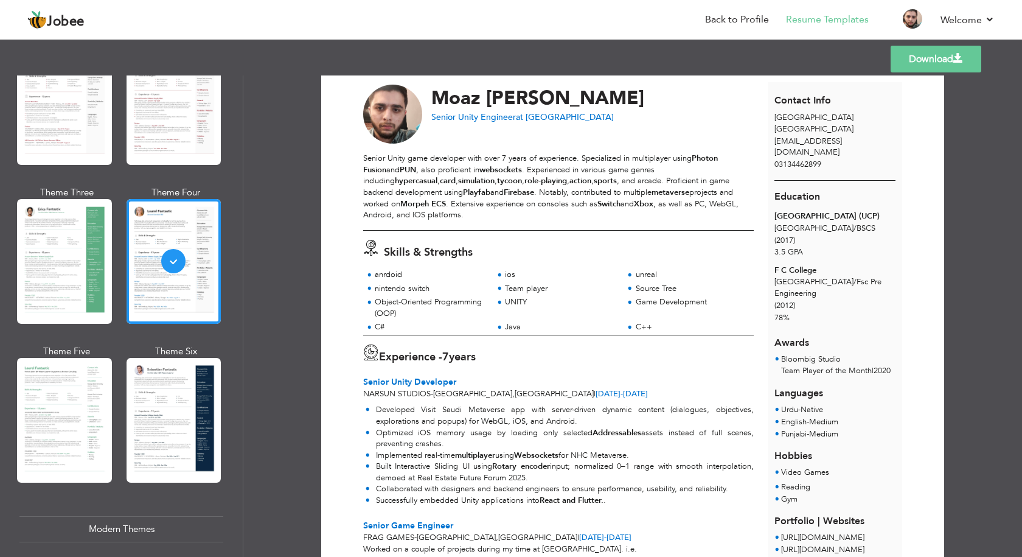
scroll to position [0, 0]
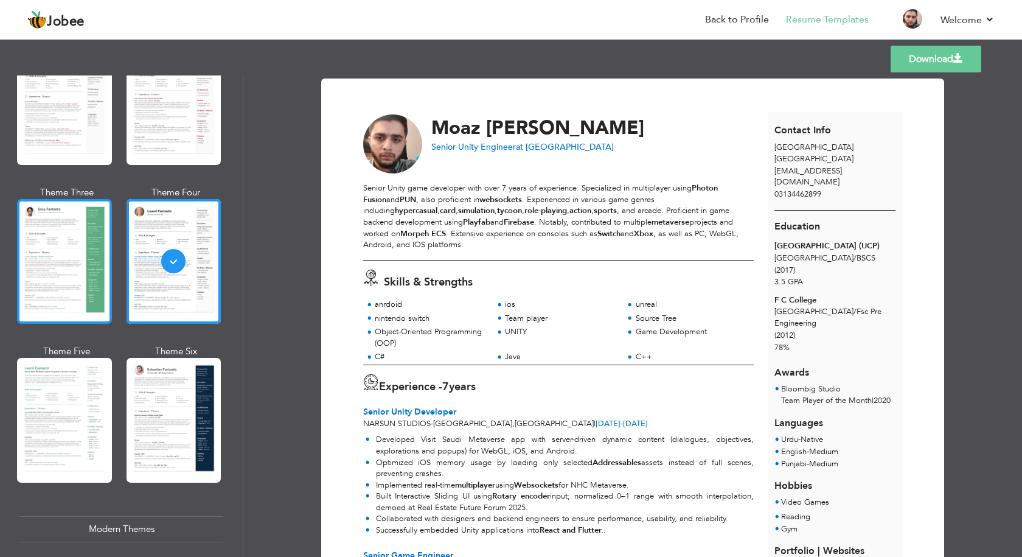
click at [49, 304] on div at bounding box center [64, 261] width 95 height 125
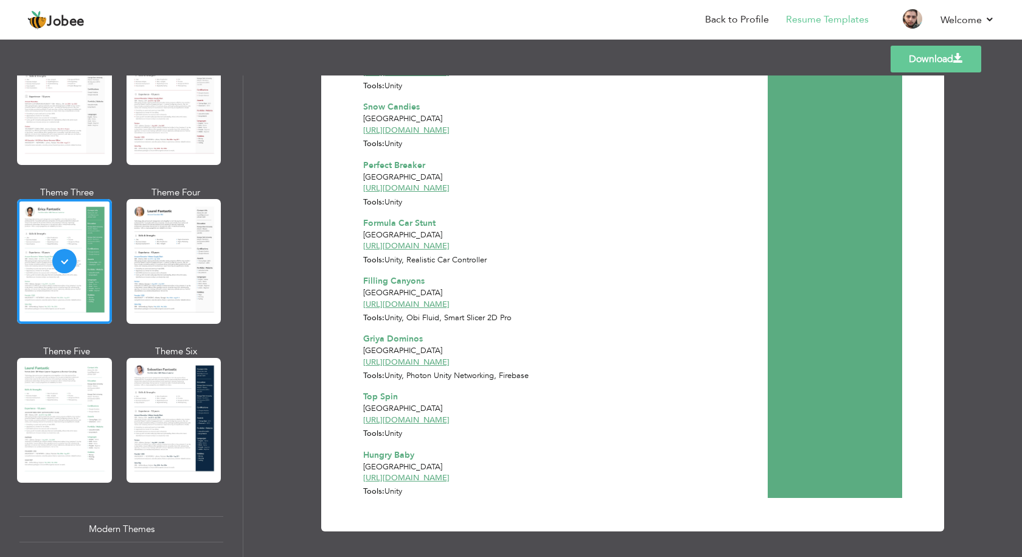
scroll to position [1944, 0]
click at [71, 368] on div at bounding box center [64, 420] width 95 height 125
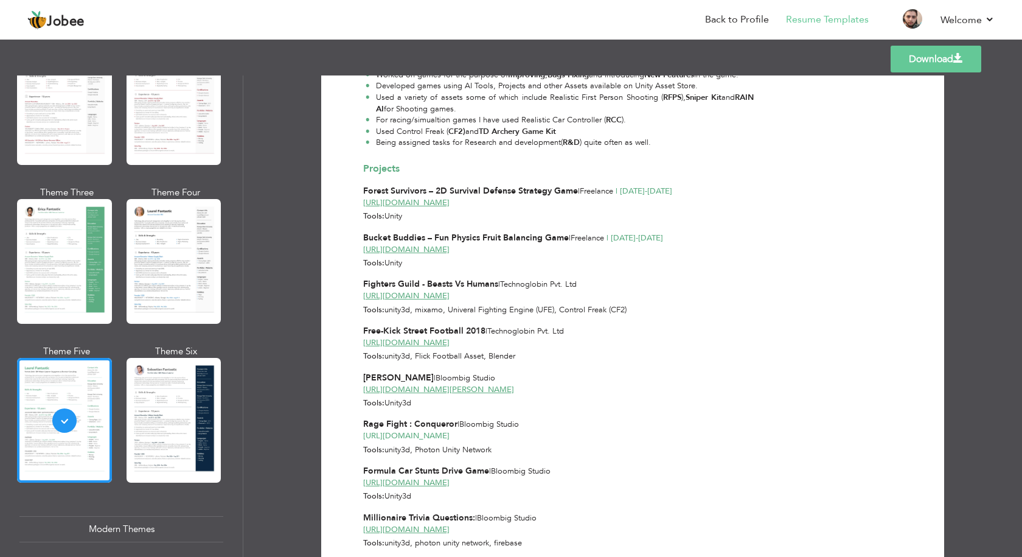
scroll to position [852, 0]
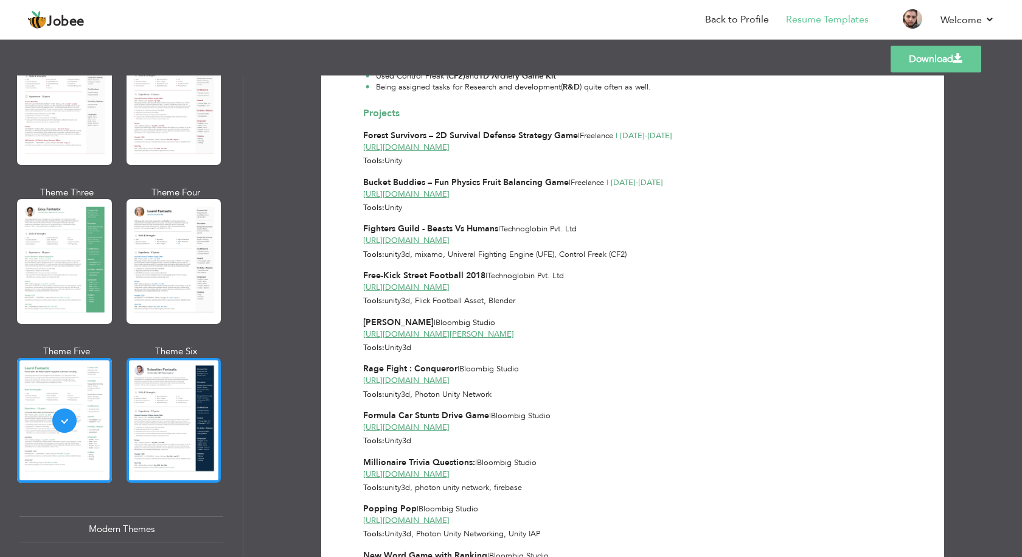
click at [140, 382] on div at bounding box center [174, 420] width 95 height 125
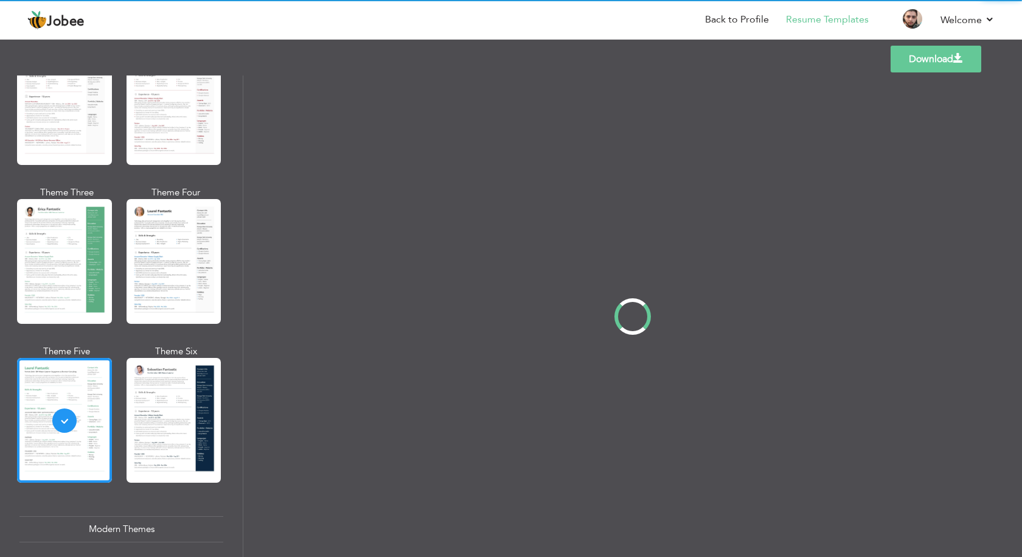
scroll to position [0, 0]
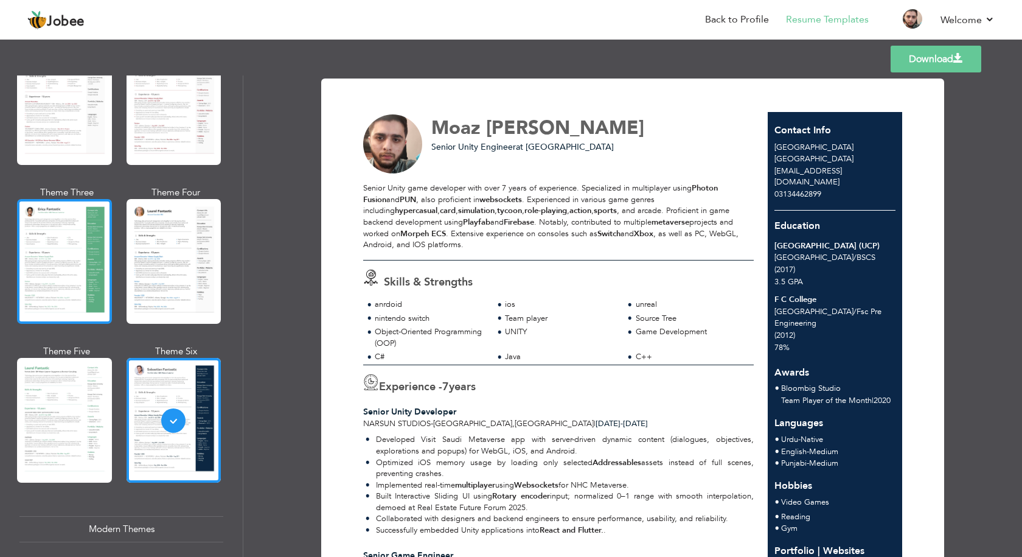
click at [29, 305] on div at bounding box center [64, 261] width 95 height 125
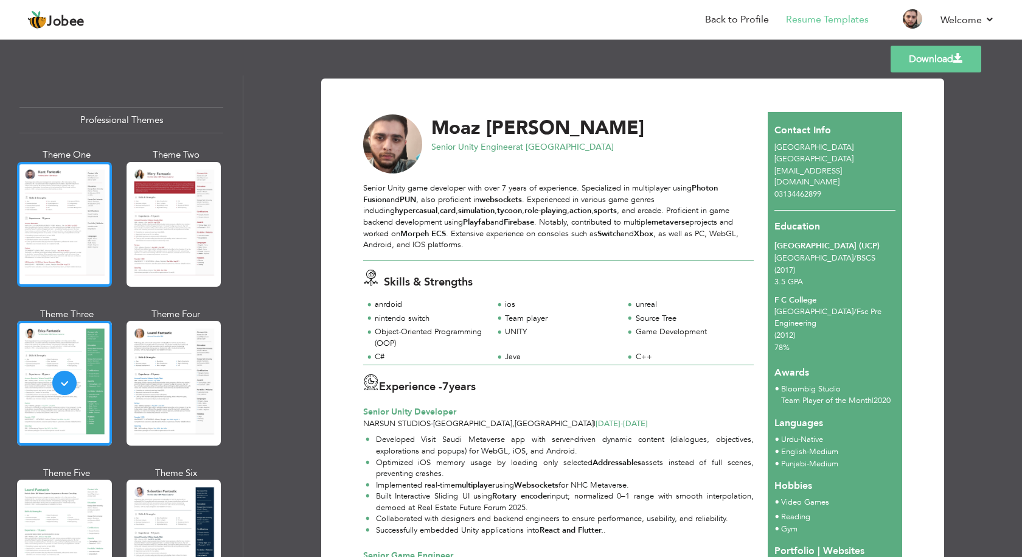
click at [66, 250] on div at bounding box center [64, 224] width 95 height 125
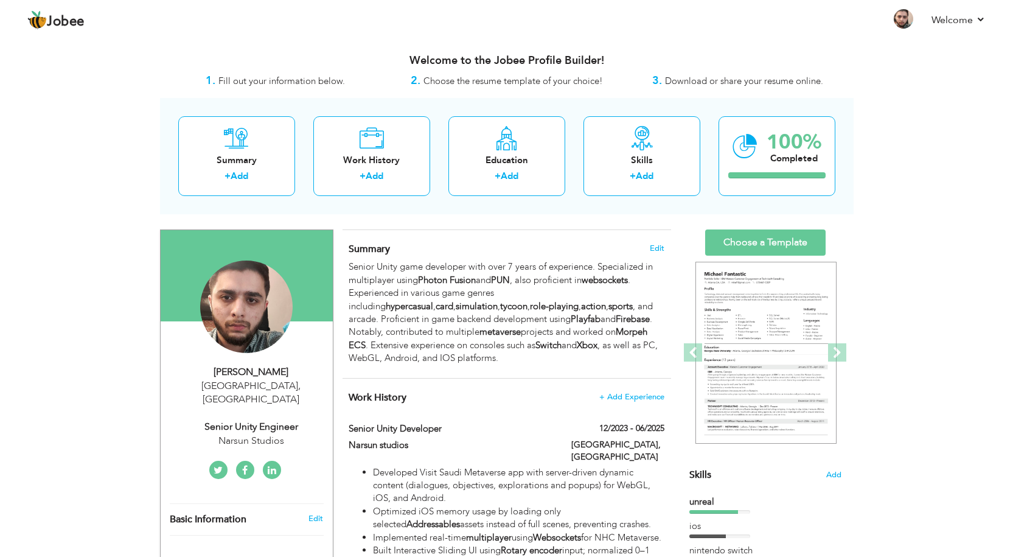
scroll to position [61, 0]
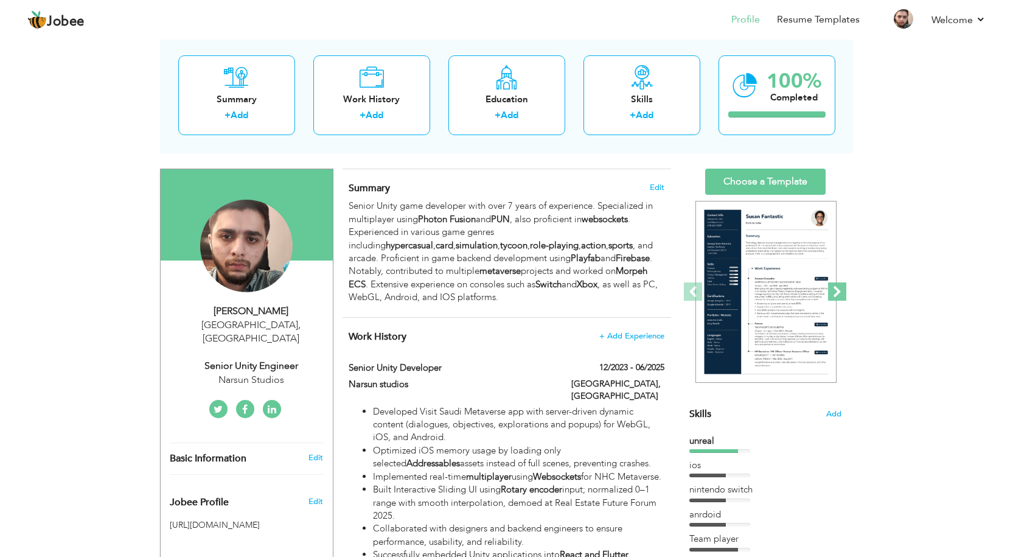
click at [838, 287] on span at bounding box center [837, 291] width 18 height 18
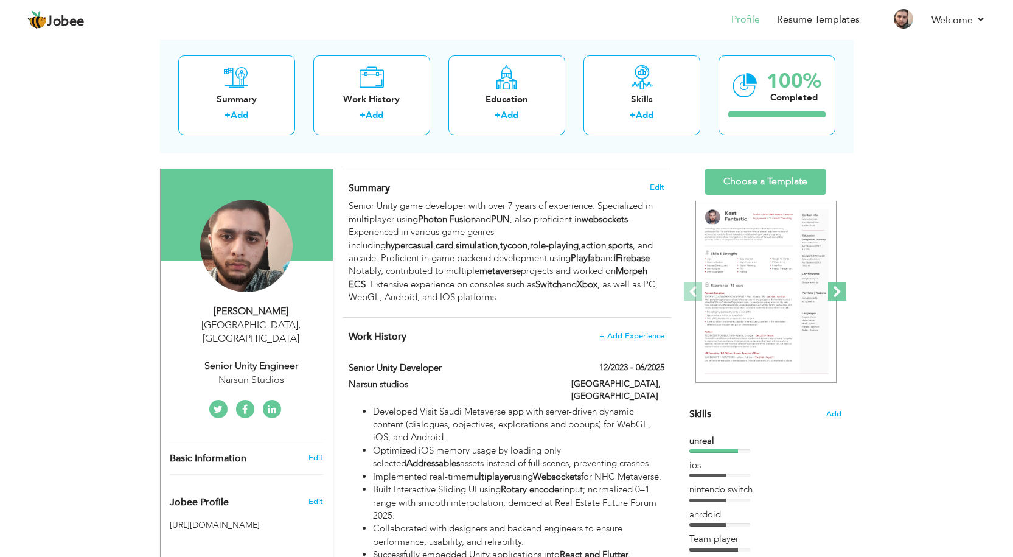
click at [838, 287] on span at bounding box center [837, 291] width 18 height 18
click at [842, 288] on span at bounding box center [837, 291] width 18 height 18
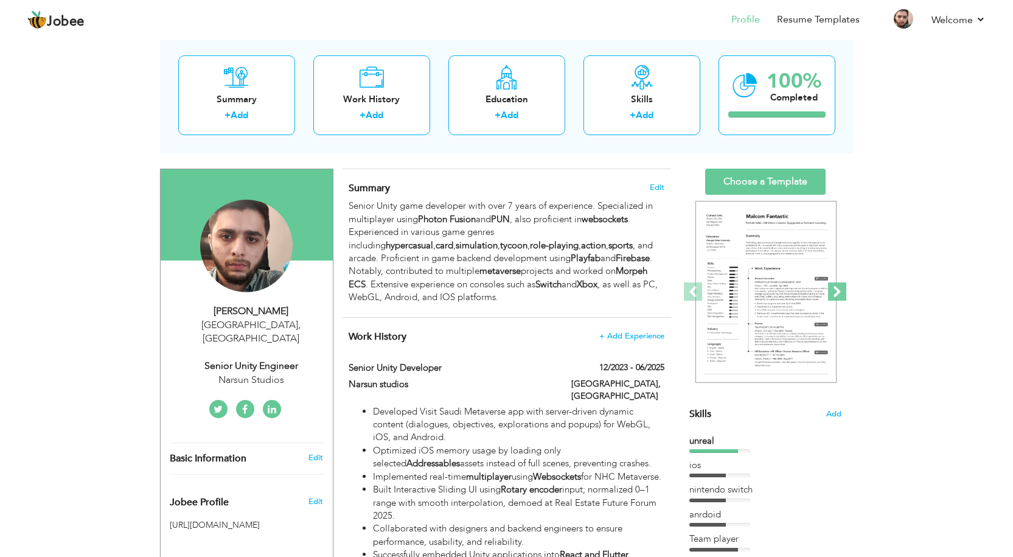
click at [842, 288] on span at bounding box center [837, 291] width 18 height 18
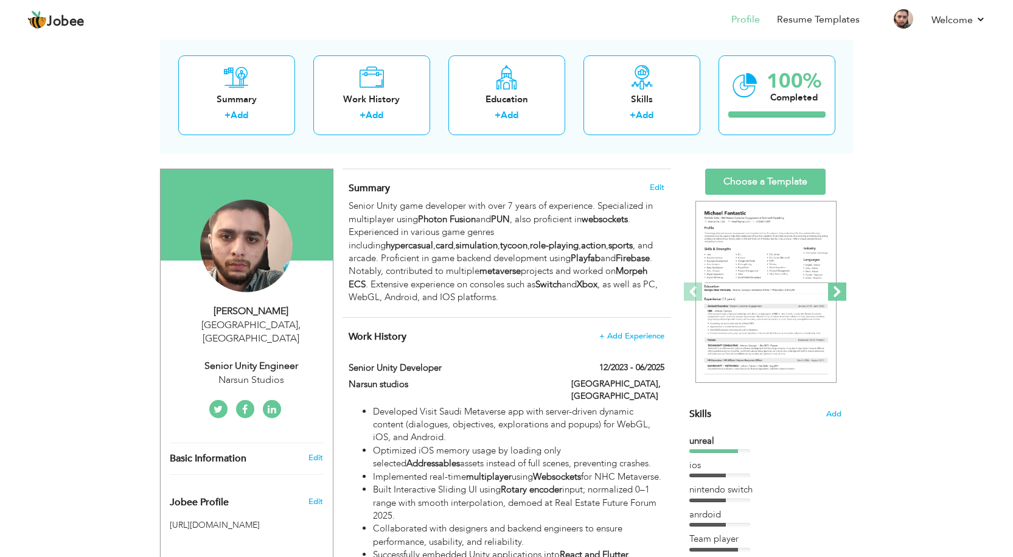
click at [842, 288] on span at bounding box center [837, 291] width 18 height 18
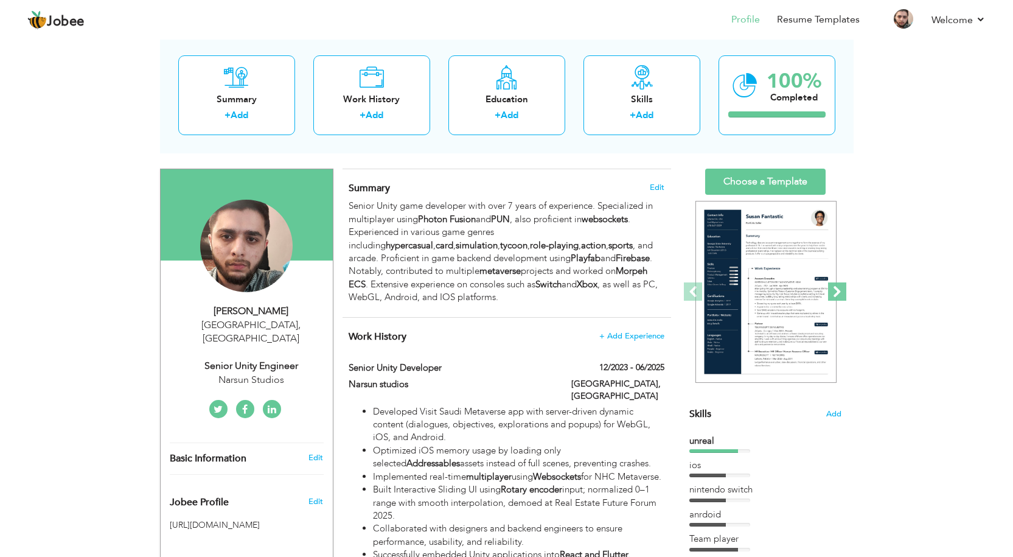
click at [842, 288] on span at bounding box center [837, 291] width 18 height 18
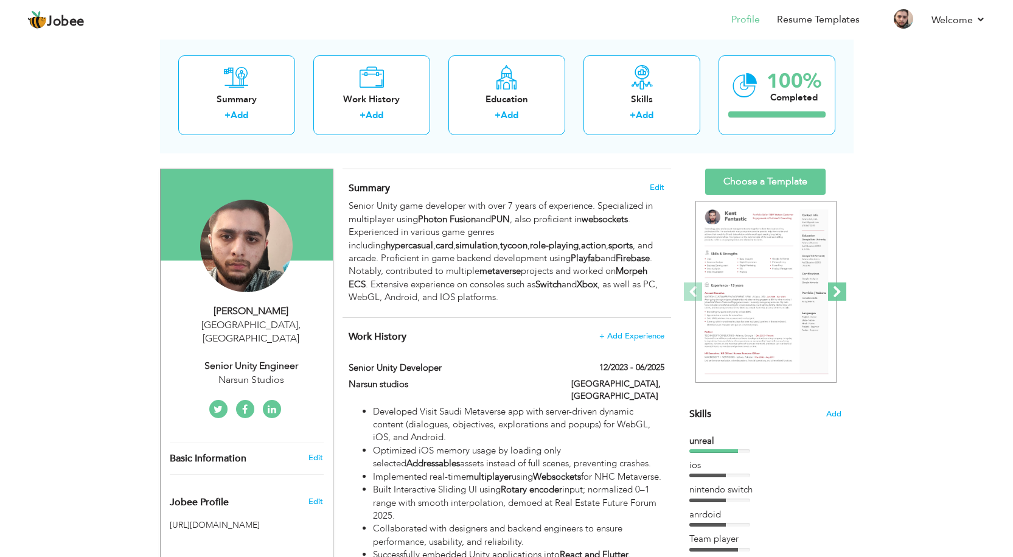
click at [842, 288] on span at bounding box center [837, 291] width 18 height 18
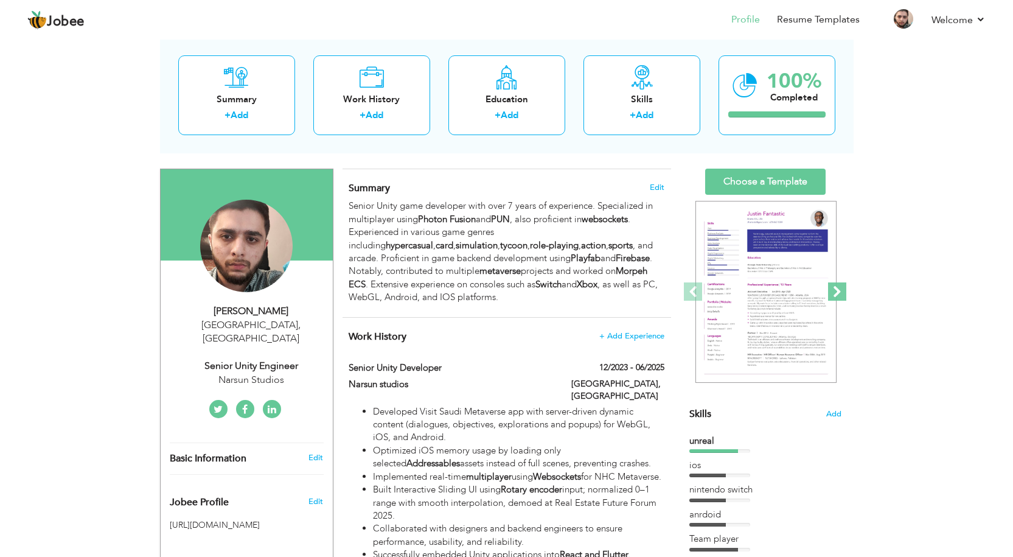
click at [842, 288] on span at bounding box center [837, 291] width 18 height 18
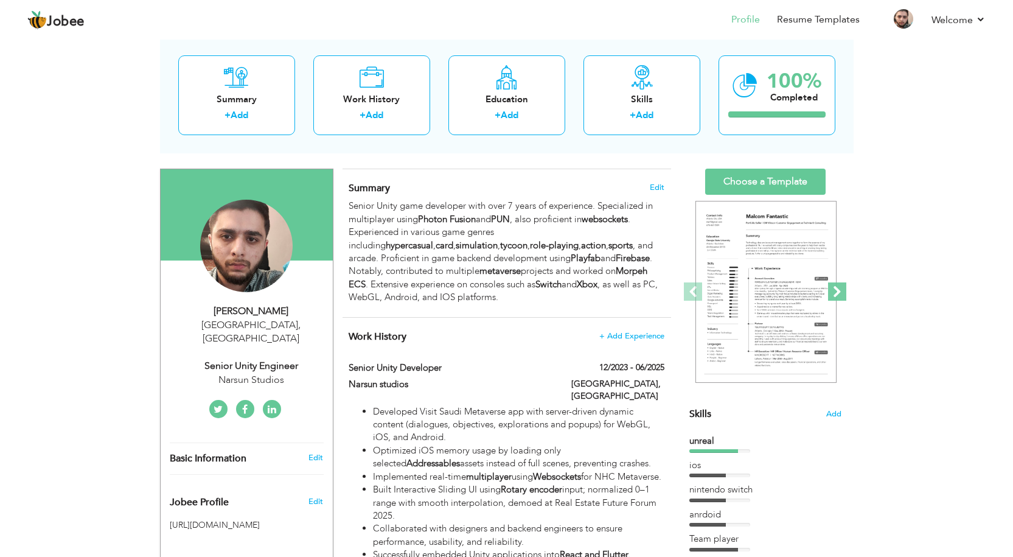
click at [842, 288] on span at bounding box center [837, 291] width 18 height 18
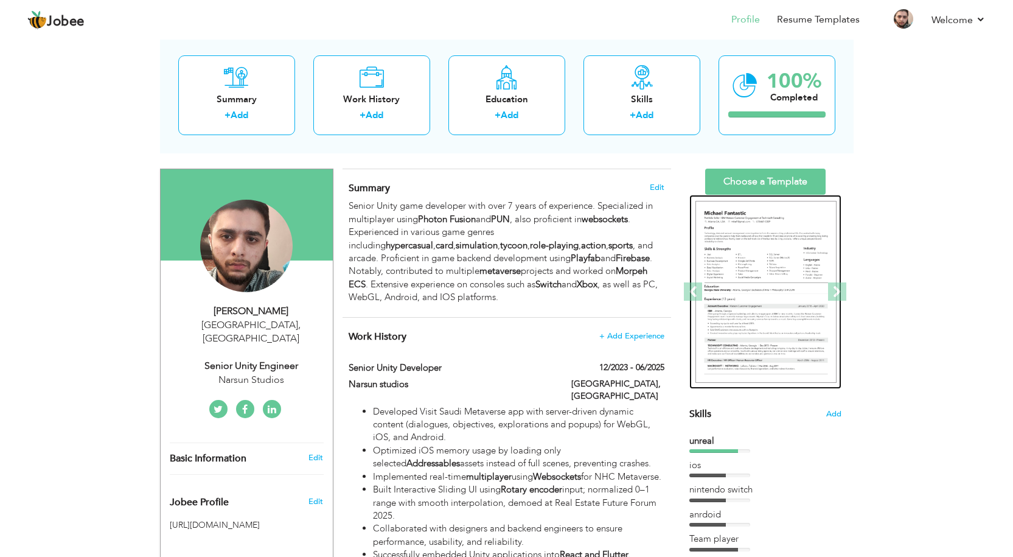
click at [791, 284] on img at bounding box center [766, 292] width 141 height 183
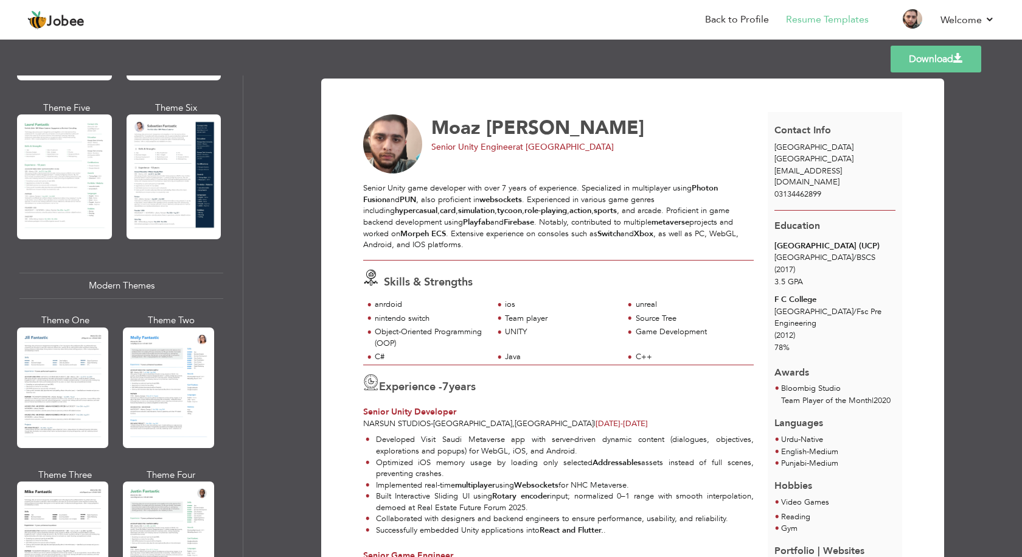
scroll to position [669, 0]
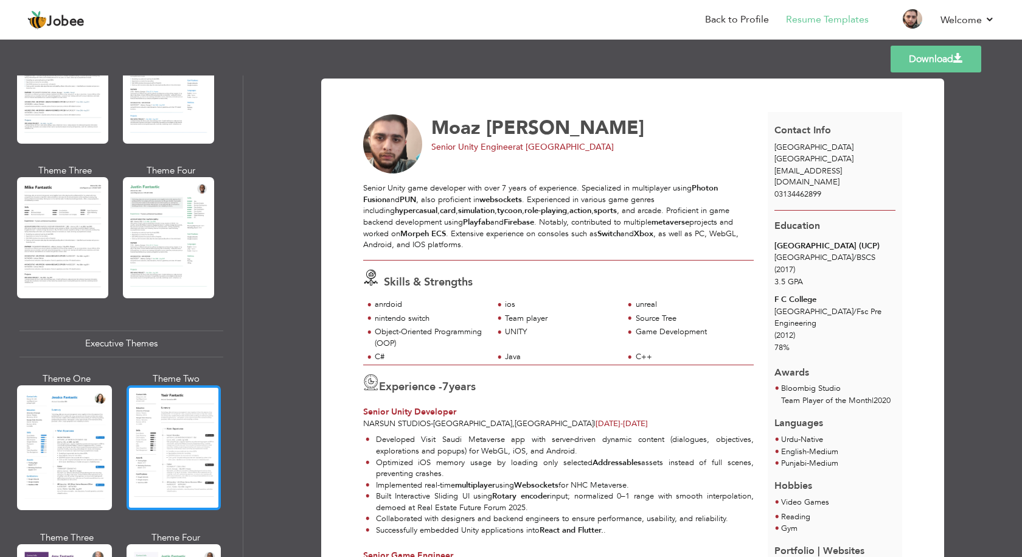
click at [171, 388] on div at bounding box center [174, 447] width 95 height 125
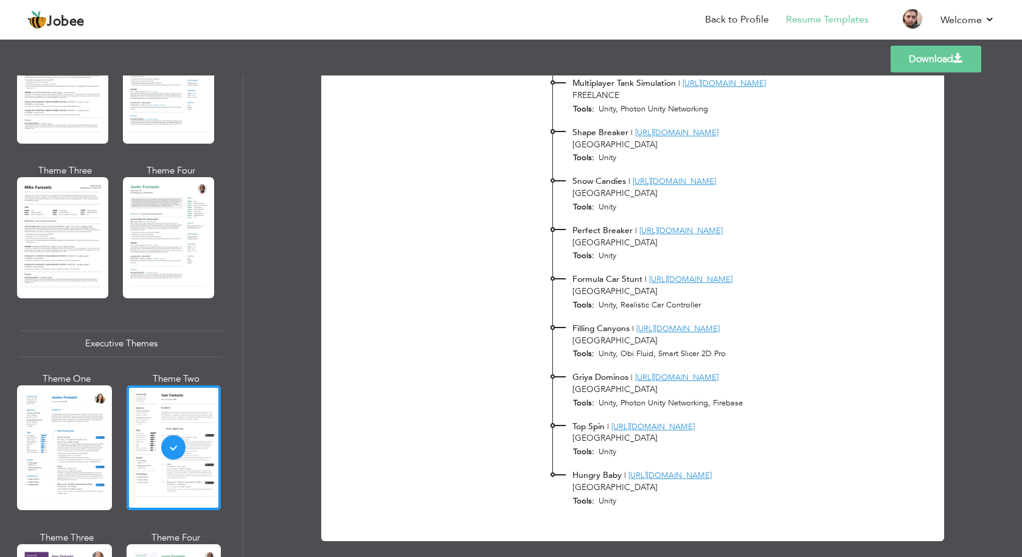
scroll to position [1845, 0]
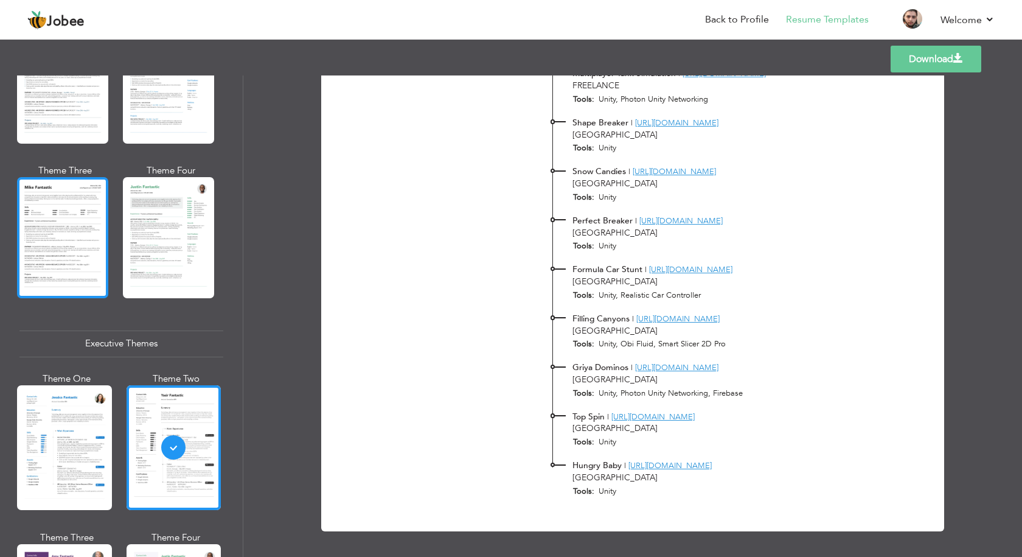
click at [63, 276] on div at bounding box center [62, 237] width 91 height 121
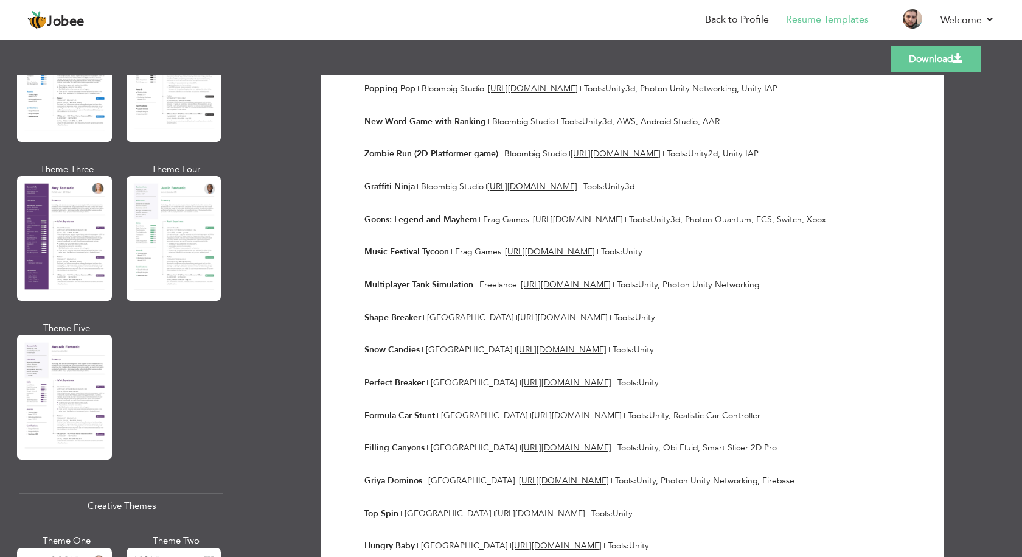
scroll to position [1156, 0]
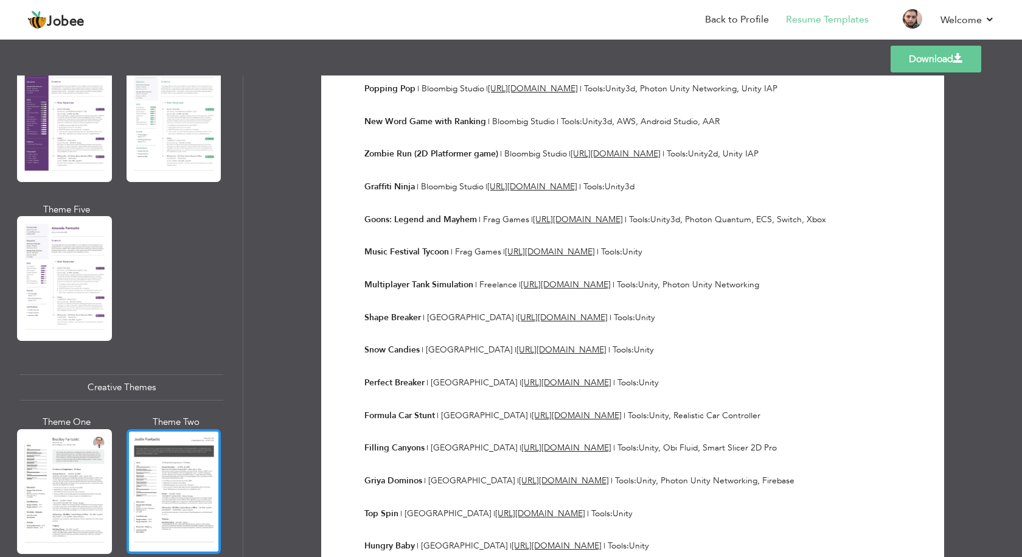
click at [184, 472] on div at bounding box center [174, 491] width 95 height 125
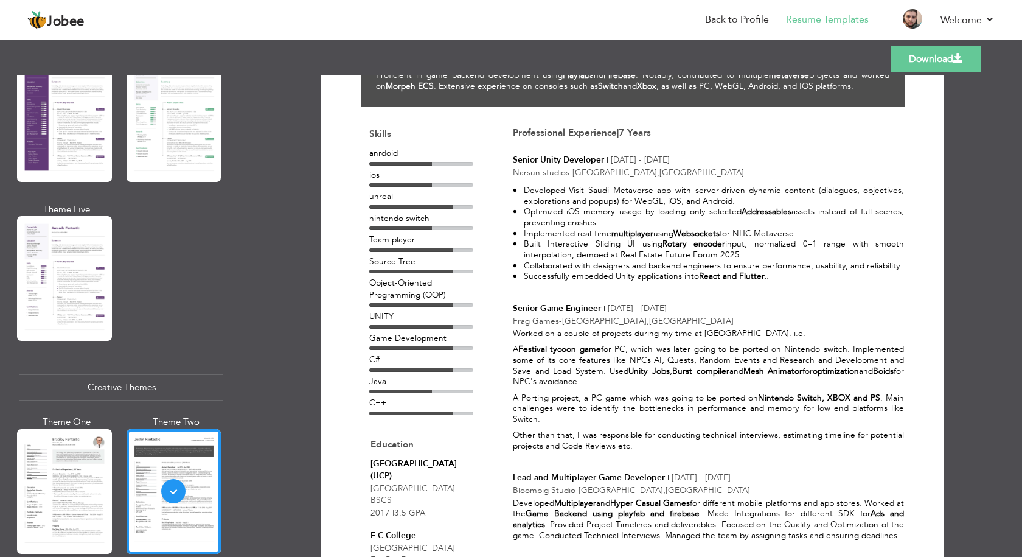
scroll to position [0, 0]
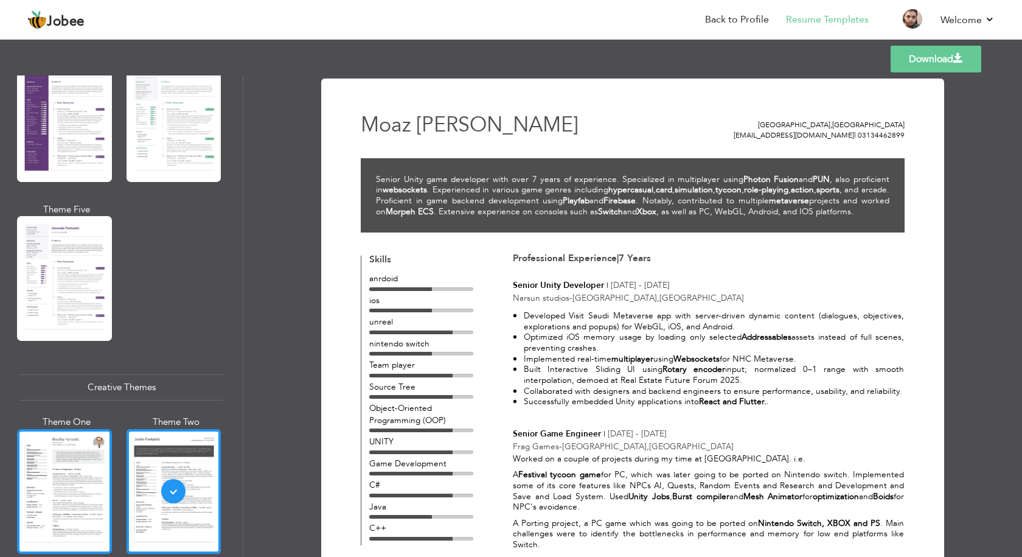
click at [77, 470] on div at bounding box center [64, 491] width 95 height 125
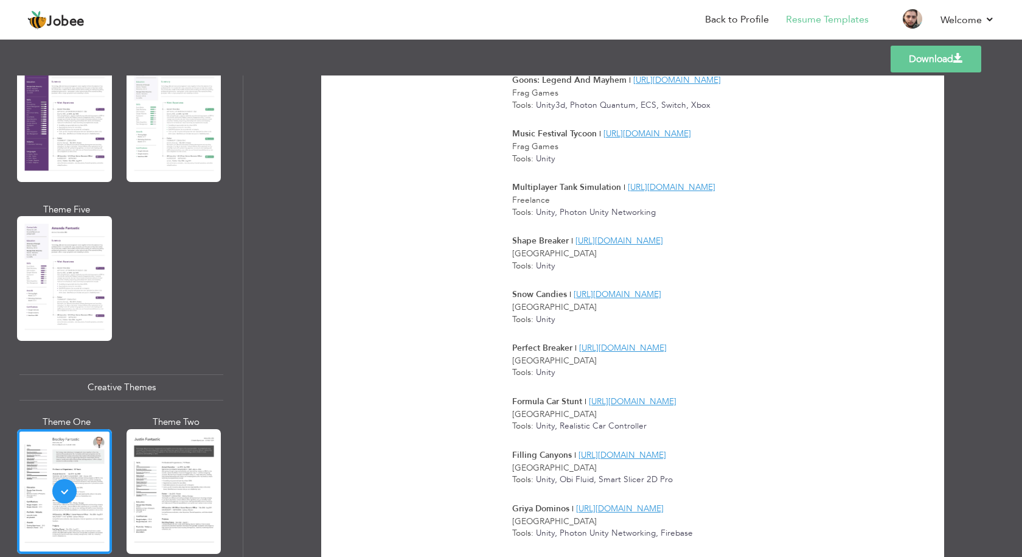
scroll to position [1765, 0]
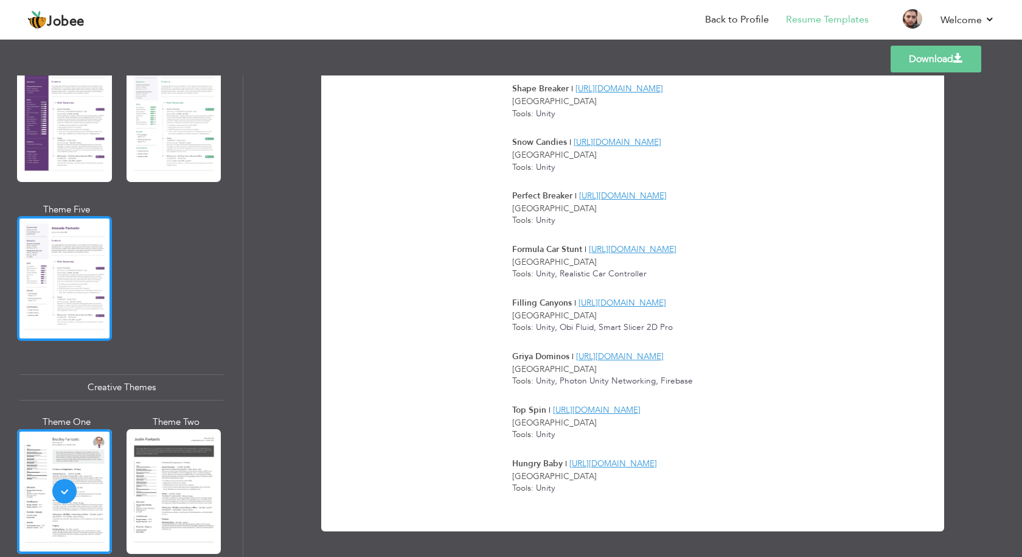
click at [72, 319] on div at bounding box center [64, 278] width 95 height 125
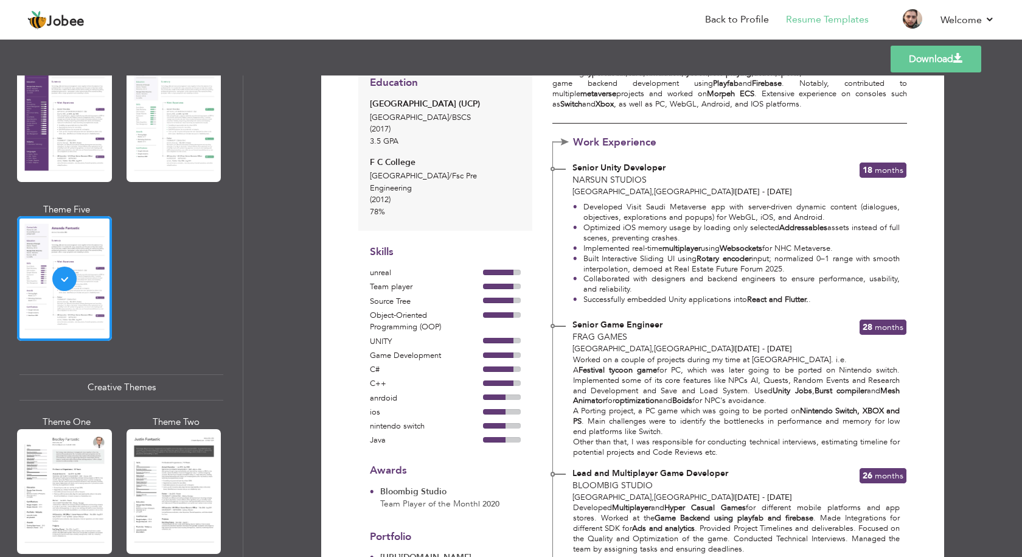
scroll to position [0, 0]
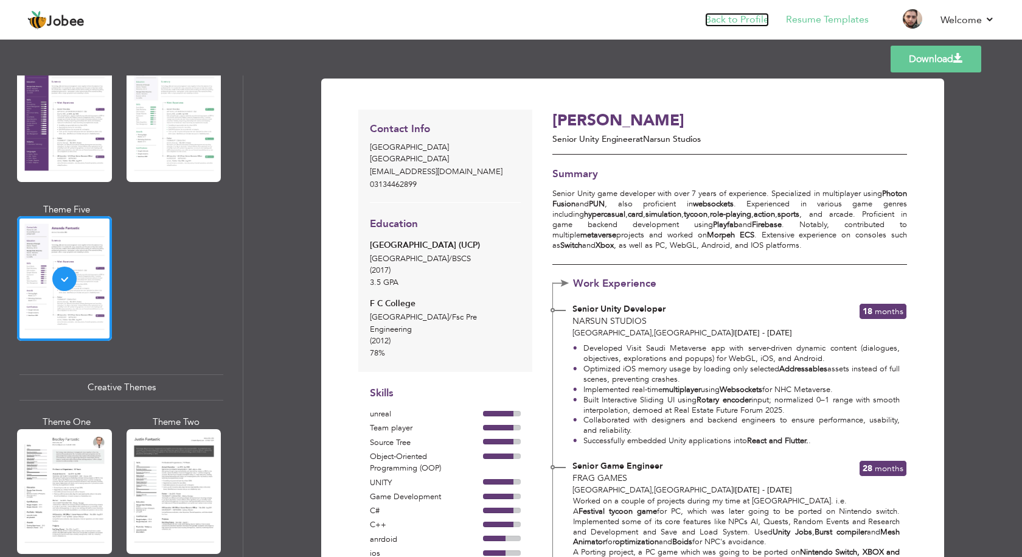
click at [718, 23] on link "Back to Profile" at bounding box center [737, 20] width 64 height 14
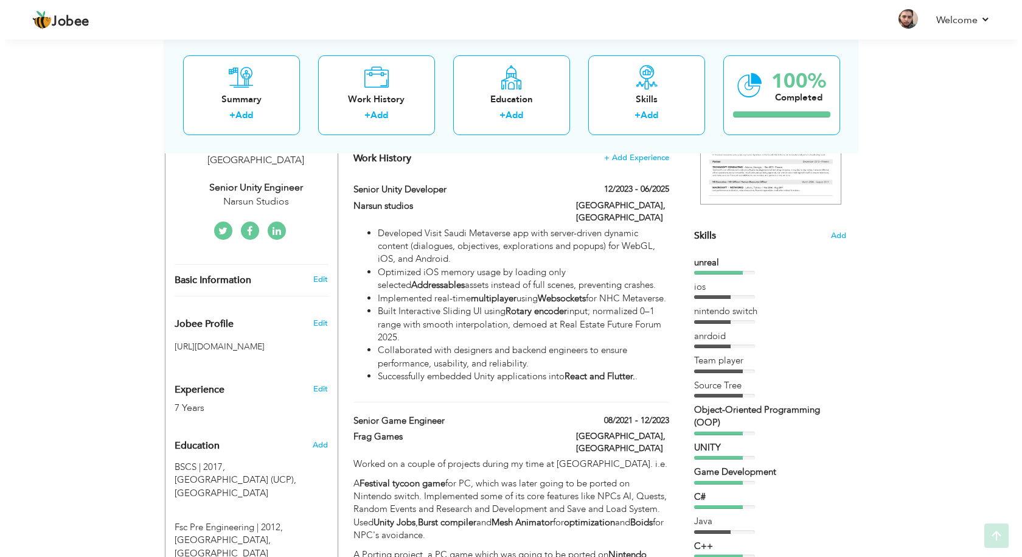
scroll to position [243, 0]
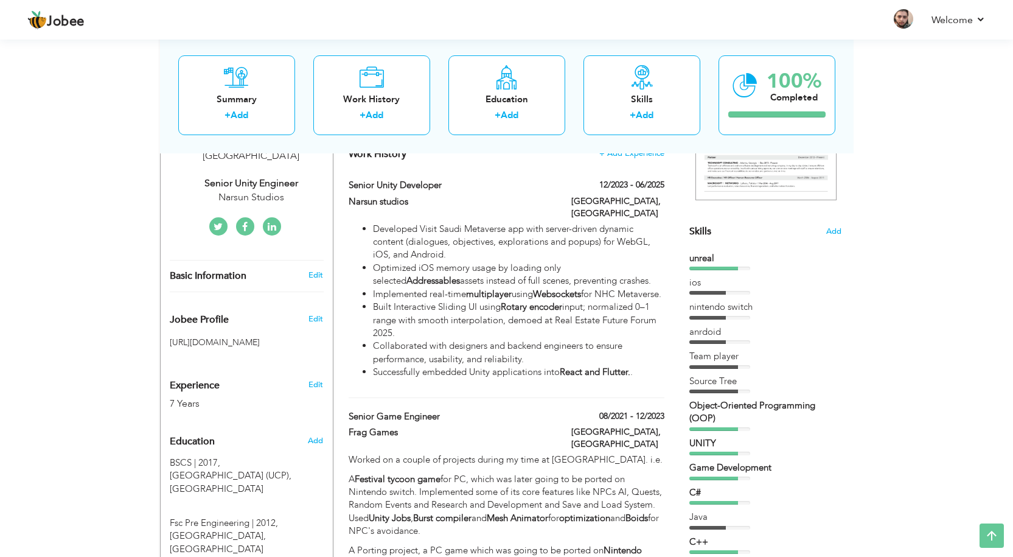
click at [259, 176] on div "Senior Unity Engineer" at bounding box center [251, 183] width 163 height 14
type input "Moaz"
type input "[PERSON_NAME]"
type input "03134462899"
select select "number:166"
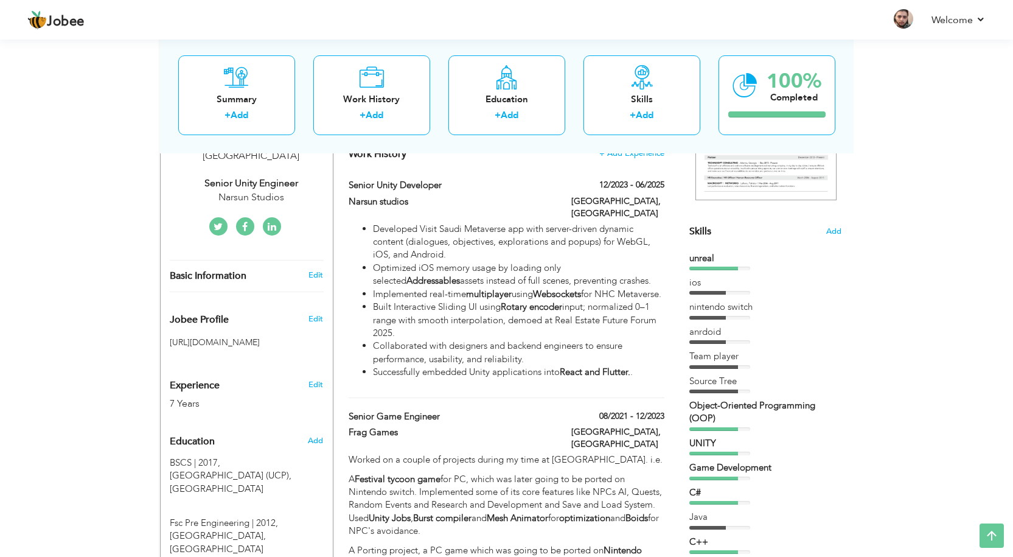
type input "[GEOGRAPHIC_DATA]"
select select "number:9"
type input "Narsun Studios"
type input "Senior Unity Engineer"
type input "https://www.linkedin.com/in/moaz-ahmad-968759a2/"
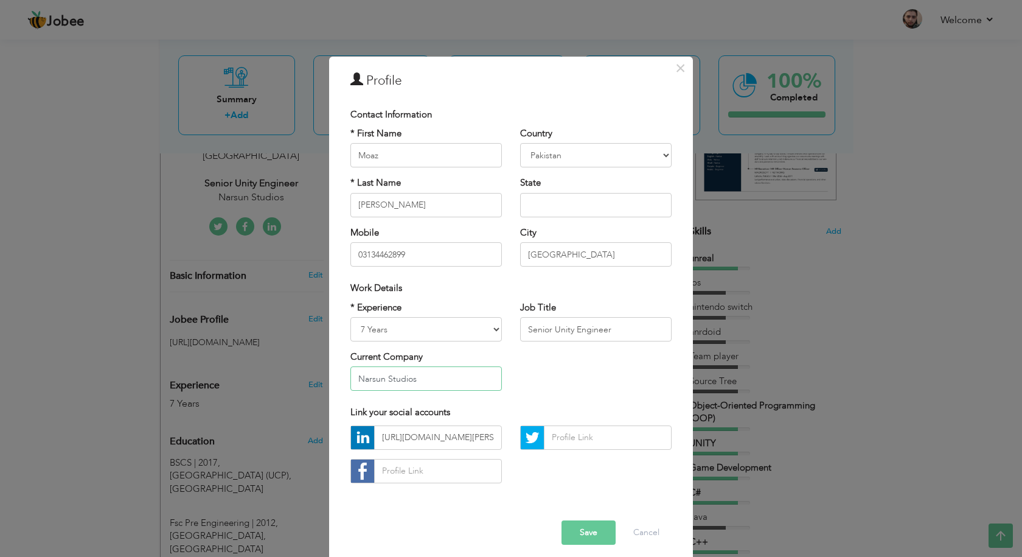
click at [472, 374] on input "Narsun Studios" at bounding box center [427, 378] width 152 height 24
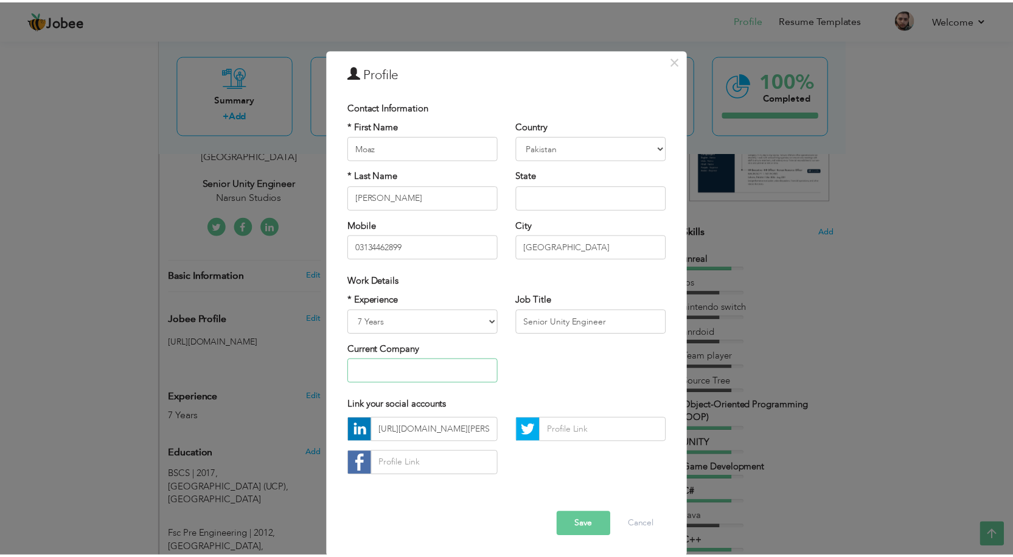
scroll to position [9, 0]
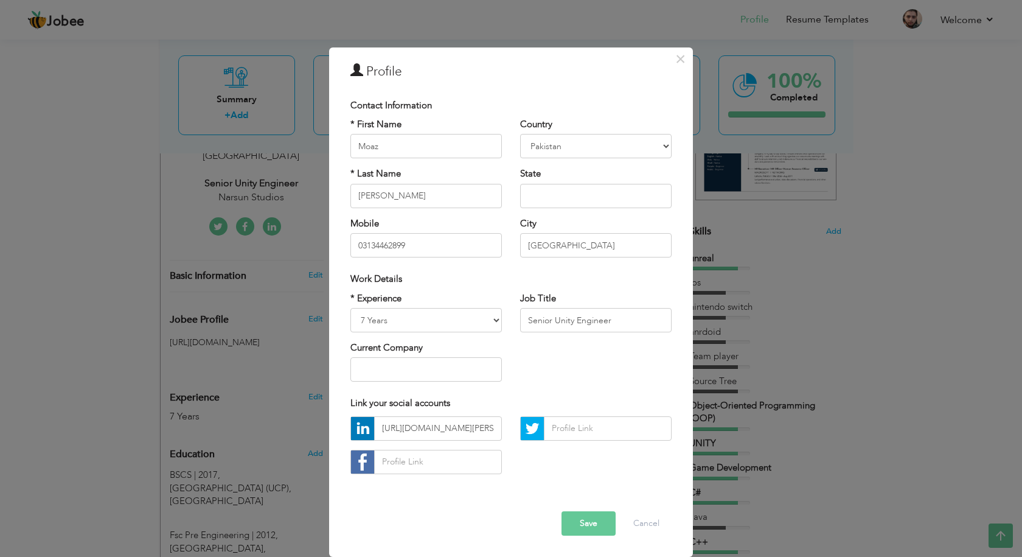
click at [594, 525] on button "Save" at bounding box center [589, 523] width 54 height 24
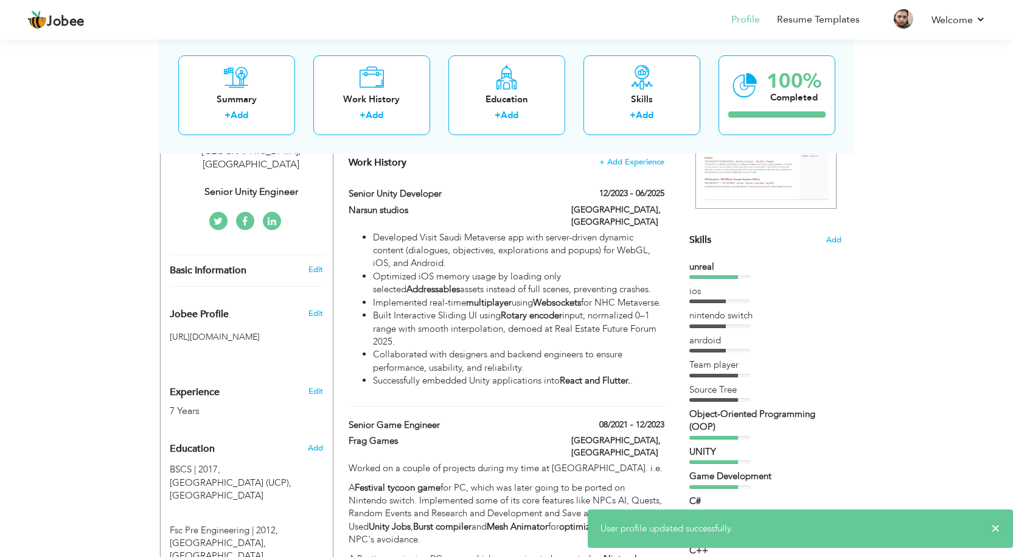
scroll to position [61, 0]
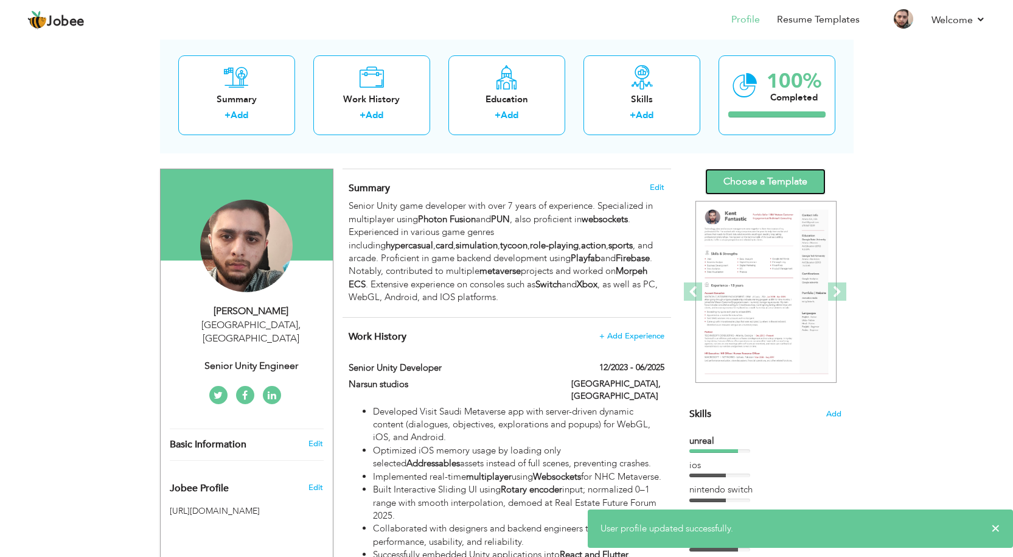
click at [782, 184] on link "Choose a Template" at bounding box center [765, 182] width 121 height 26
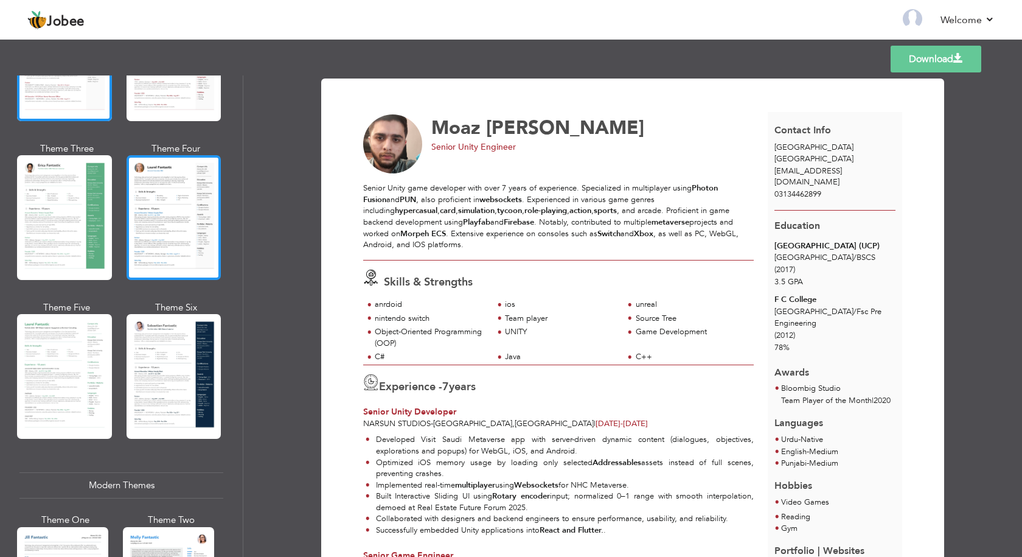
scroll to position [183, 0]
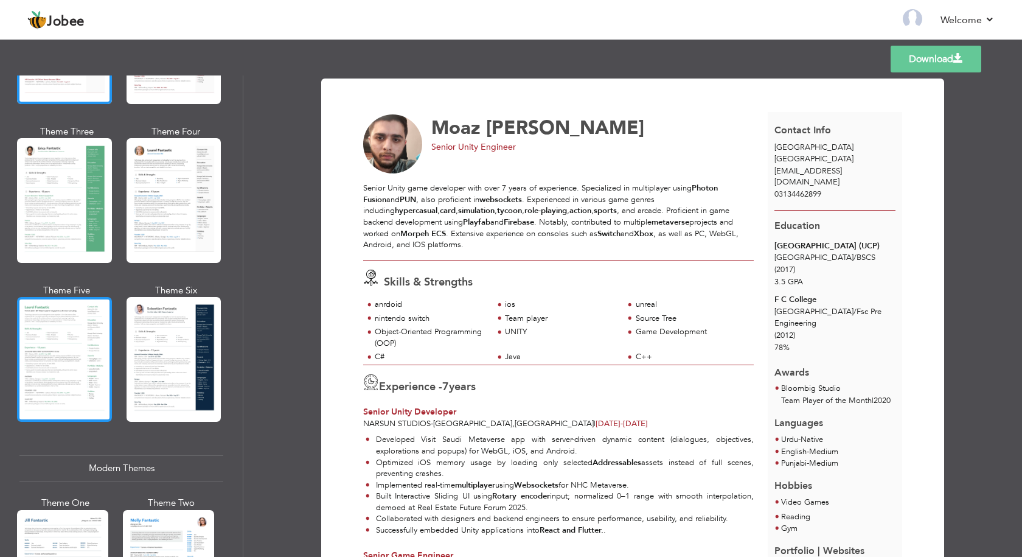
click at [67, 328] on div at bounding box center [64, 359] width 95 height 125
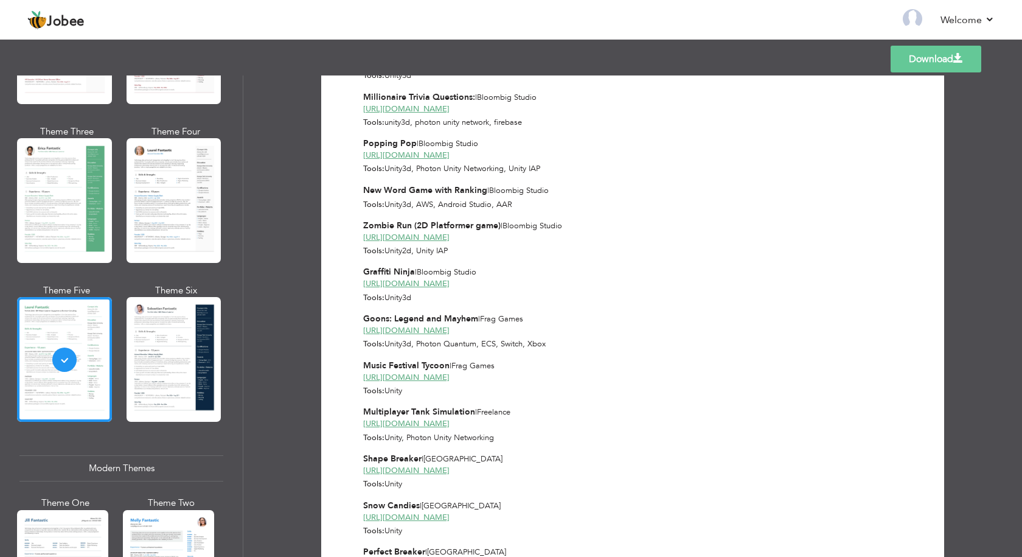
scroll to position [548, 0]
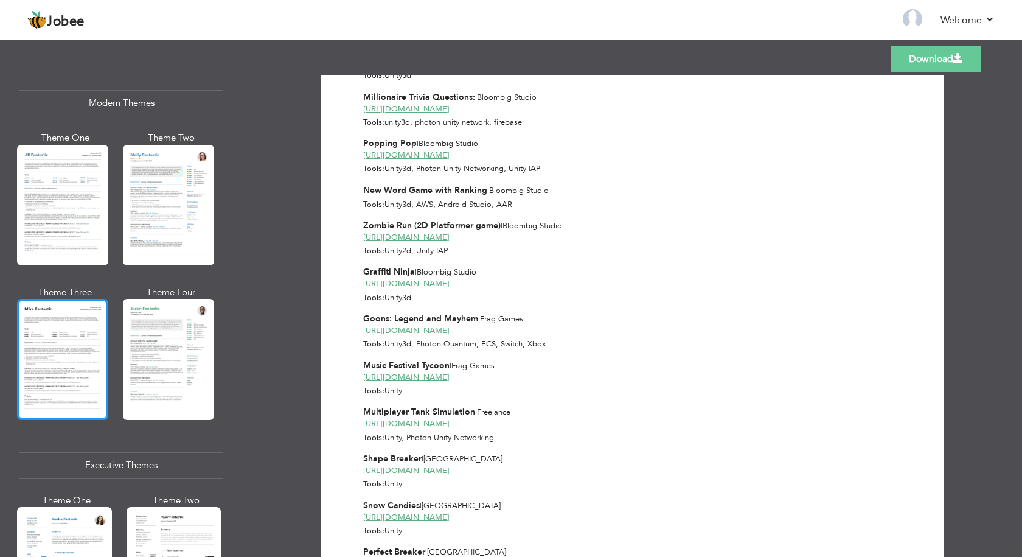
click at [80, 337] on div at bounding box center [62, 359] width 91 height 121
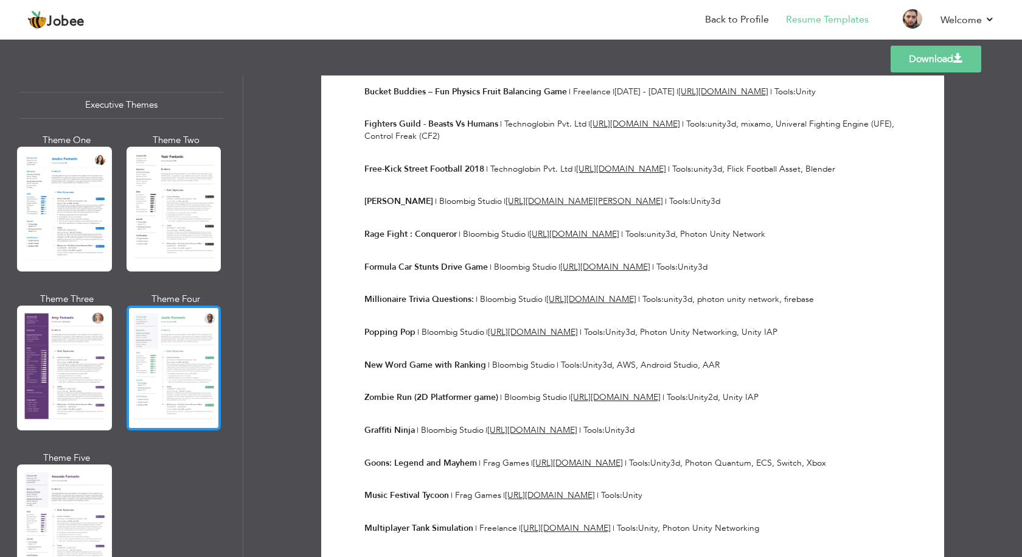
scroll to position [913, 0]
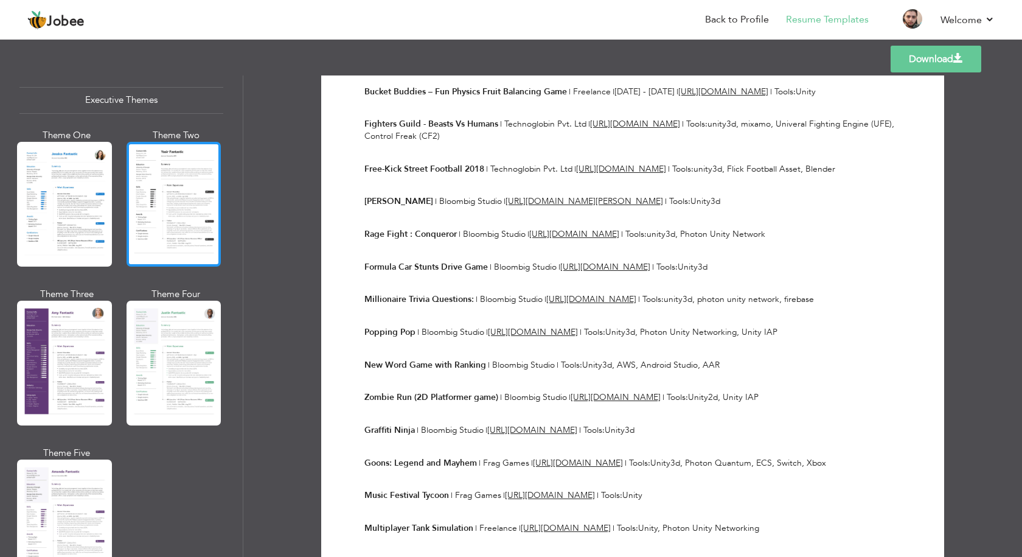
click at [139, 223] on div at bounding box center [174, 204] width 95 height 125
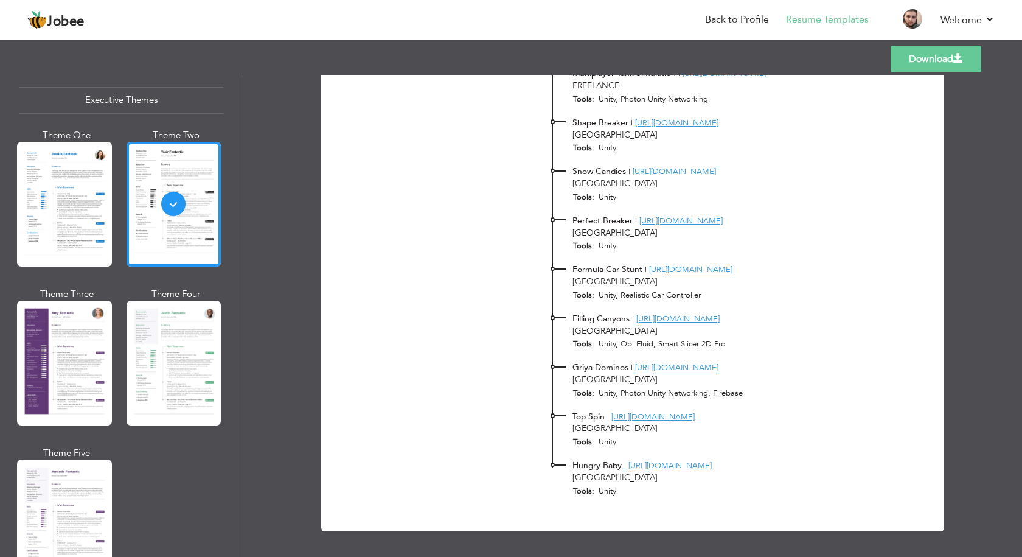
scroll to position [1845, 0]
click at [92, 472] on div at bounding box center [64, 521] width 95 height 125
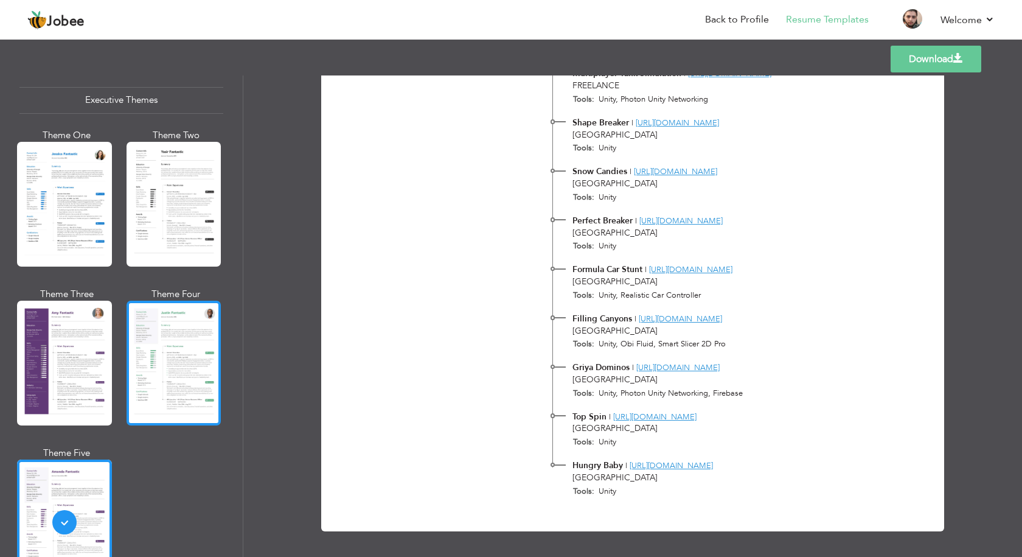
click at [180, 391] on div at bounding box center [174, 363] width 95 height 125
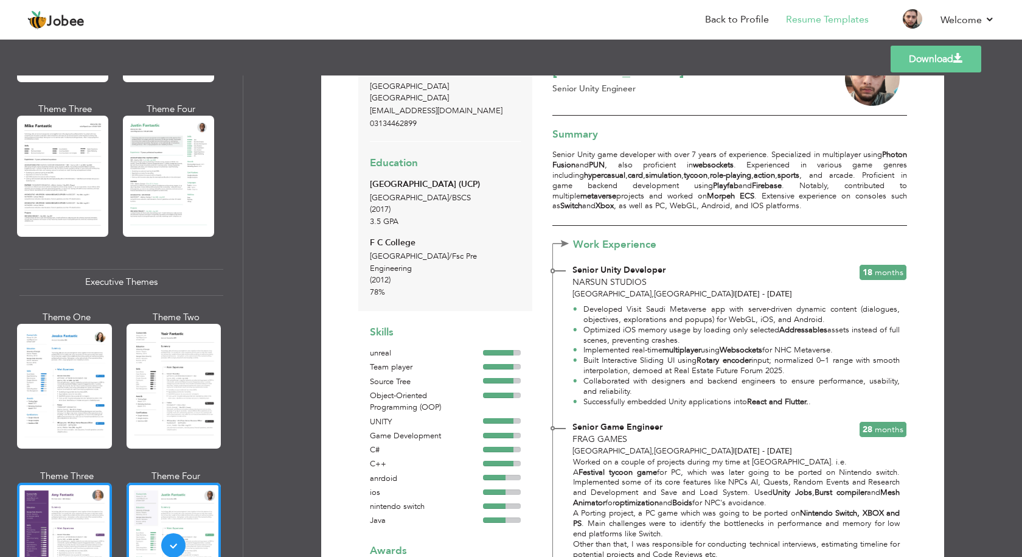
scroll to position [730, 0]
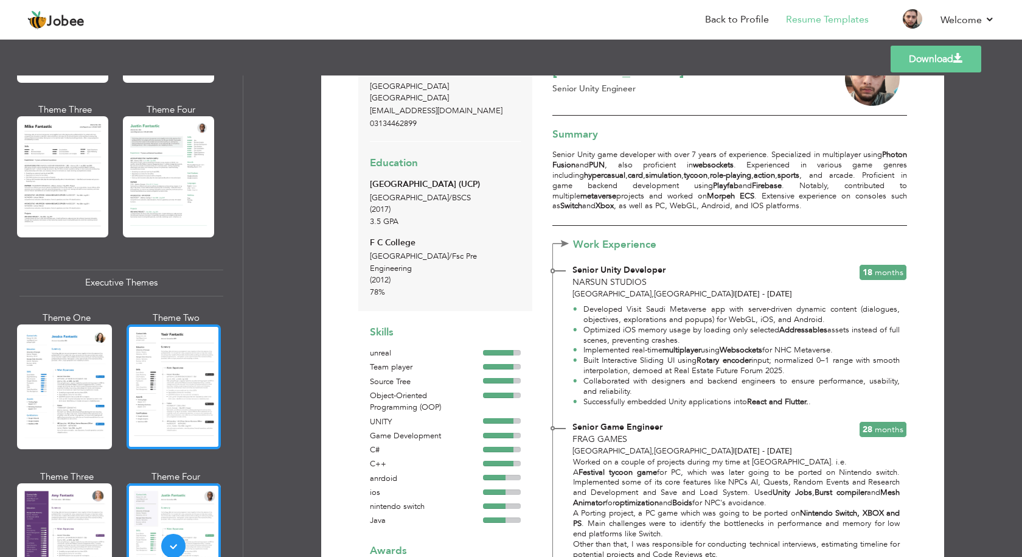
click at [158, 374] on div at bounding box center [174, 386] width 95 height 125
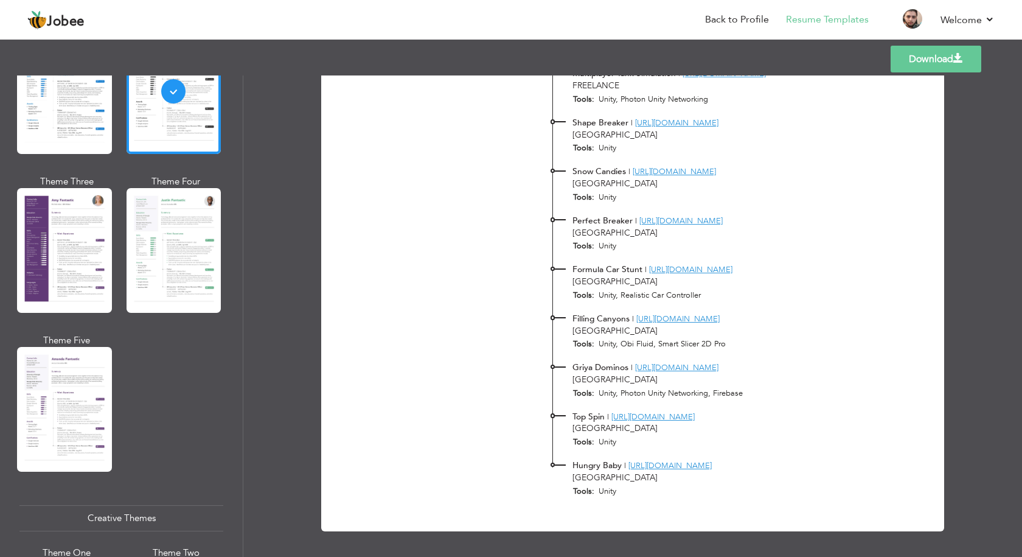
scroll to position [1035, 0]
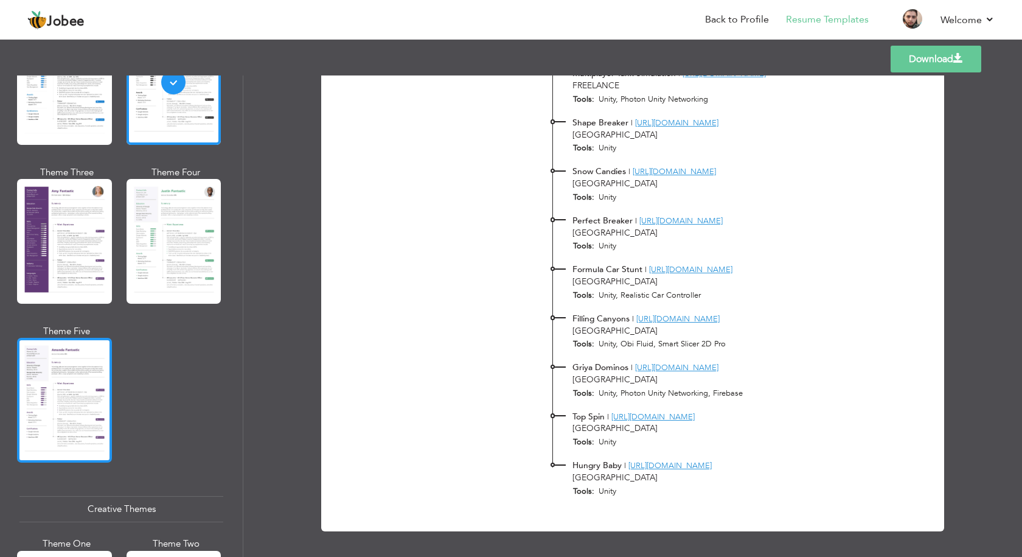
click at [71, 374] on div at bounding box center [64, 400] width 95 height 125
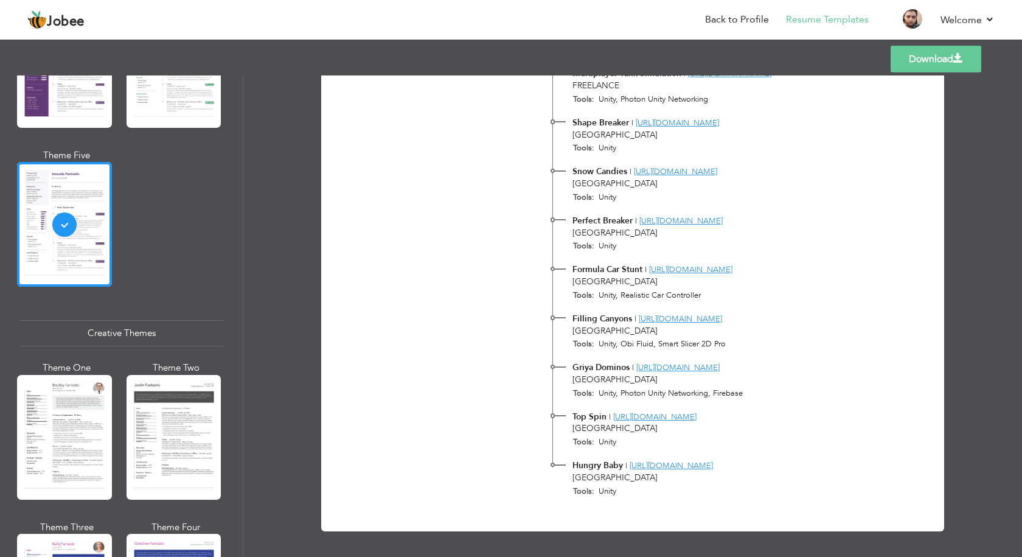
scroll to position [1217, 0]
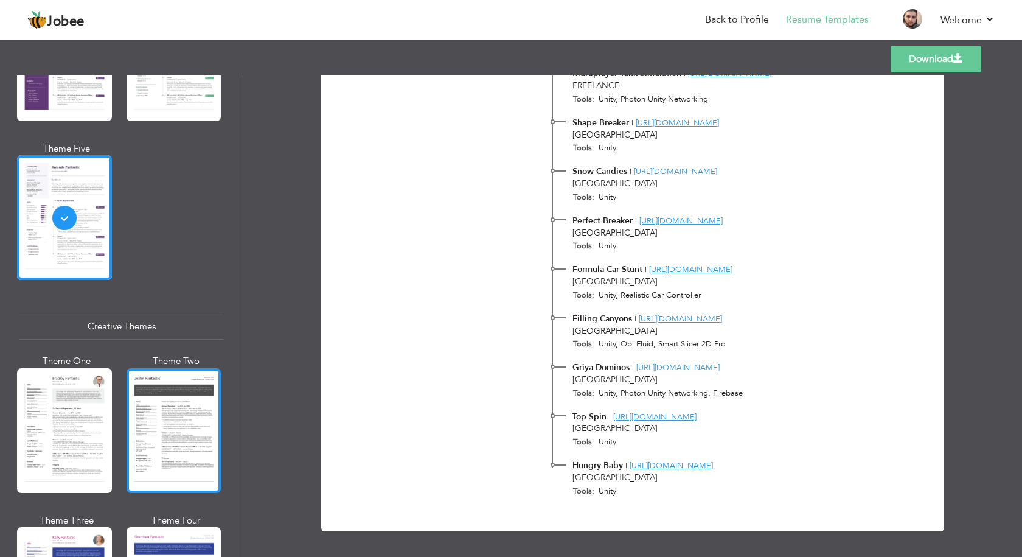
click at [180, 445] on div at bounding box center [174, 430] width 95 height 125
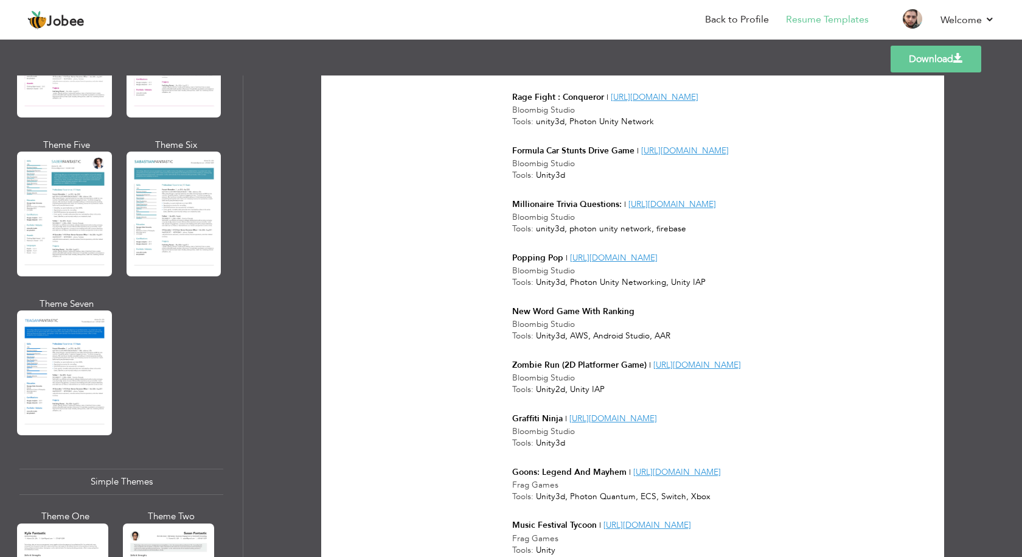
scroll to position [1826, 0]
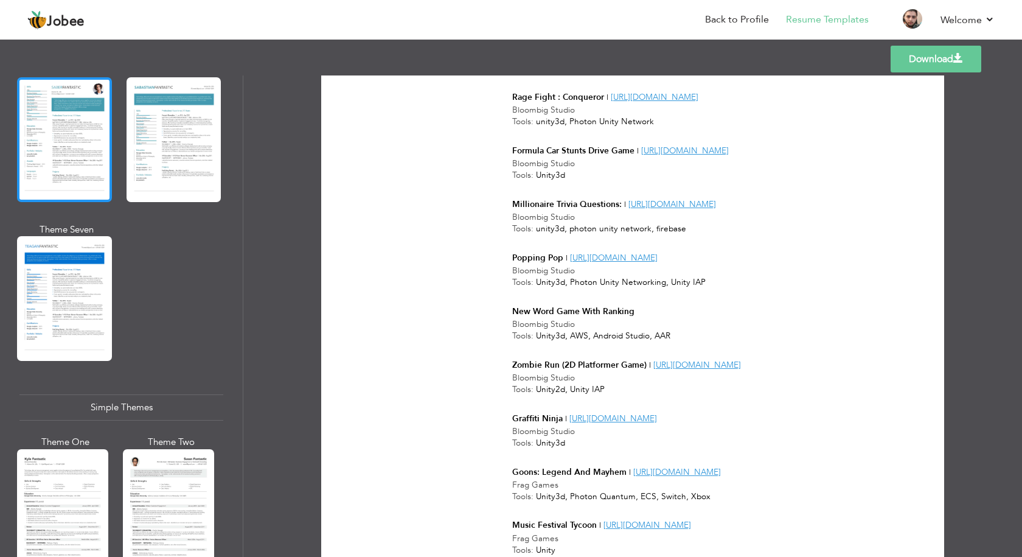
click at [46, 148] on div at bounding box center [64, 139] width 95 height 125
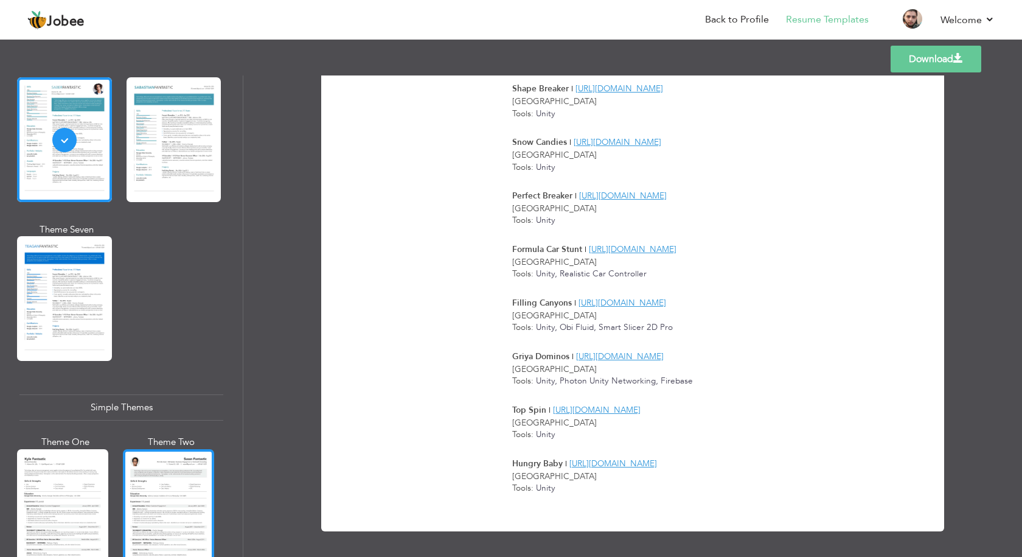
click at [206, 479] on div at bounding box center [168, 509] width 91 height 121
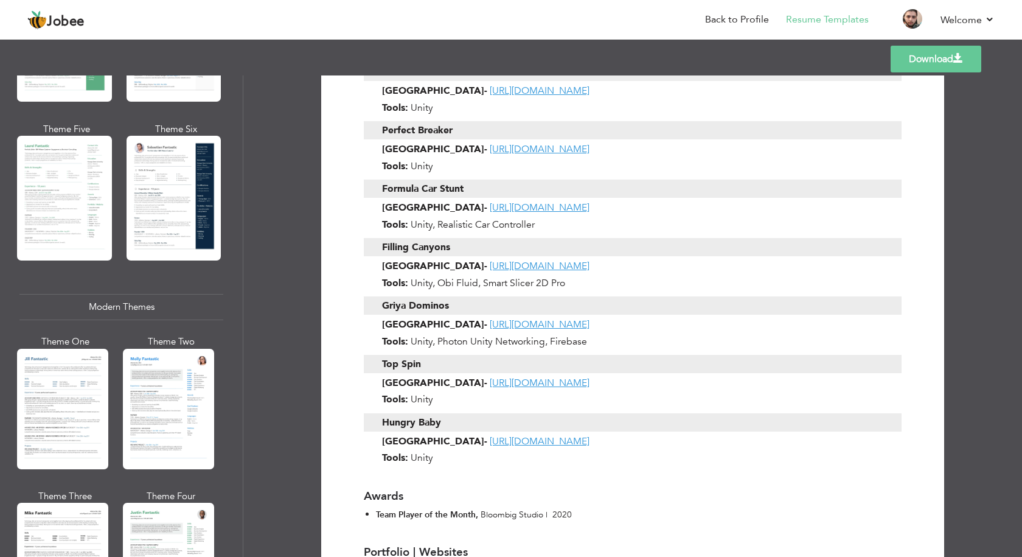
scroll to position [365, 0]
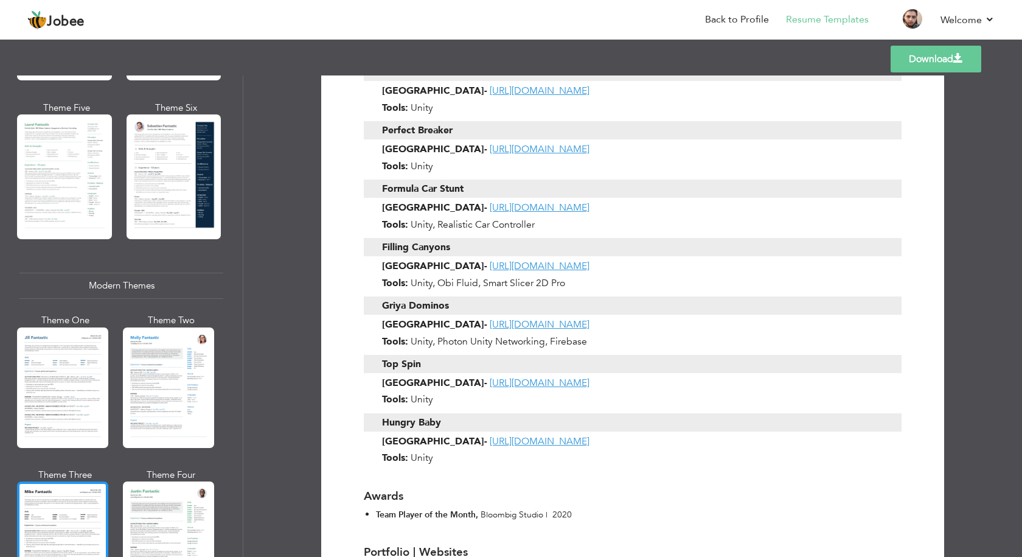
click at [68, 491] on div at bounding box center [62, 541] width 91 height 121
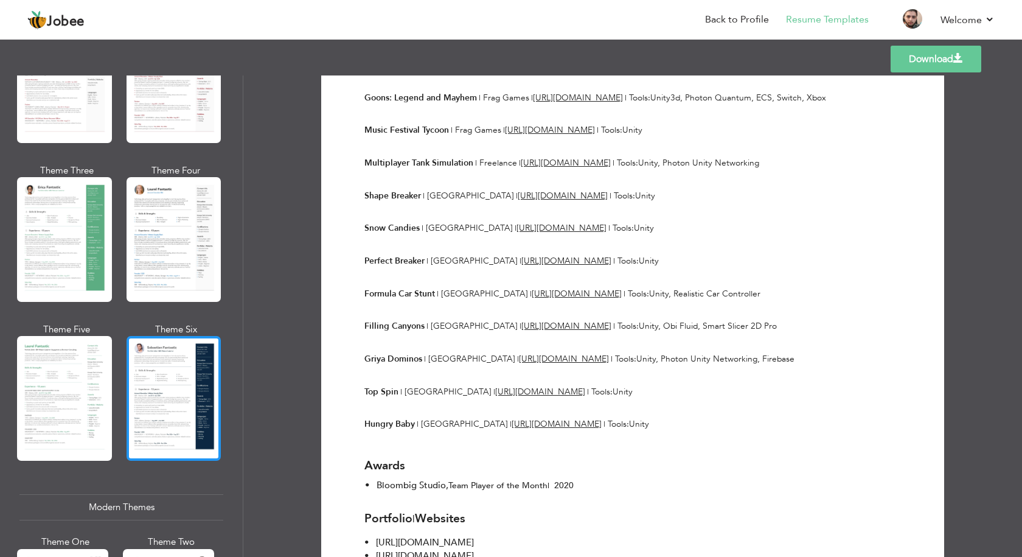
scroll to position [61, 0]
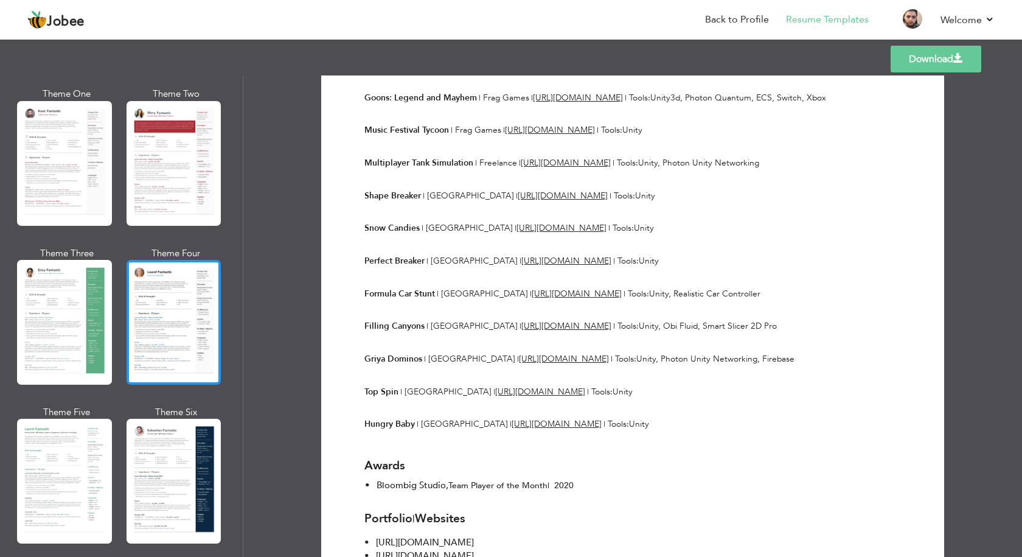
click at [167, 314] on div at bounding box center [174, 322] width 95 height 125
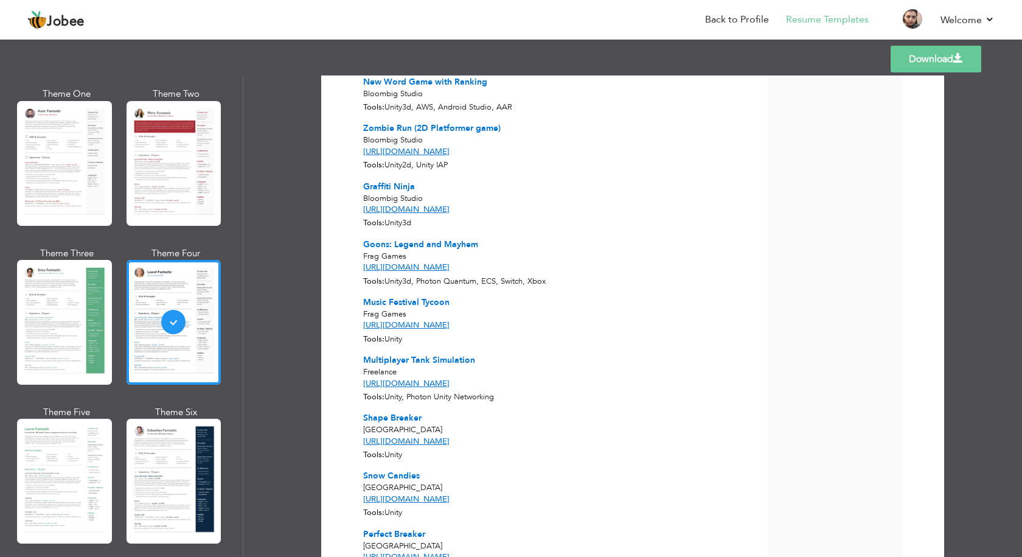
scroll to position [0, 0]
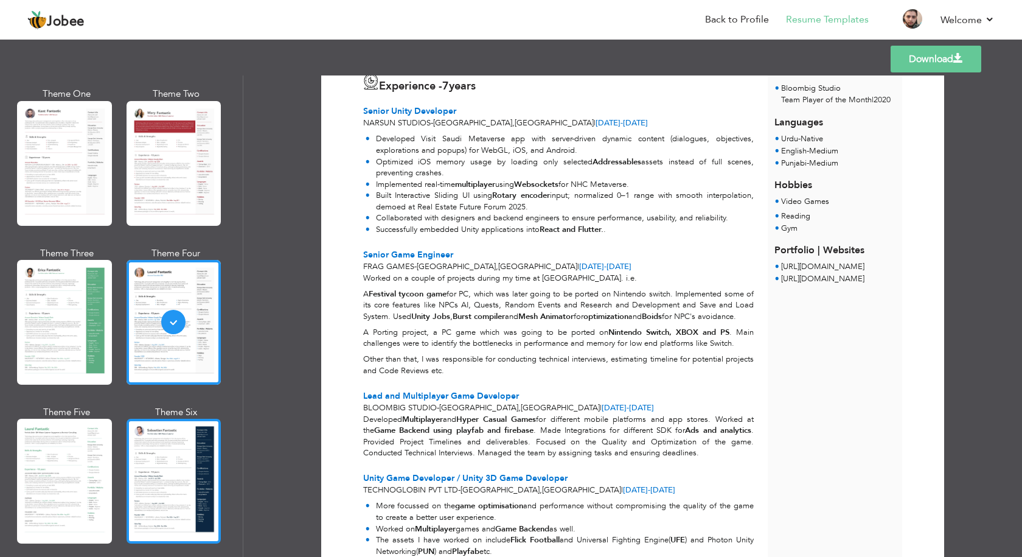
click at [161, 439] on div at bounding box center [174, 481] width 95 height 125
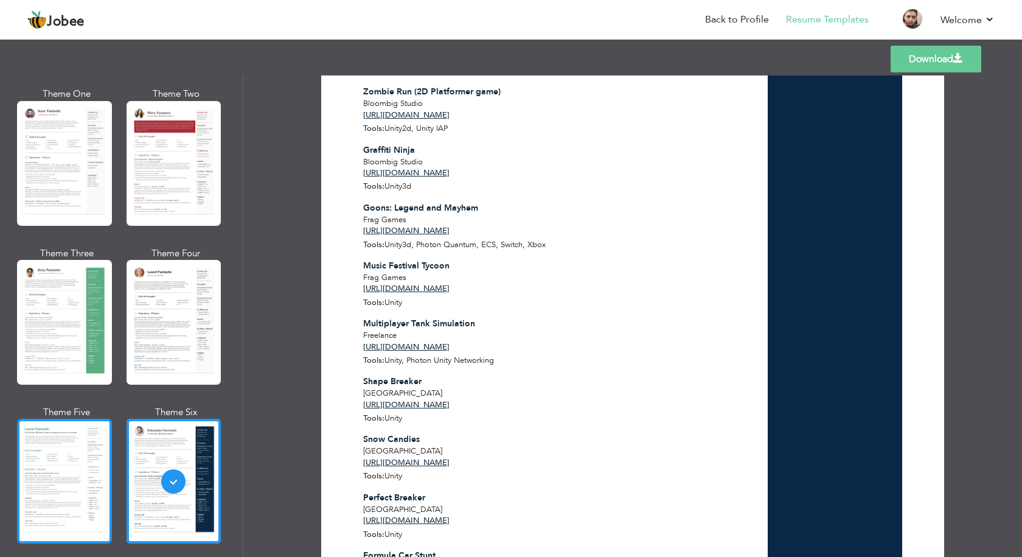
click at [67, 450] on div at bounding box center [64, 481] width 95 height 125
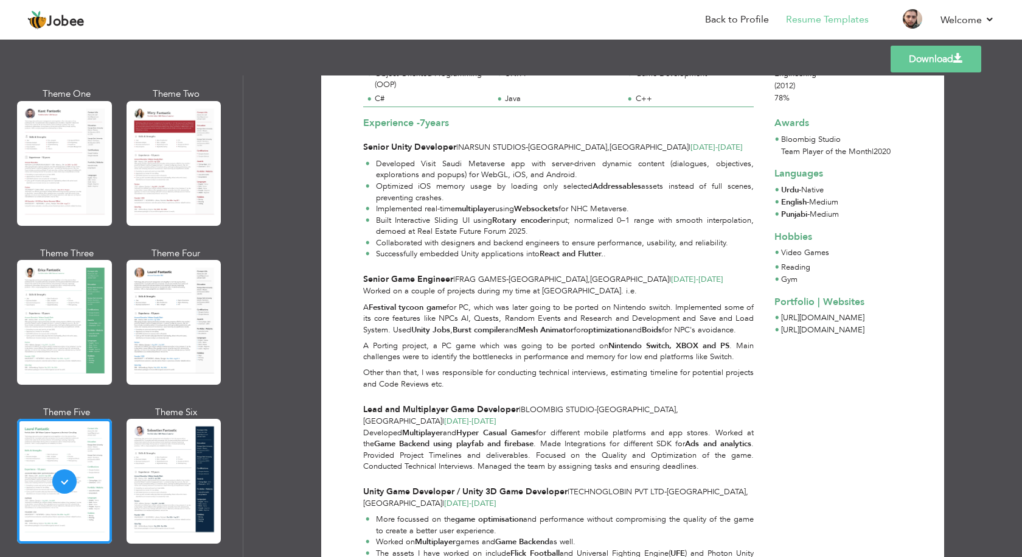
scroll to position [304, 0]
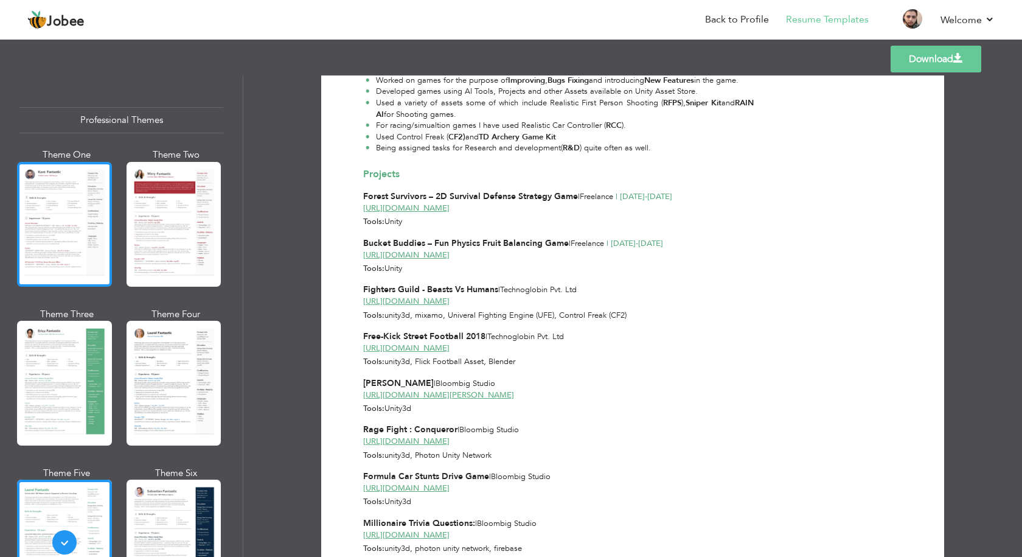
click at [60, 246] on div at bounding box center [64, 224] width 95 height 125
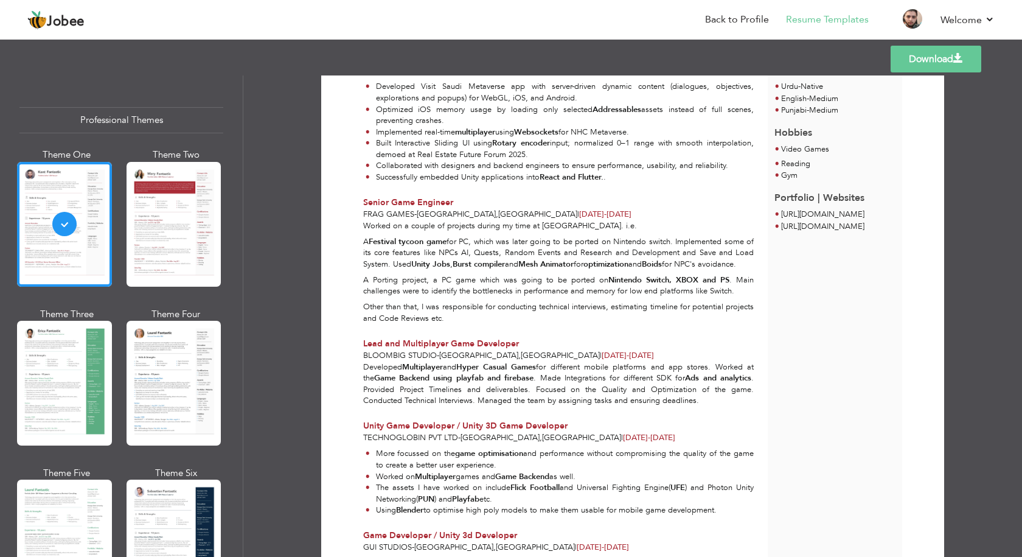
scroll to position [179, 0]
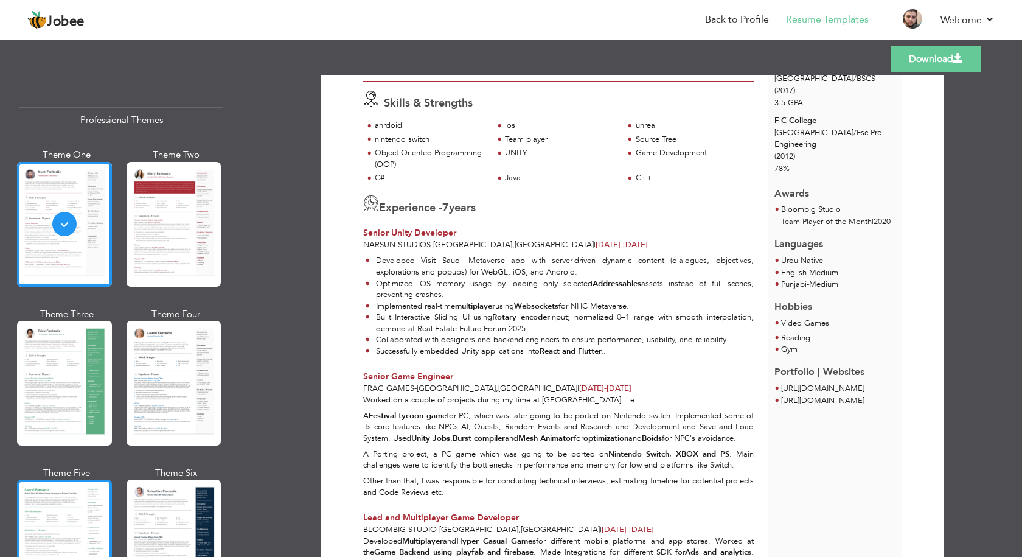
click at [94, 506] on div at bounding box center [64, 542] width 95 height 125
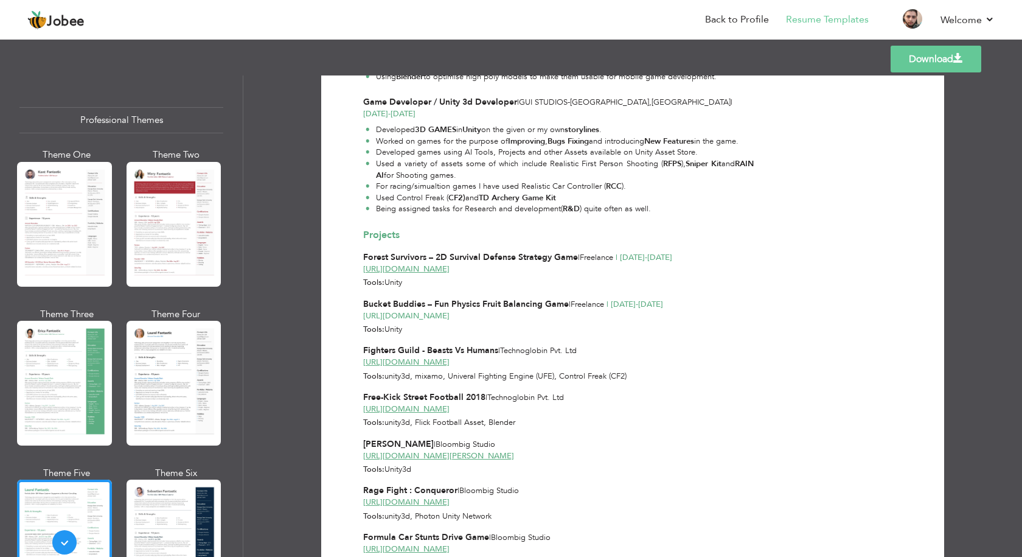
scroll to position [487, 0]
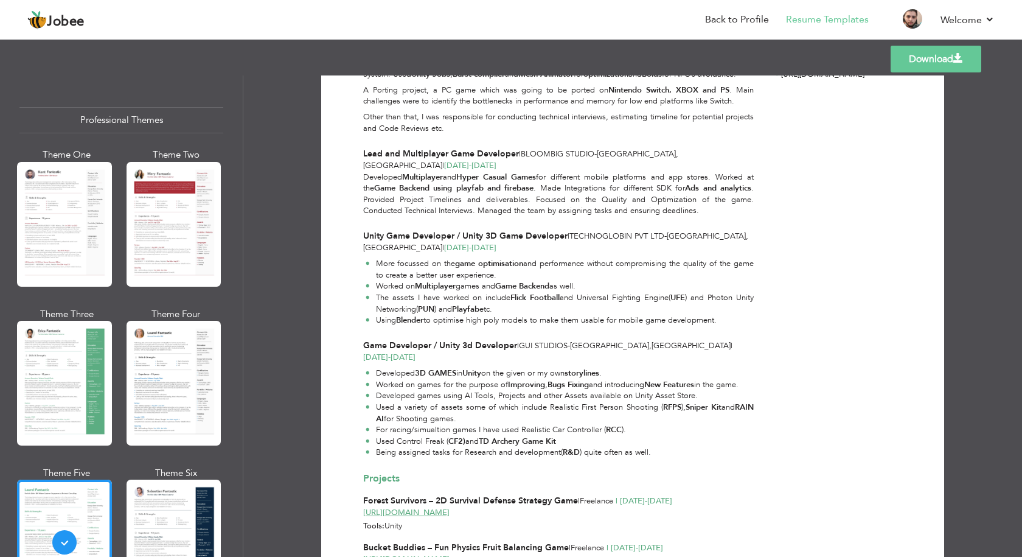
click at [929, 61] on link "Download" at bounding box center [936, 59] width 91 height 27
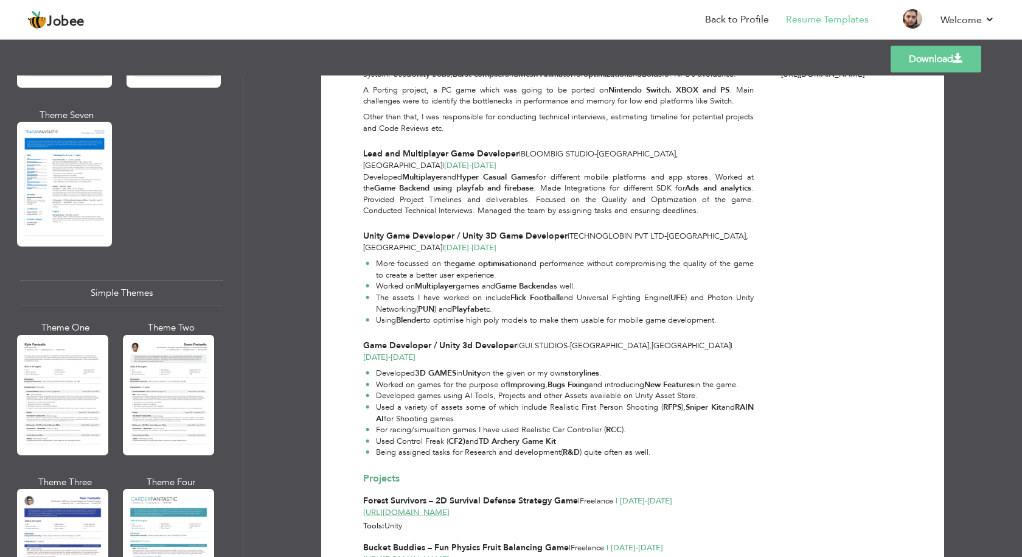
scroll to position [2000, 0]
